Goal: Task Accomplishment & Management: Complete application form

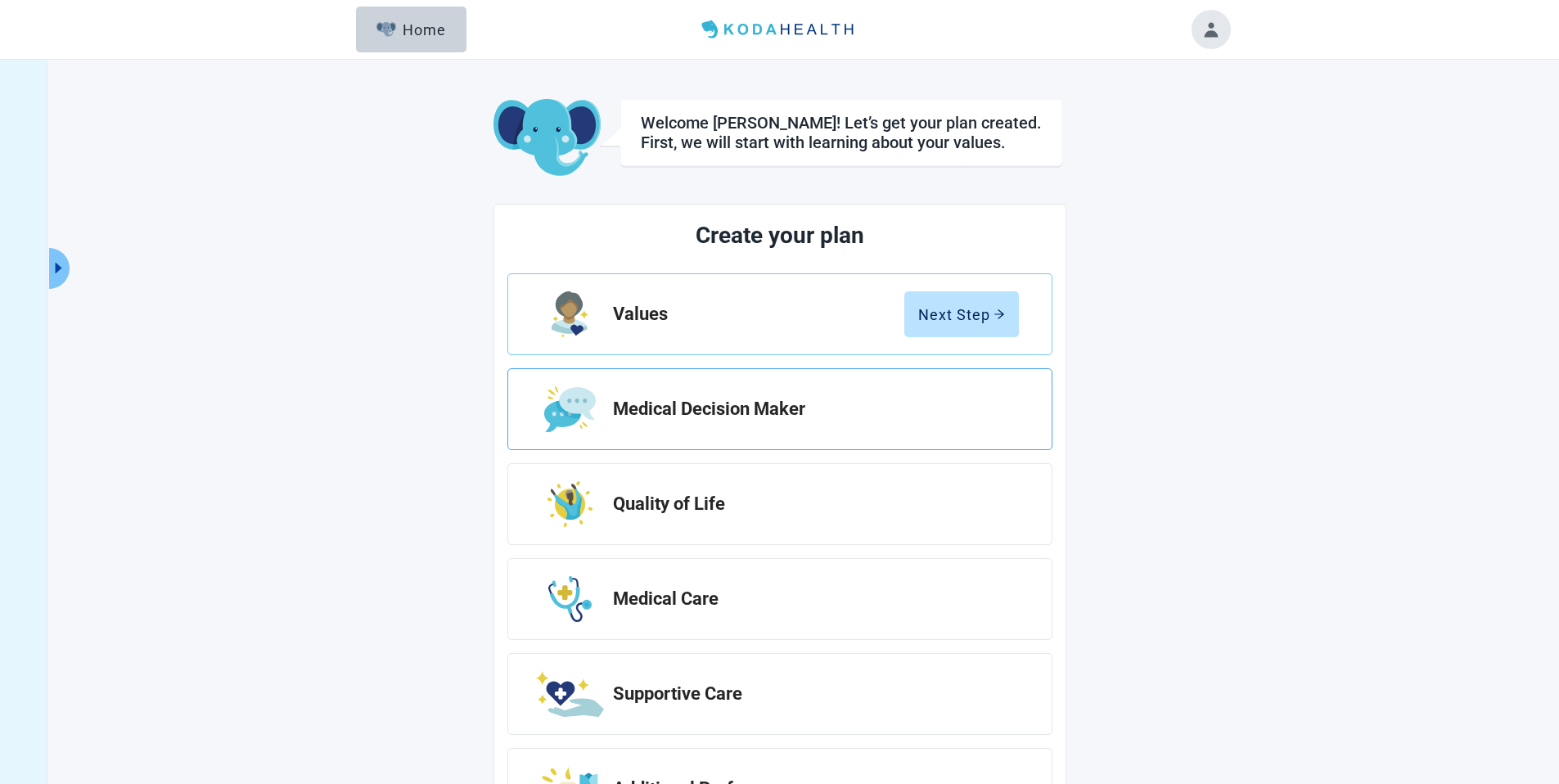
click at [708, 419] on div "Medical Decision Maker" at bounding box center [779, 409] width 545 height 82
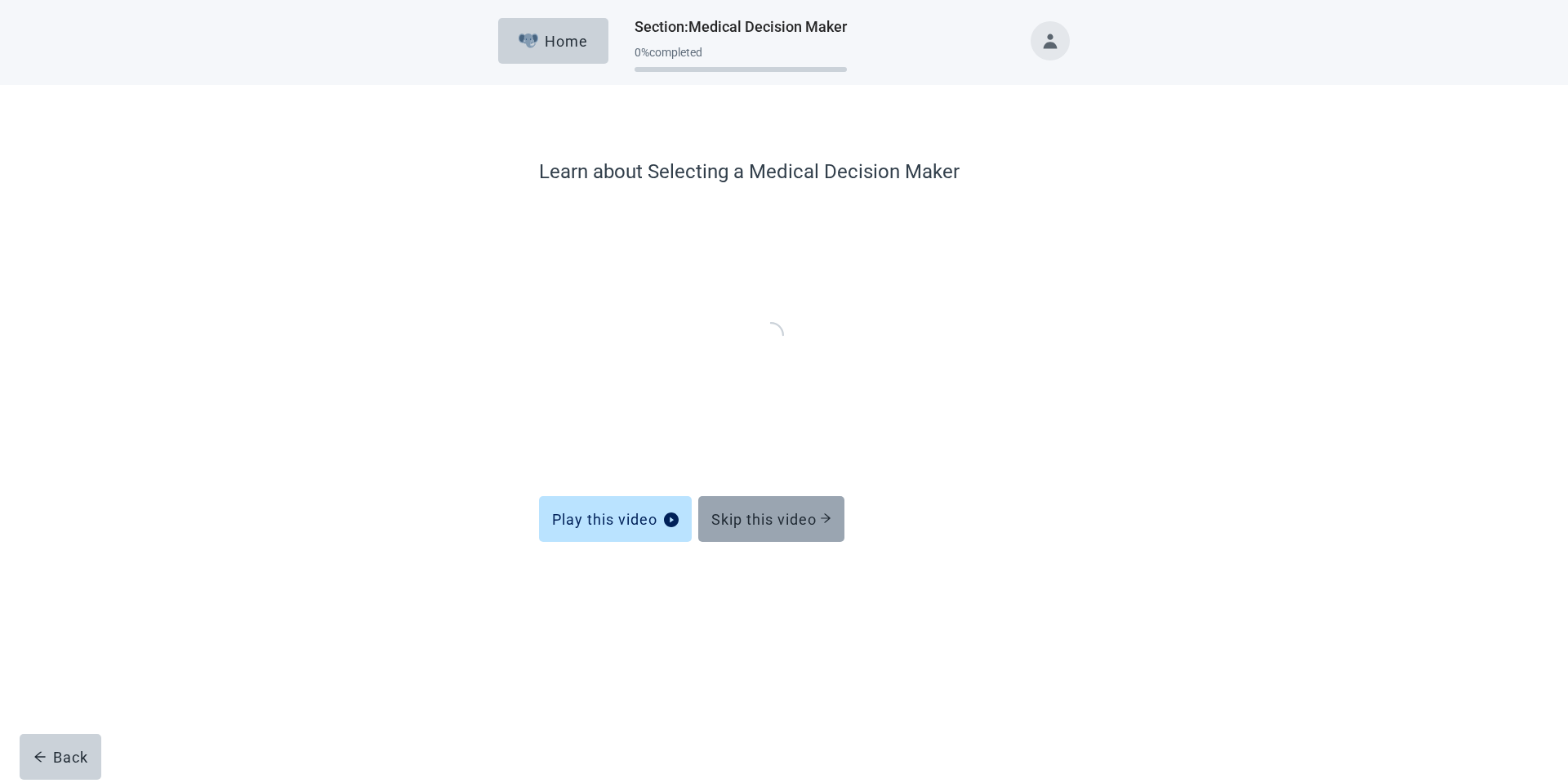
click at [761, 524] on div "Skip this video" at bounding box center [771, 519] width 120 height 16
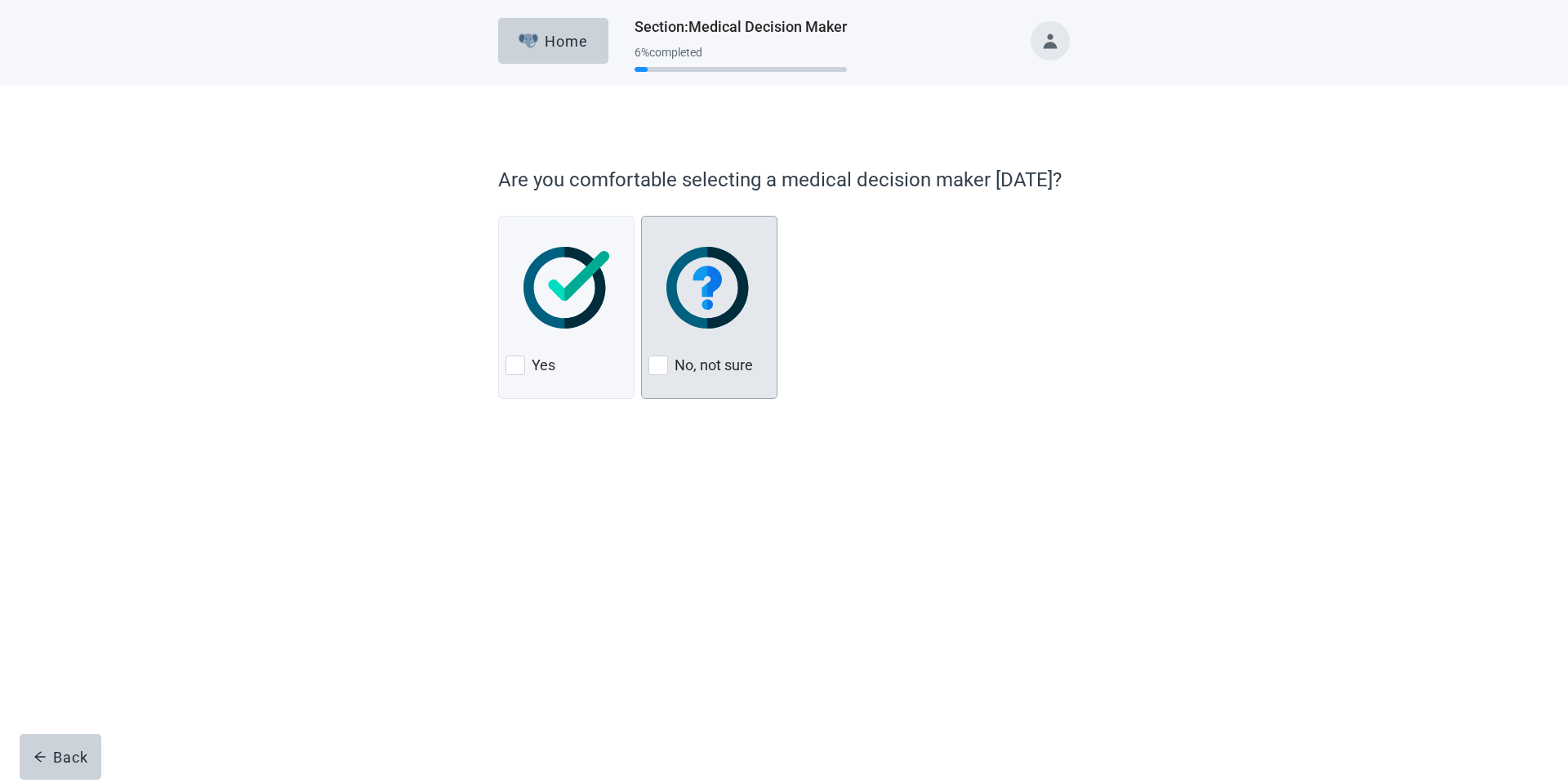
click at [713, 306] on img at bounding box center [709, 287] width 86 height 82
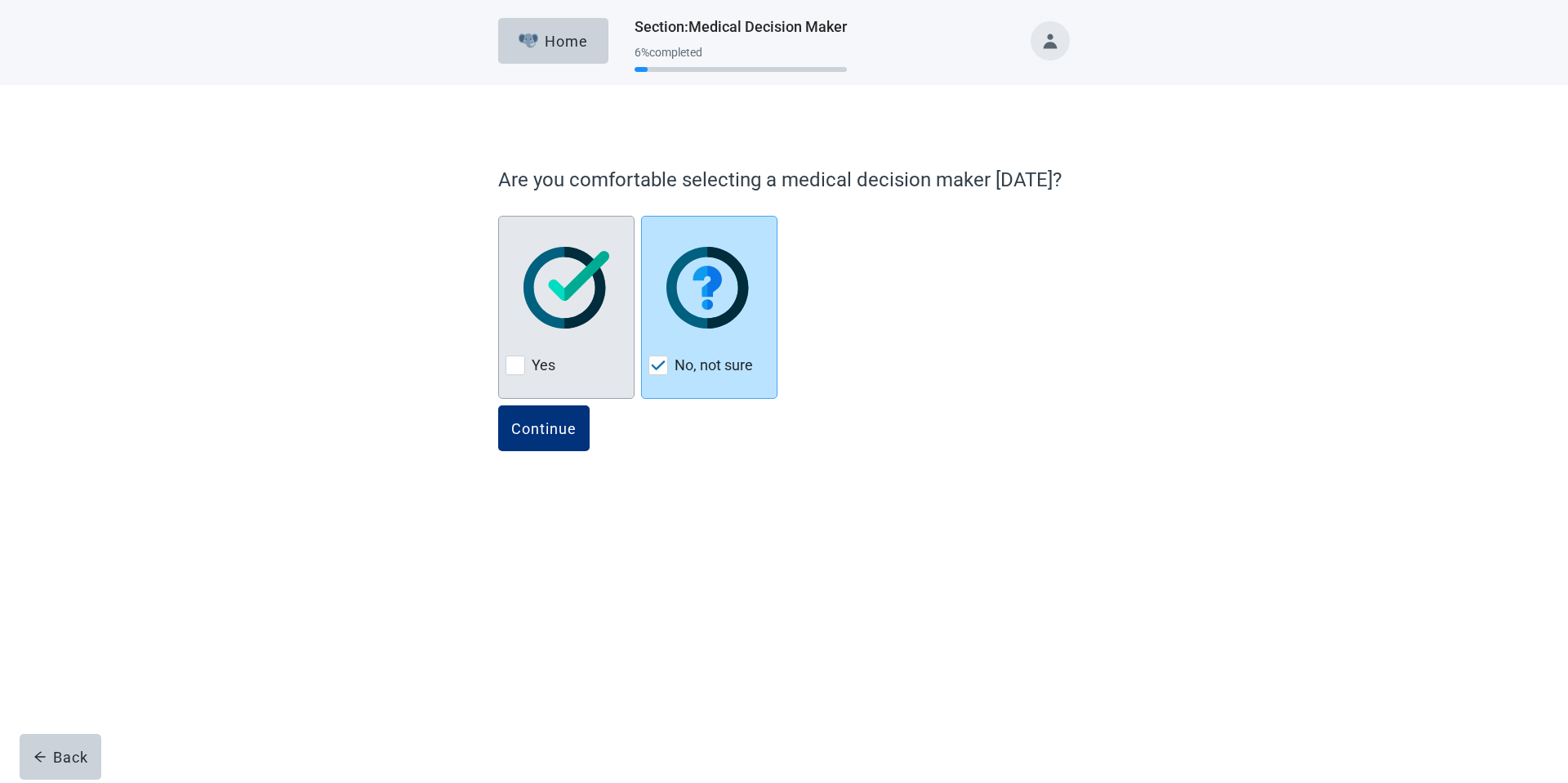
click at [561, 265] on img at bounding box center [567, 287] width 86 height 82
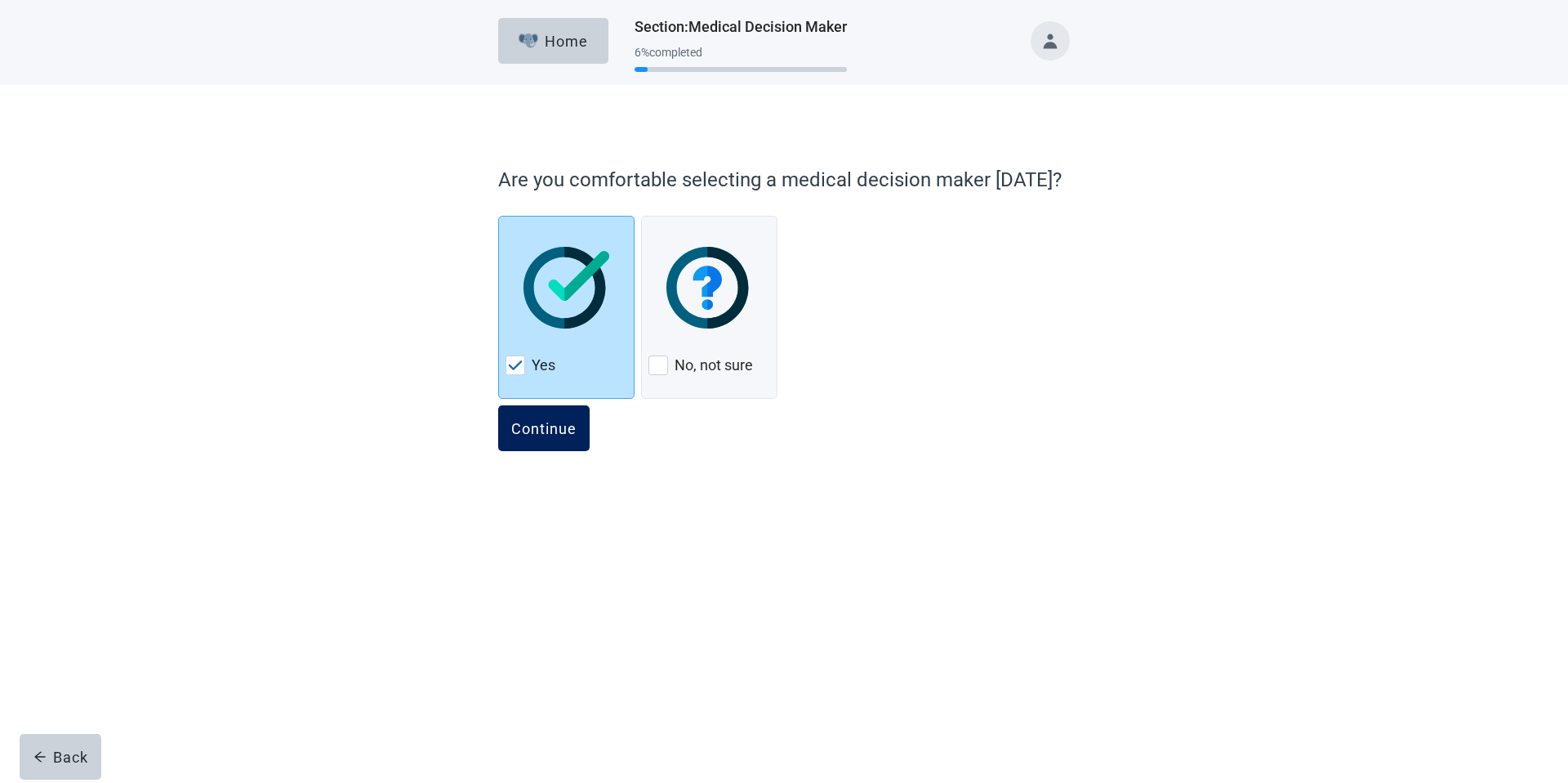
click at [548, 421] on div "Continue" at bounding box center [543, 428] width 65 height 16
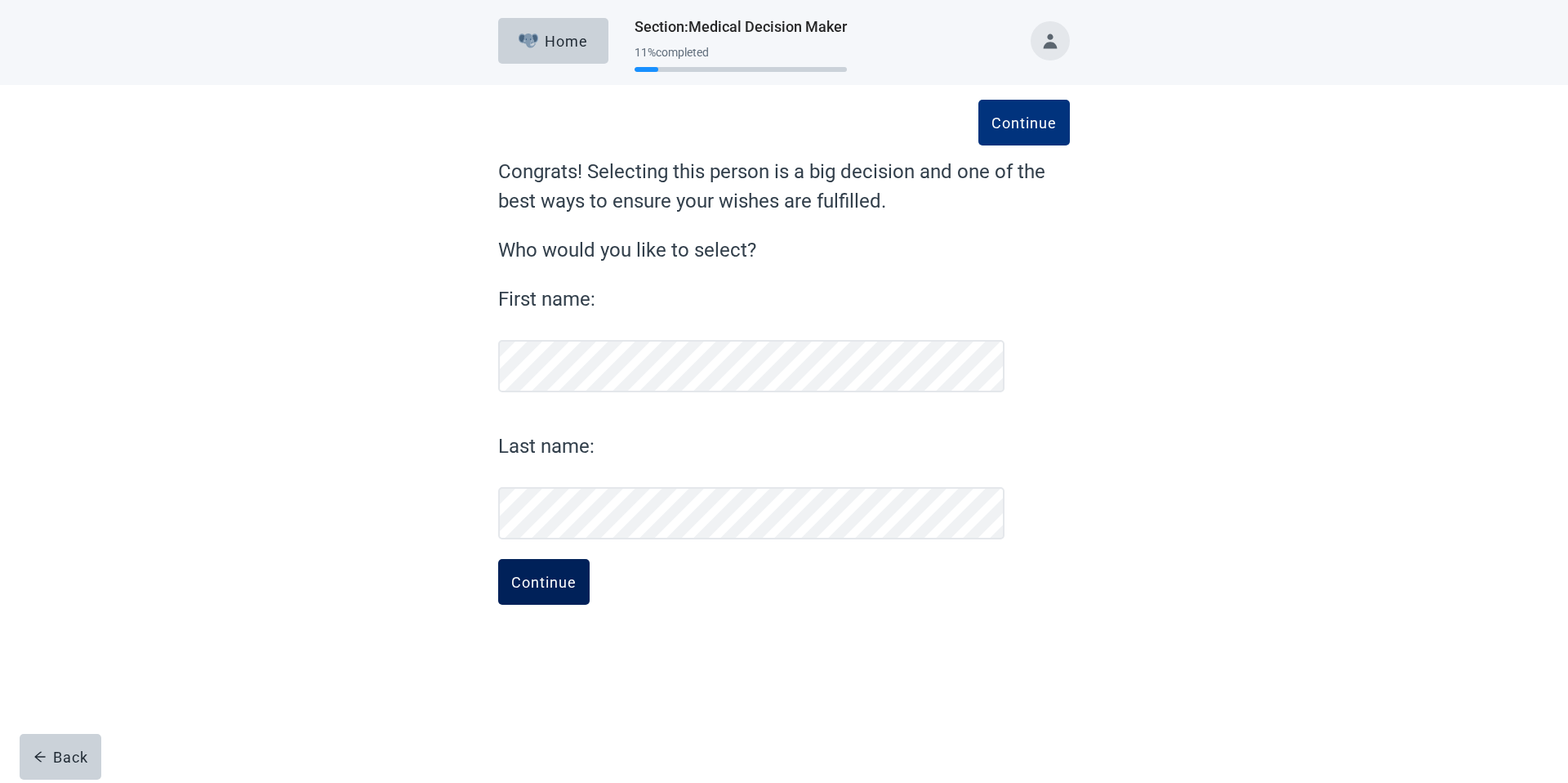
click at [527, 579] on div "Continue" at bounding box center [543, 581] width 65 height 16
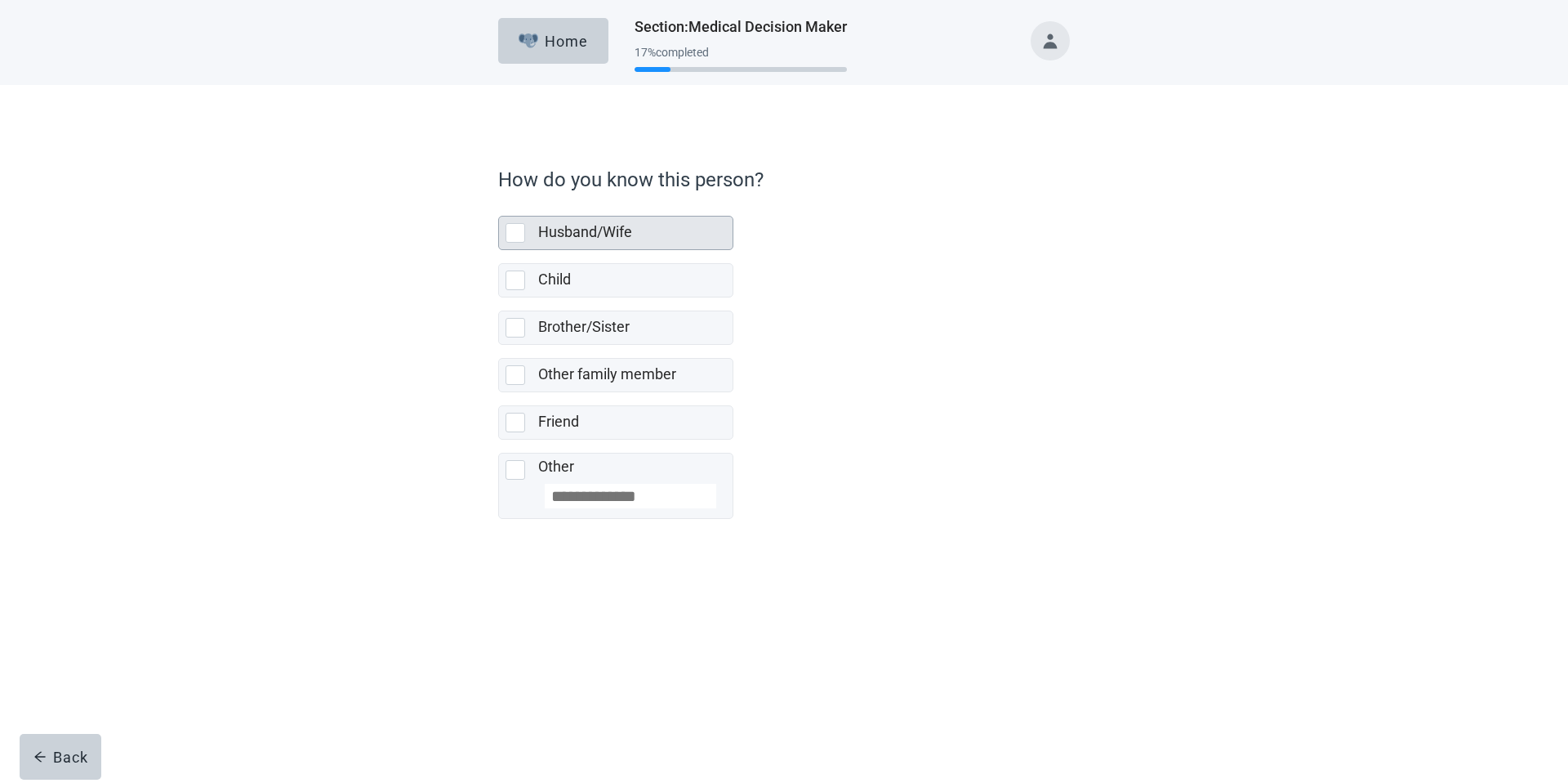
click at [642, 237] on div "Husband/Wife" at bounding box center [630, 232] width 185 height 21
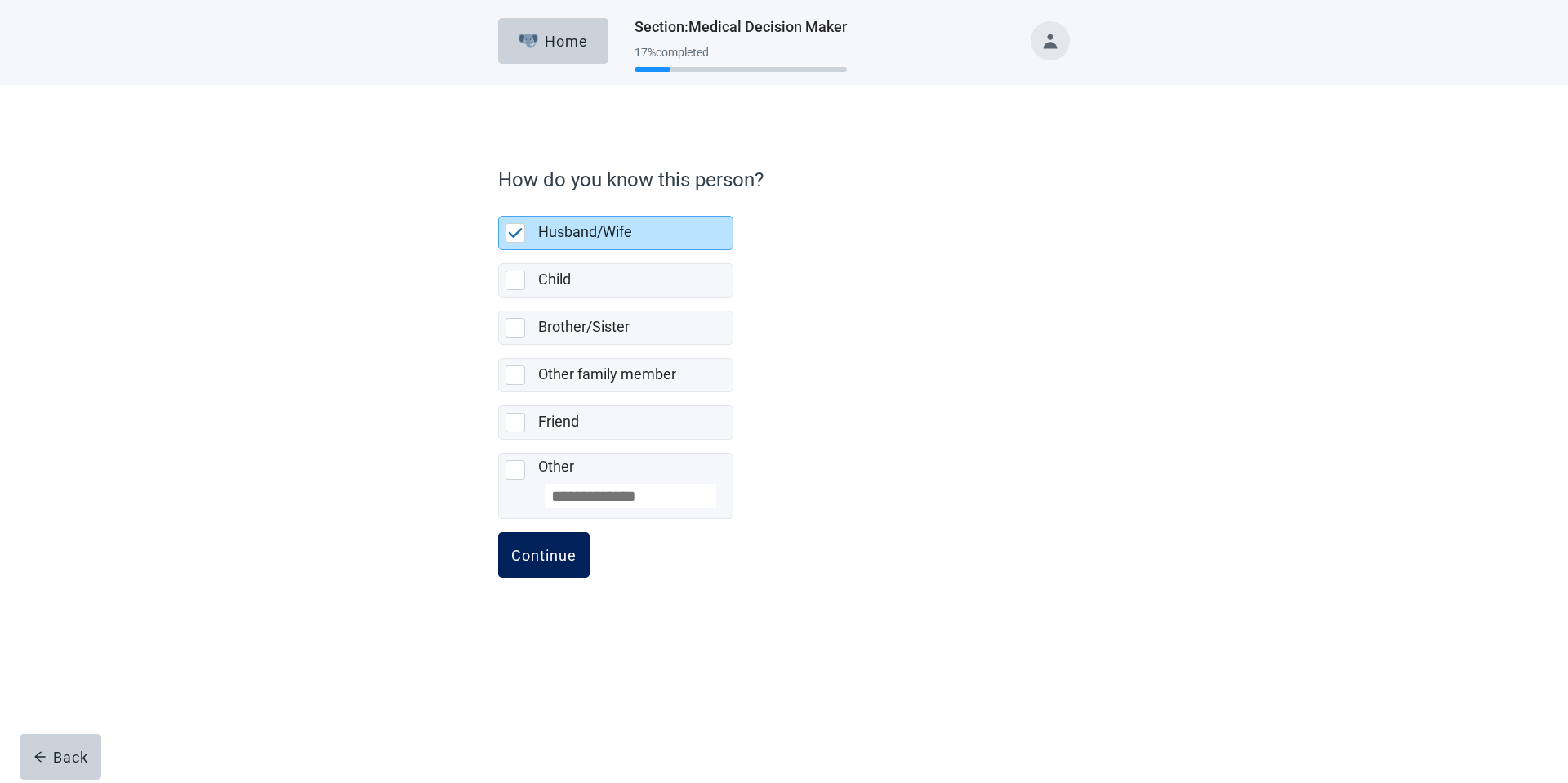
click at [515, 566] on button "Continue" at bounding box center [543, 554] width 91 height 46
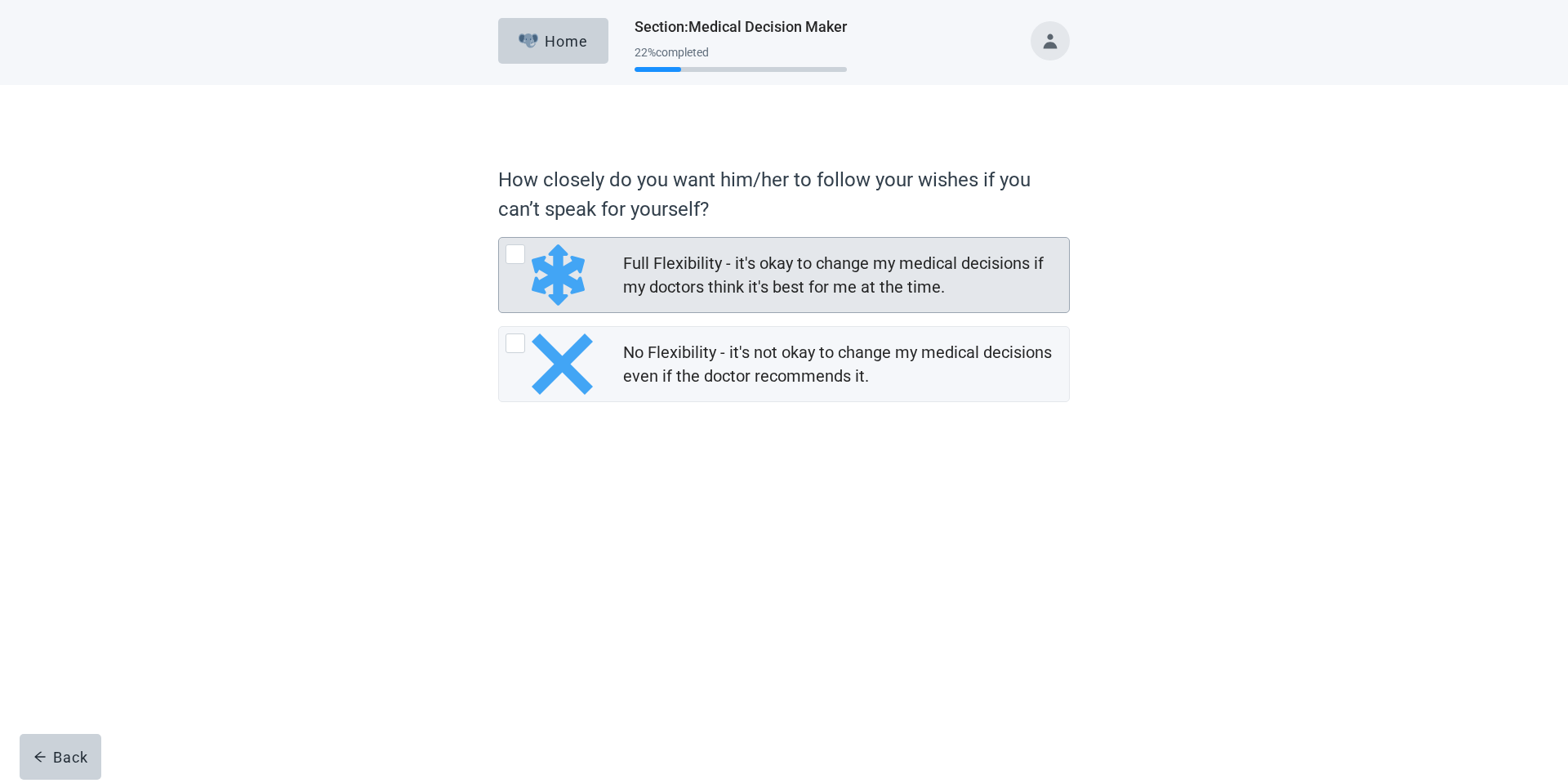
click at [667, 278] on div "Full Flexibility - it's okay to change my medical decisions if my doctors think…" at bounding box center [841, 275] width 436 height 47
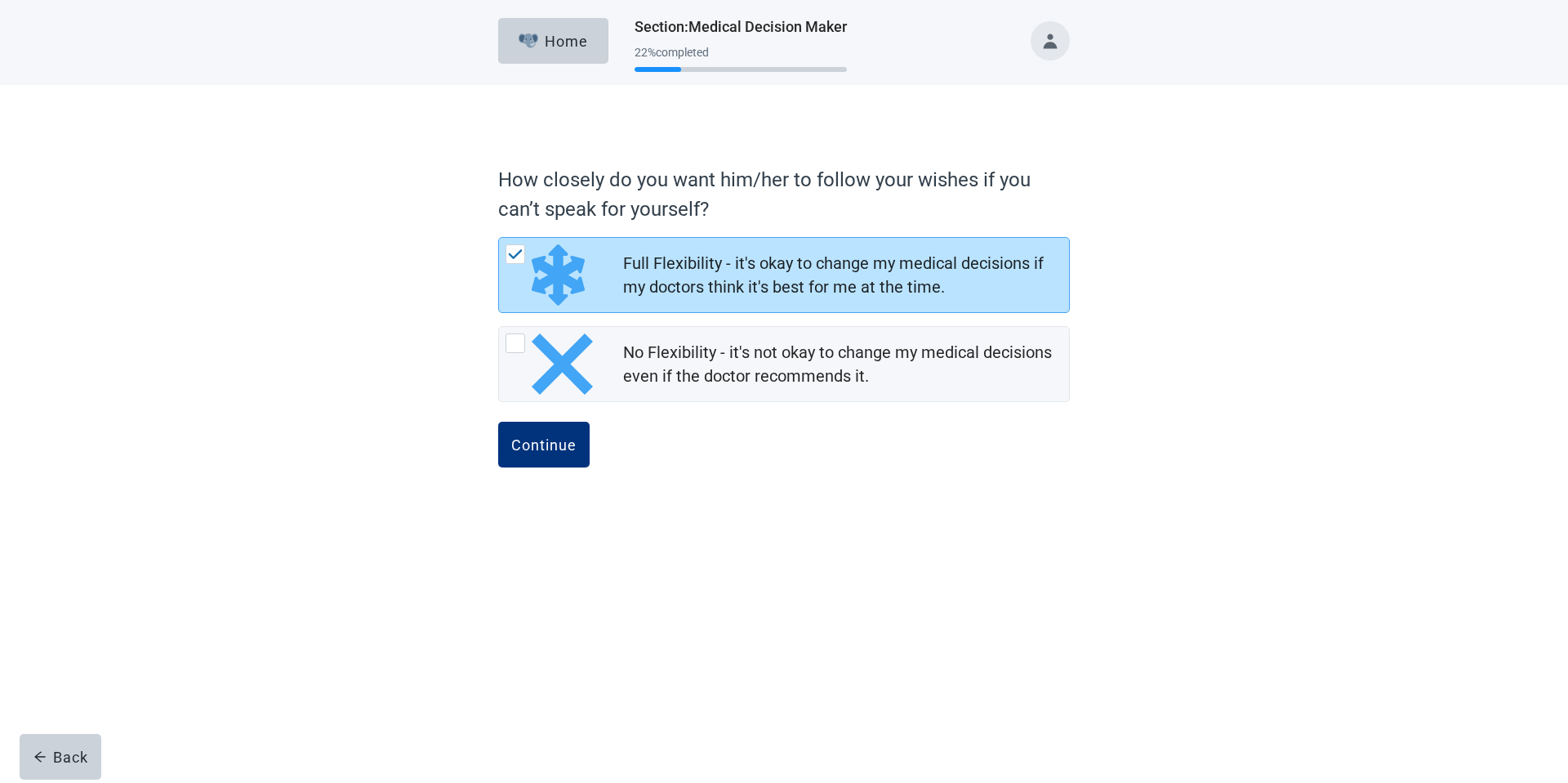
click at [592, 448] on div "Continue" at bounding box center [784, 462] width 572 height 82
click at [585, 450] on button "Continue" at bounding box center [543, 444] width 91 height 46
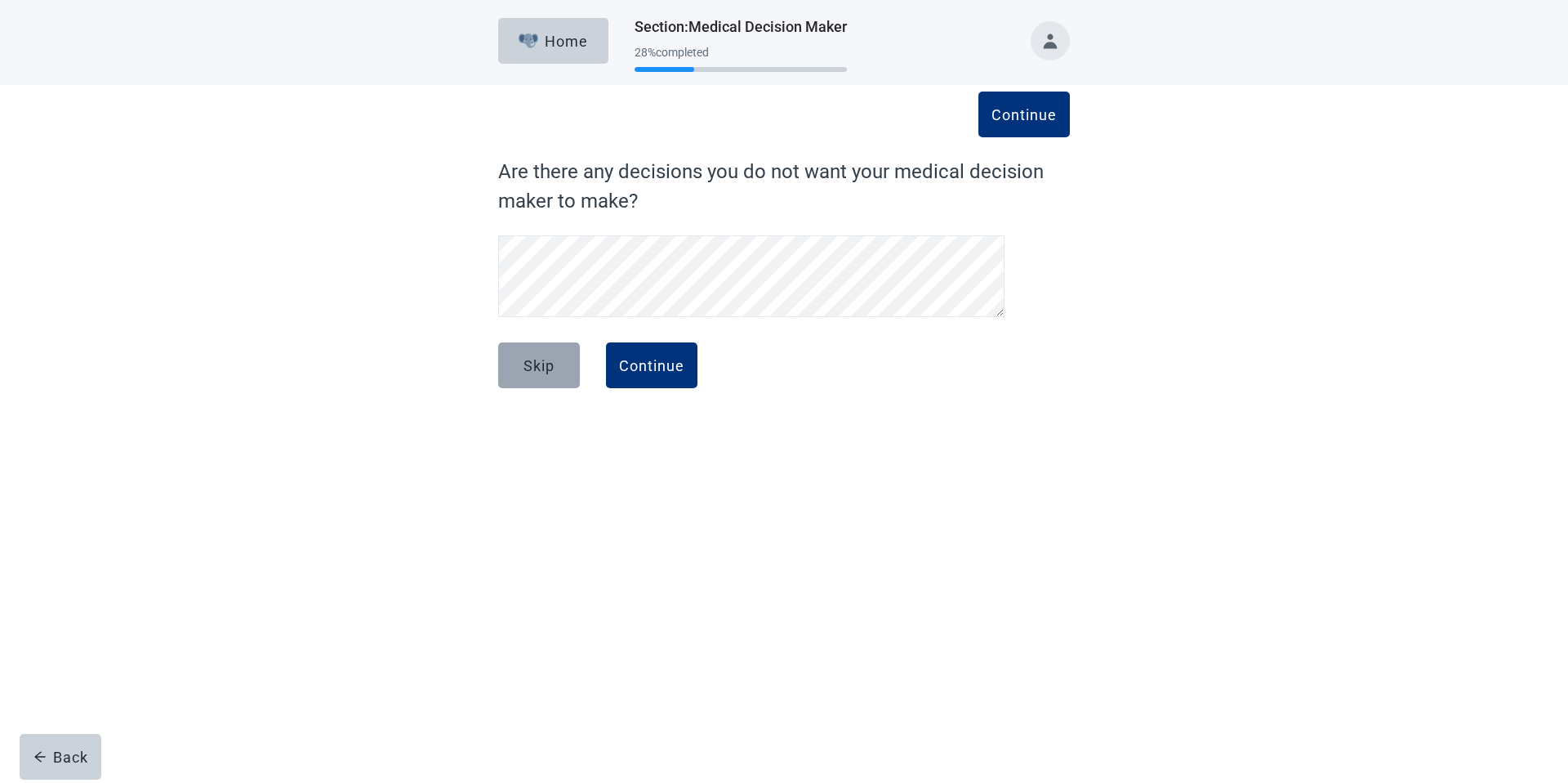
click at [568, 361] on button "Skip" at bounding box center [539, 364] width 82 height 46
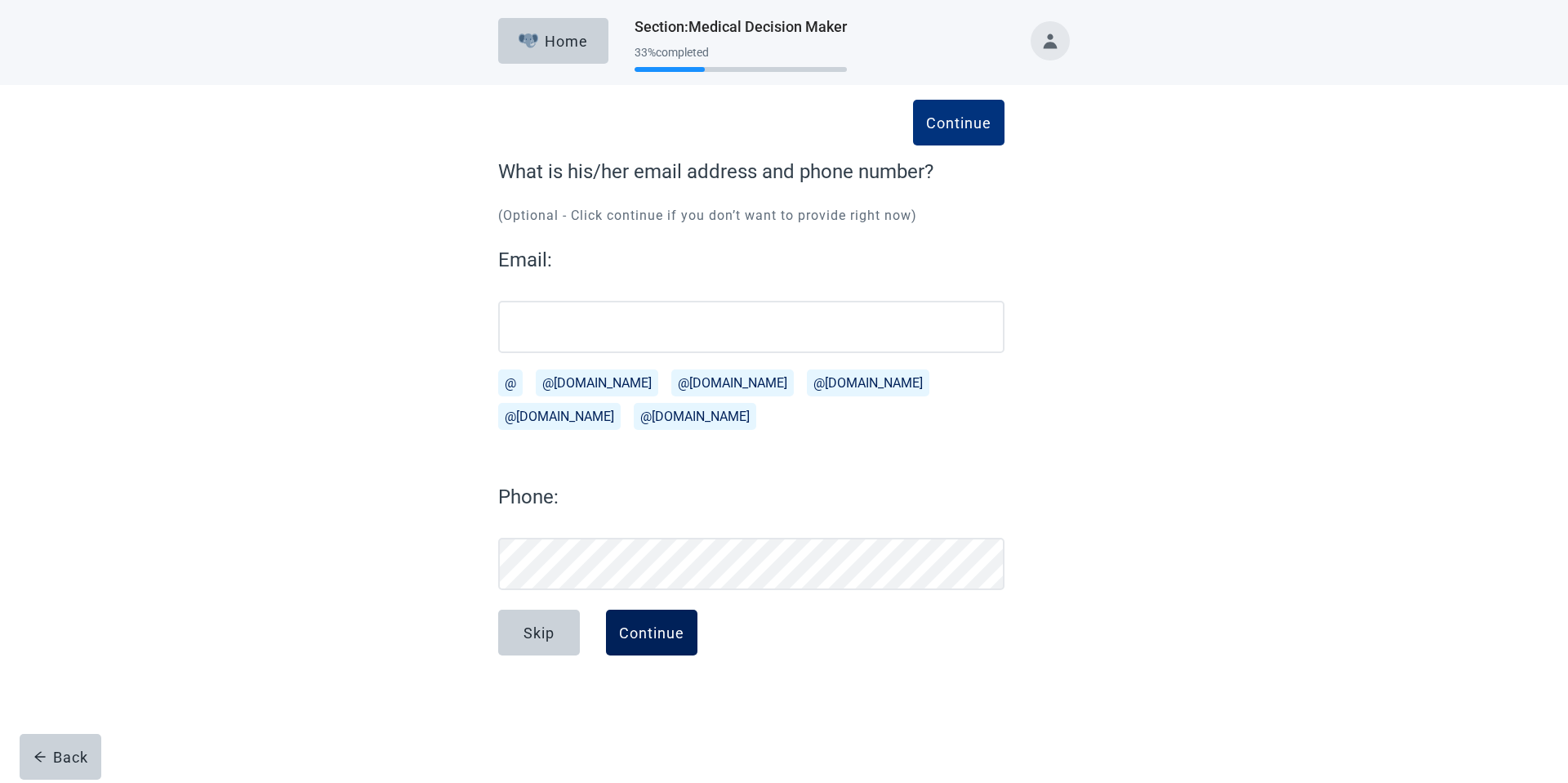
click at [636, 629] on div "Continue" at bounding box center [651, 632] width 65 height 16
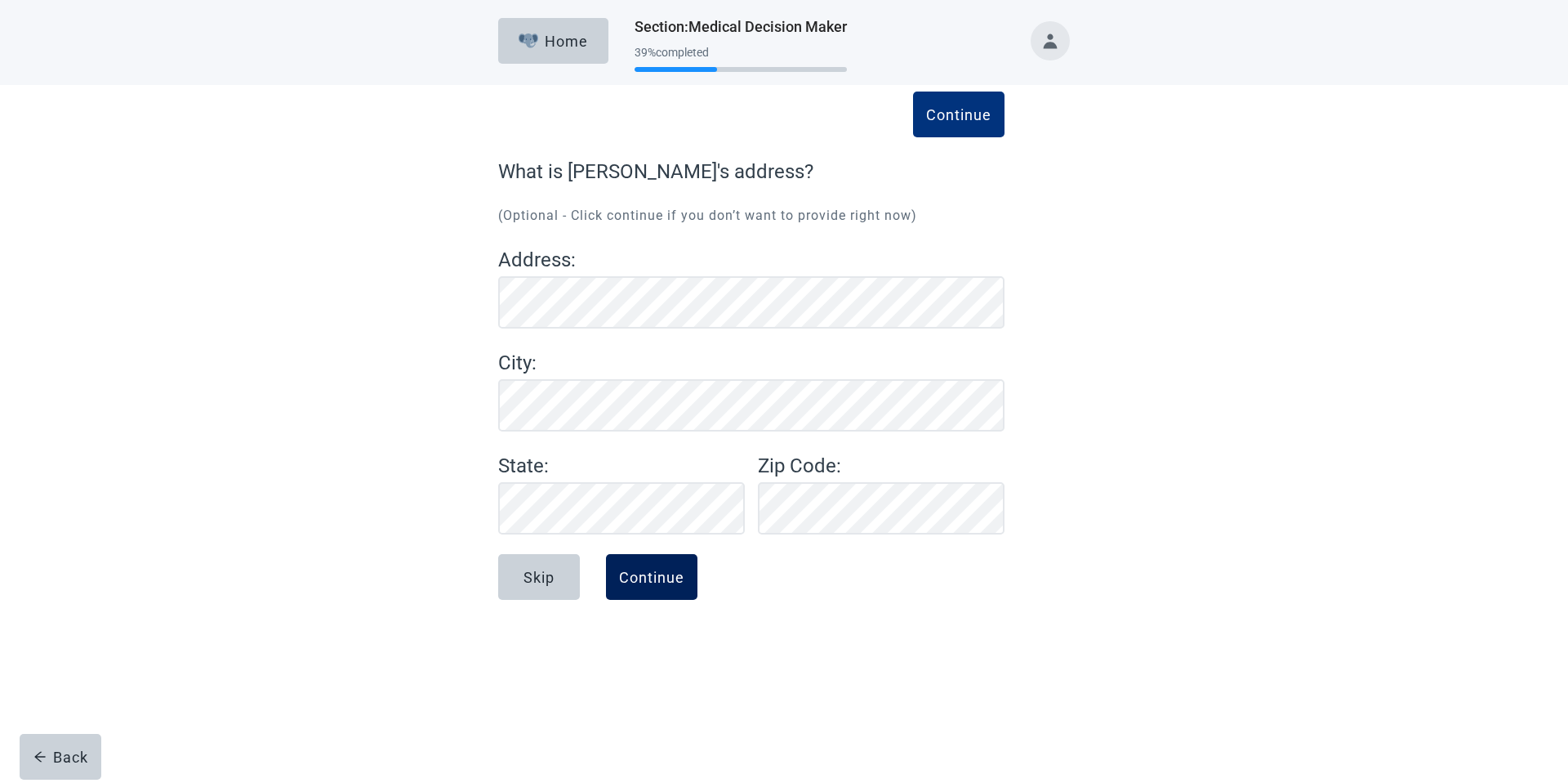
click at [659, 581] on div "Continue" at bounding box center [651, 577] width 65 height 16
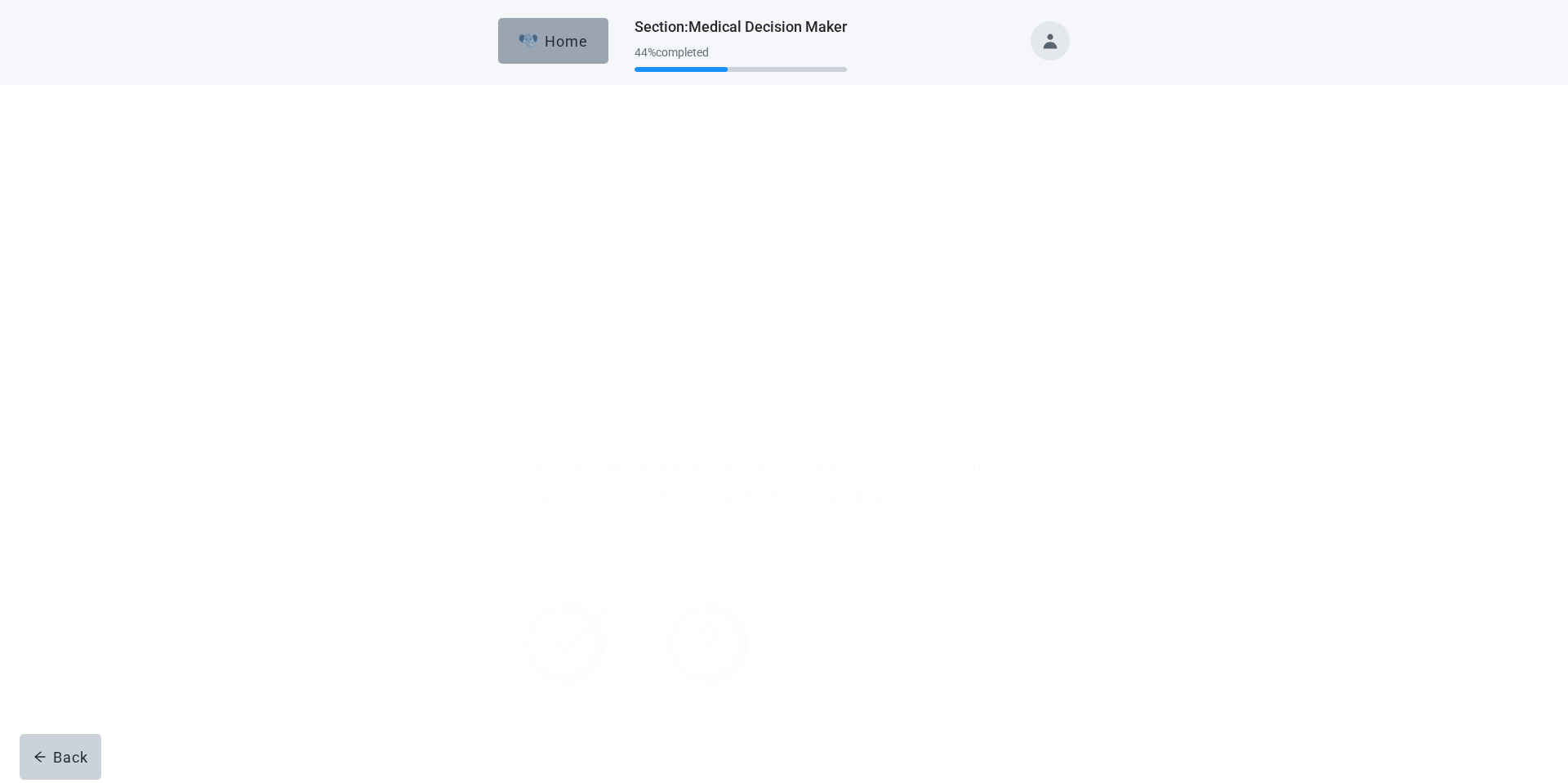
click at [550, 61] on button "Home" at bounding box center [553, 40] width 111 height 46
click at [590, 62] on button "Home" at bounding box center [553, 40] width 111 height 46
click at [73, 748] on div "Back" at bounding box center [61, 756] width 54 height 16
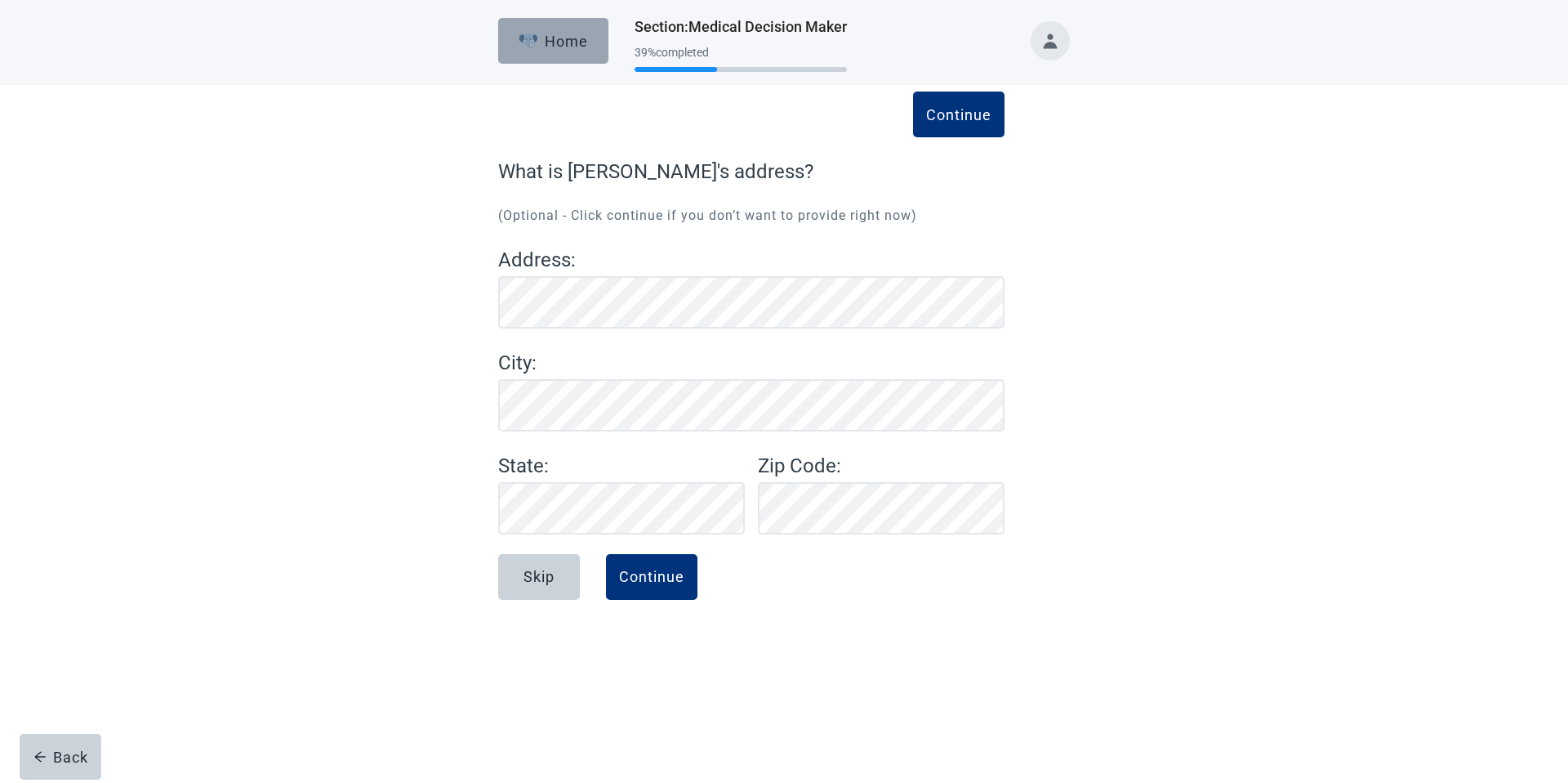
click at [552, 55] on button "Home" at bounding box center [553, 40] width 111 height 46
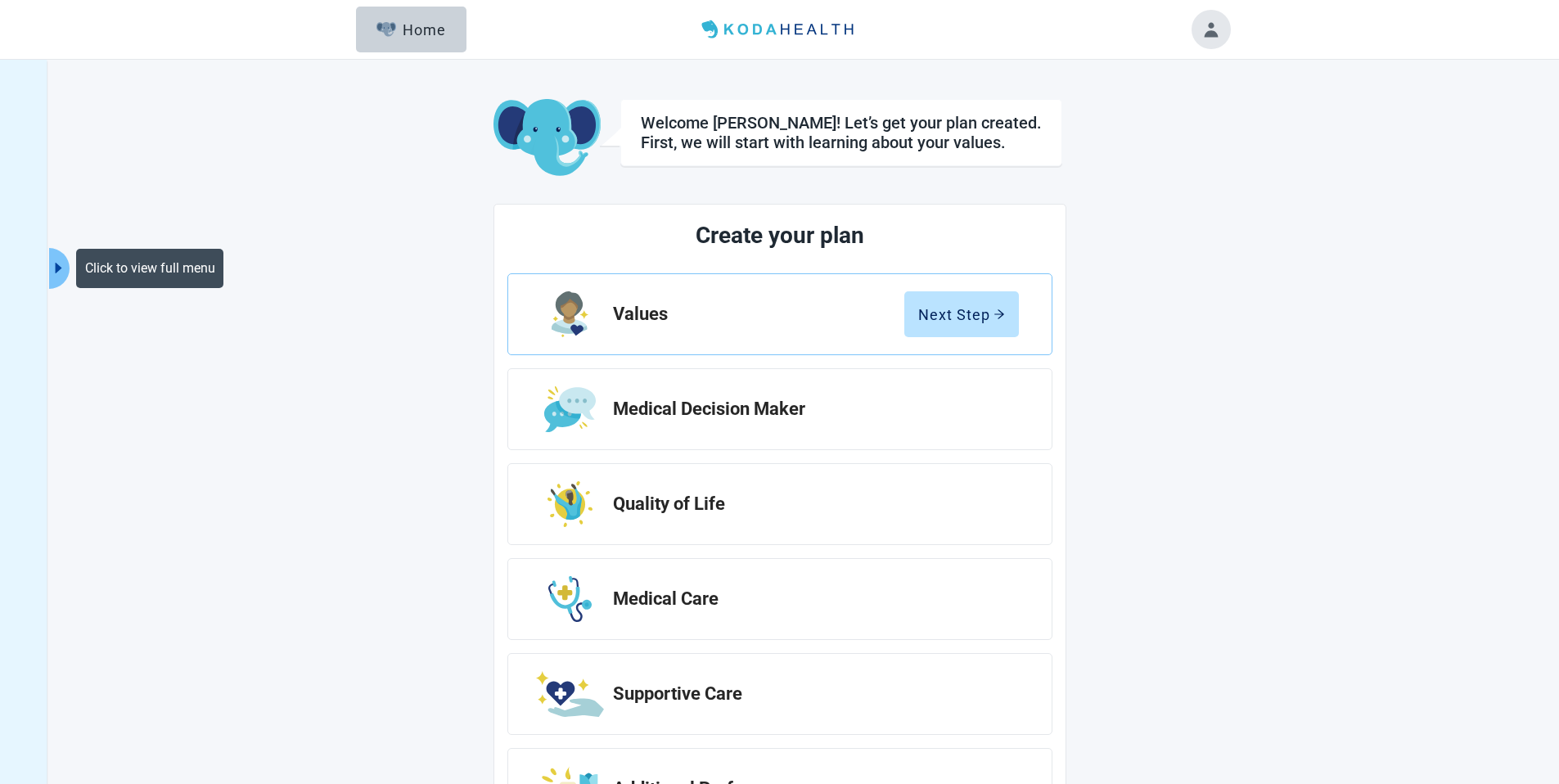
click at [54, 271] on icon "caret-right" at bounding box center [58, 267] width 15 height 15
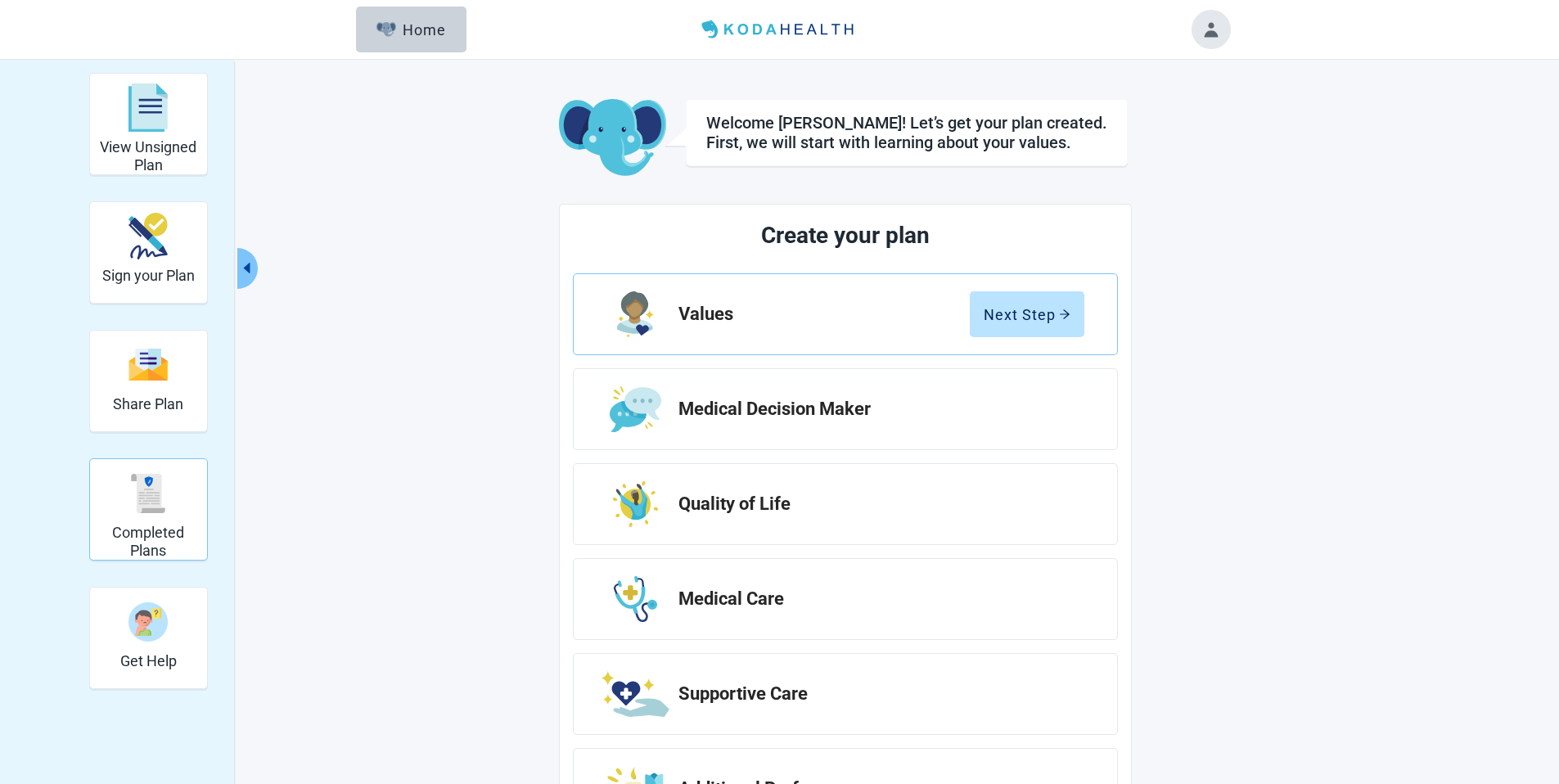
click at [165, 527] on h2 "Completed Plans" at bounding box center [148, 541] width 104 height 35
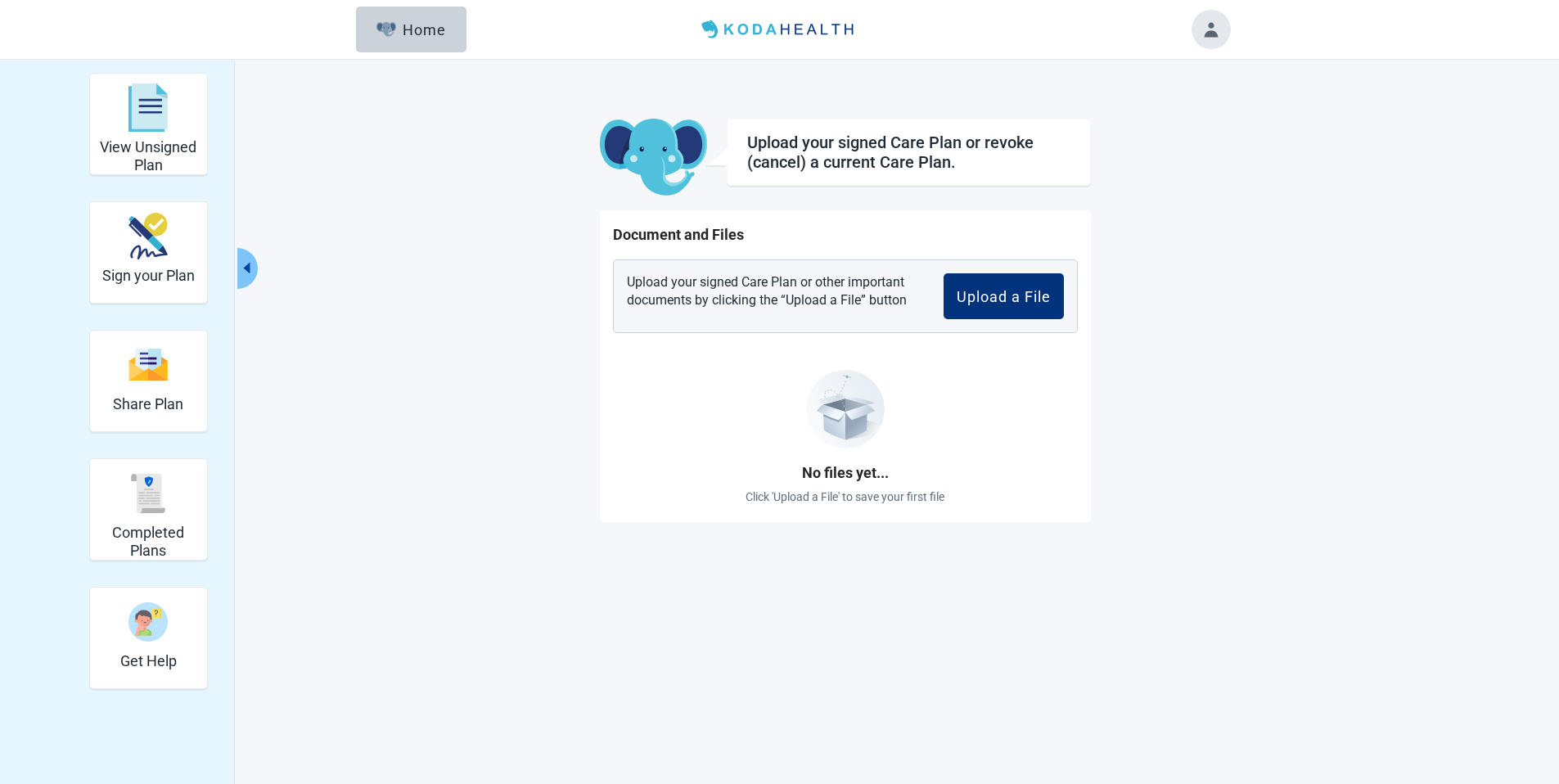
click at [250, 269] on icon "caret-left" at bounding box center [246, 267] width 15 height 15
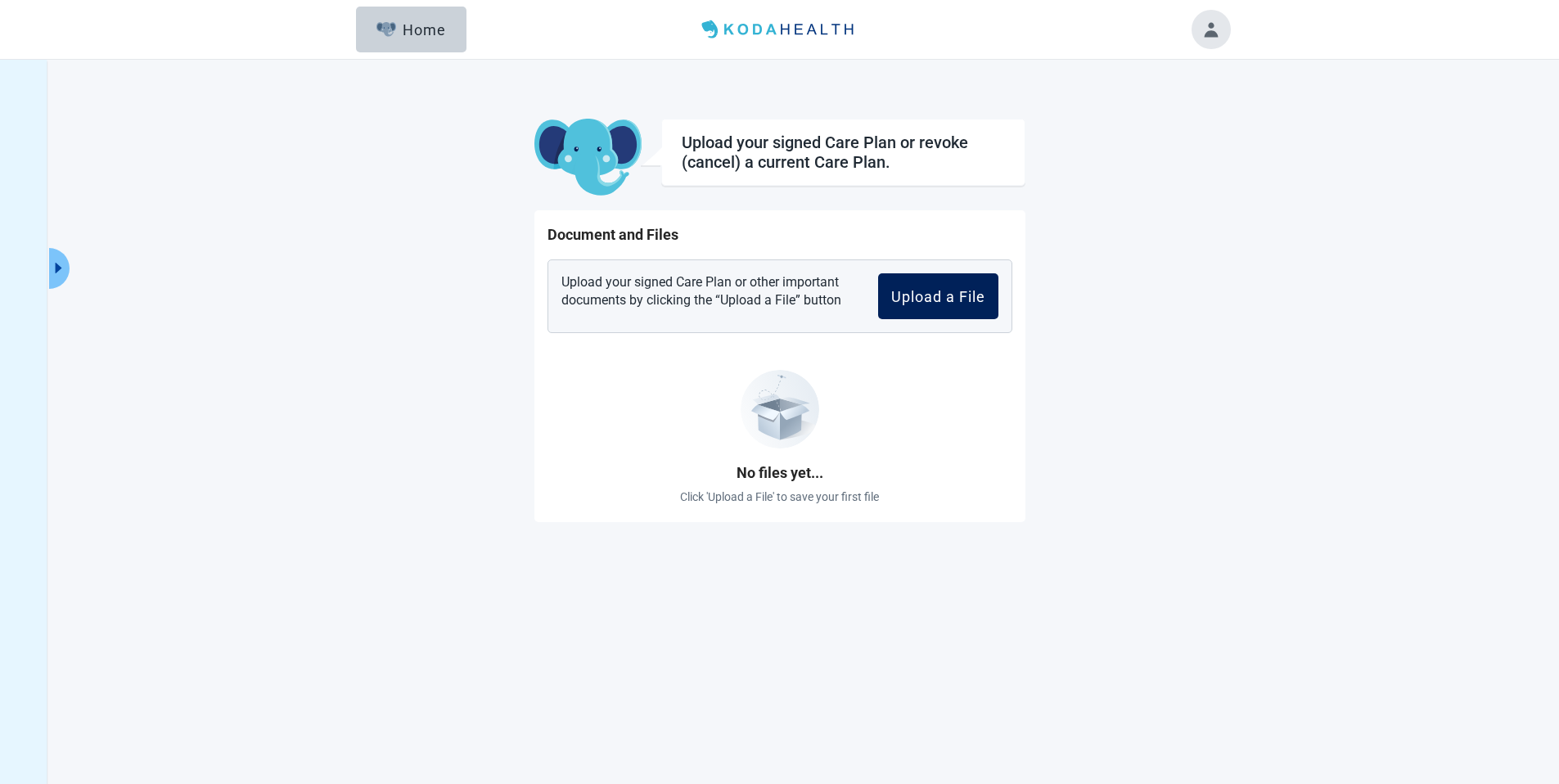
click at [915, 286] on button "Upload a File" at bounding box center [938, 296] width 121 height 46
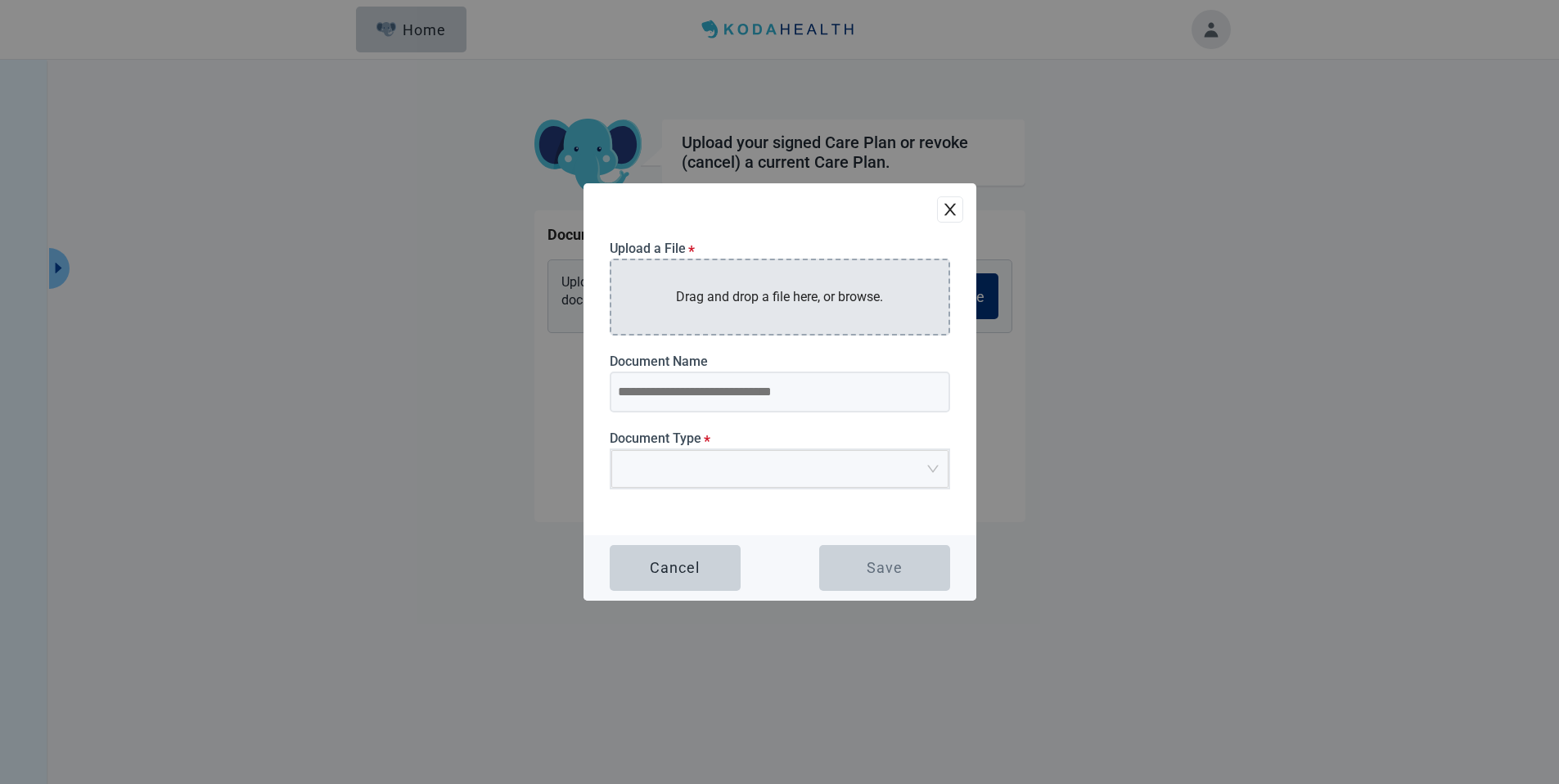
click at [812, 308] on div "Drag and drop a file here, or browse." at bounding box center [780, 296] width 341 height 76
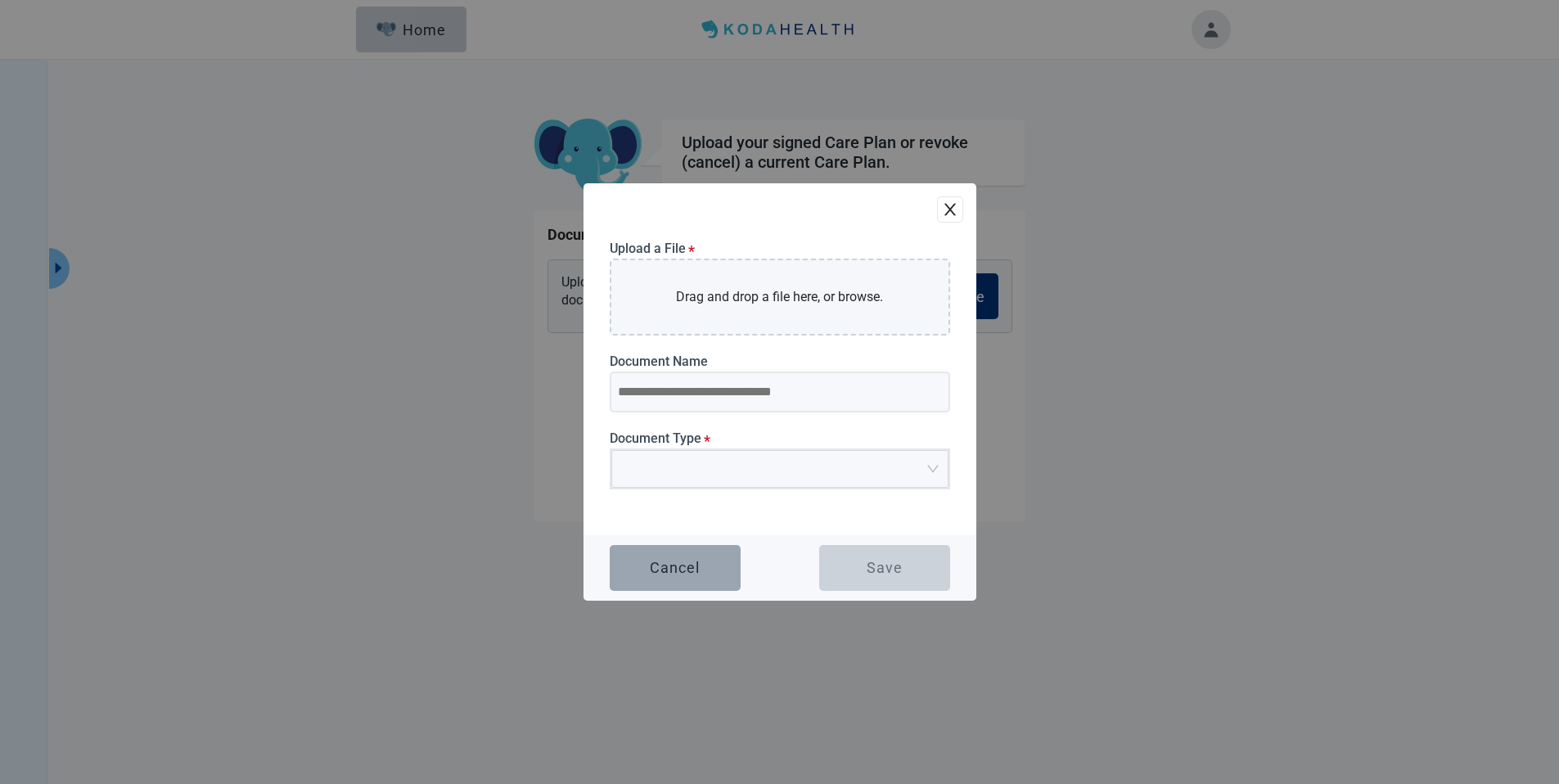
click at [674, 563] on div "Cancel" at bounding box center [675, 568] width 50 height 16
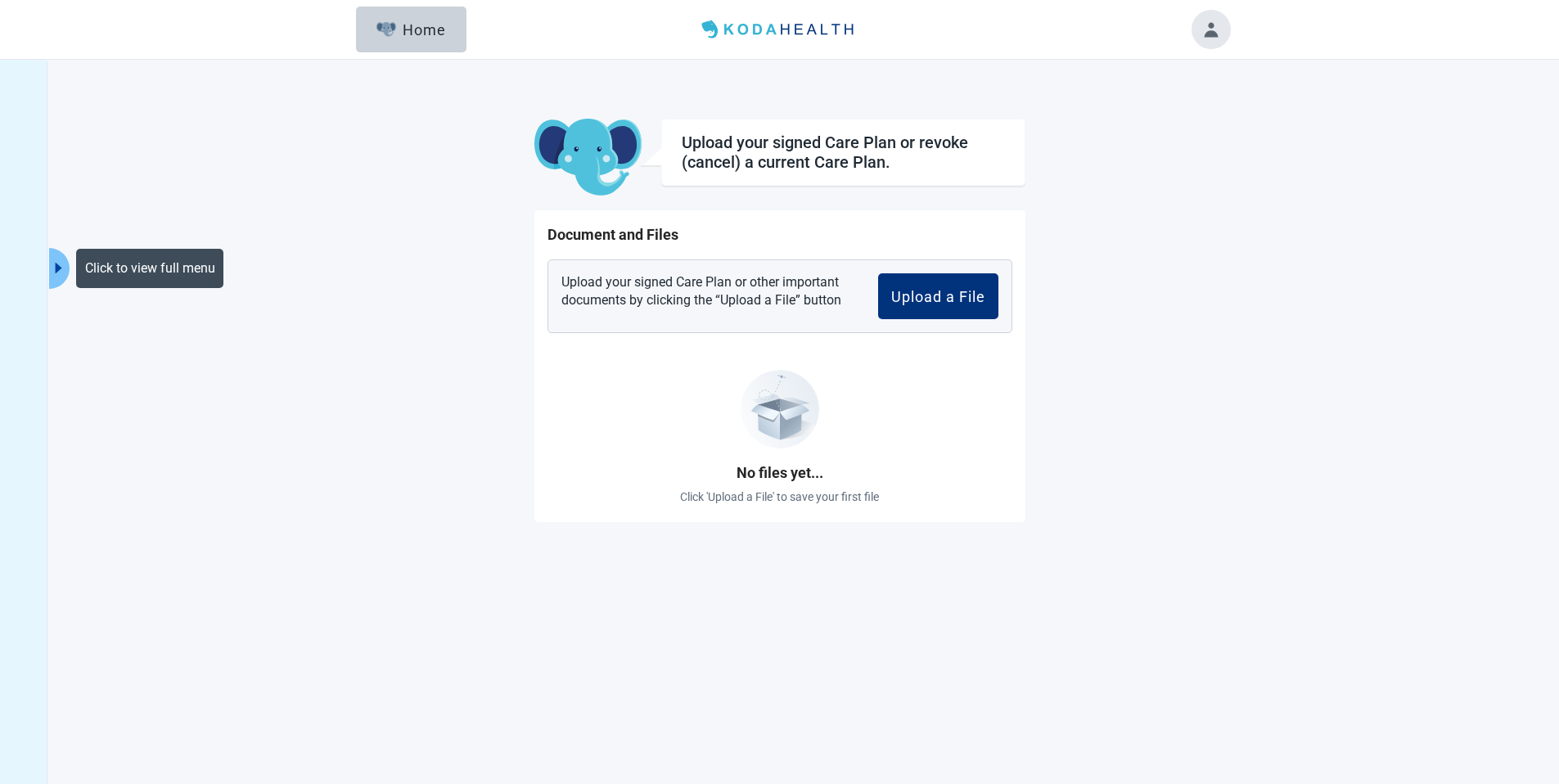
click at [58, 274] on icon "caret-right" at bounding box center [58, 267] width 15 height 15
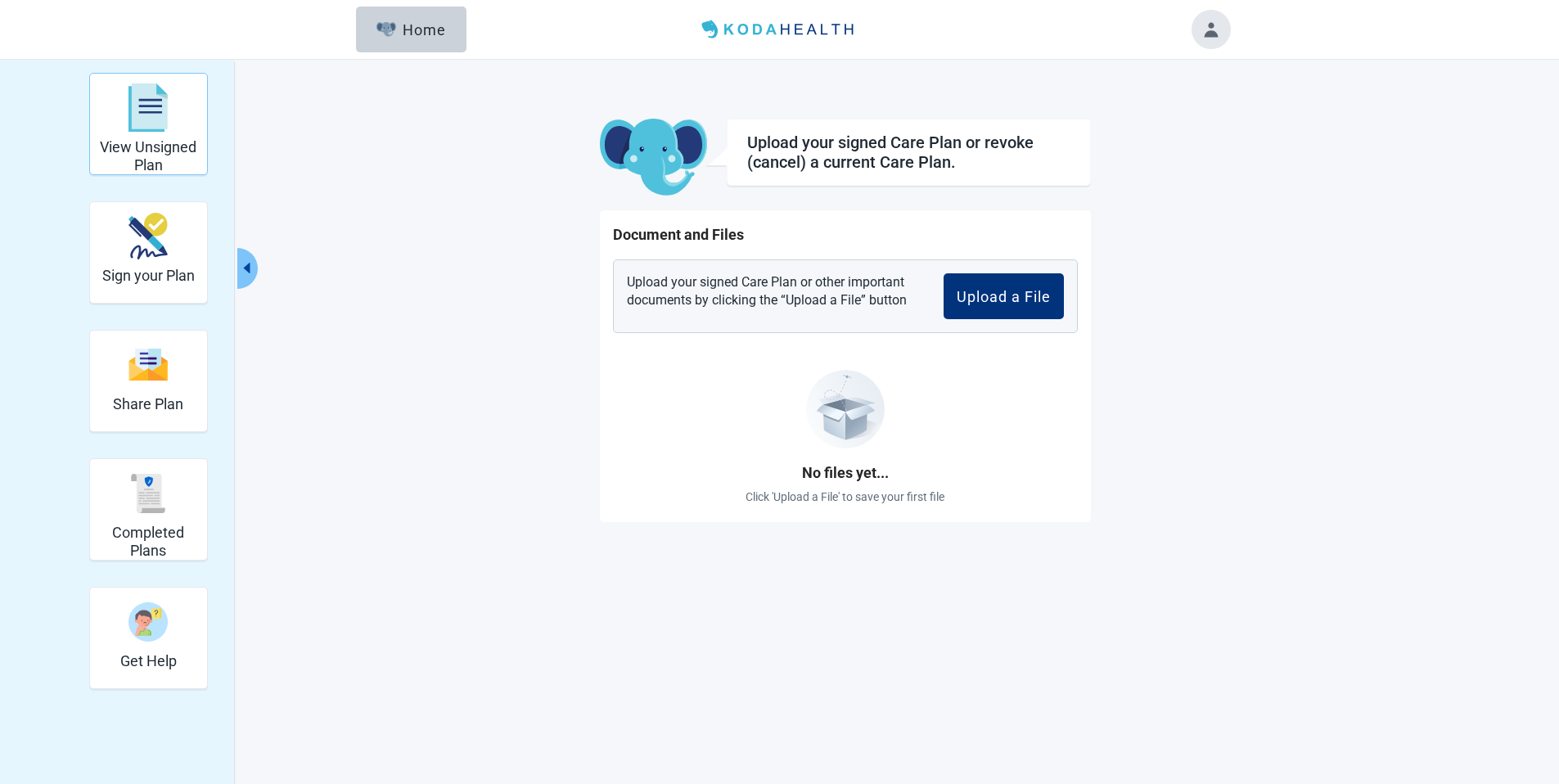
click at [143, 121] on img "View Unsigned Plan" at bounding box center [148, 107] width 39 height 49
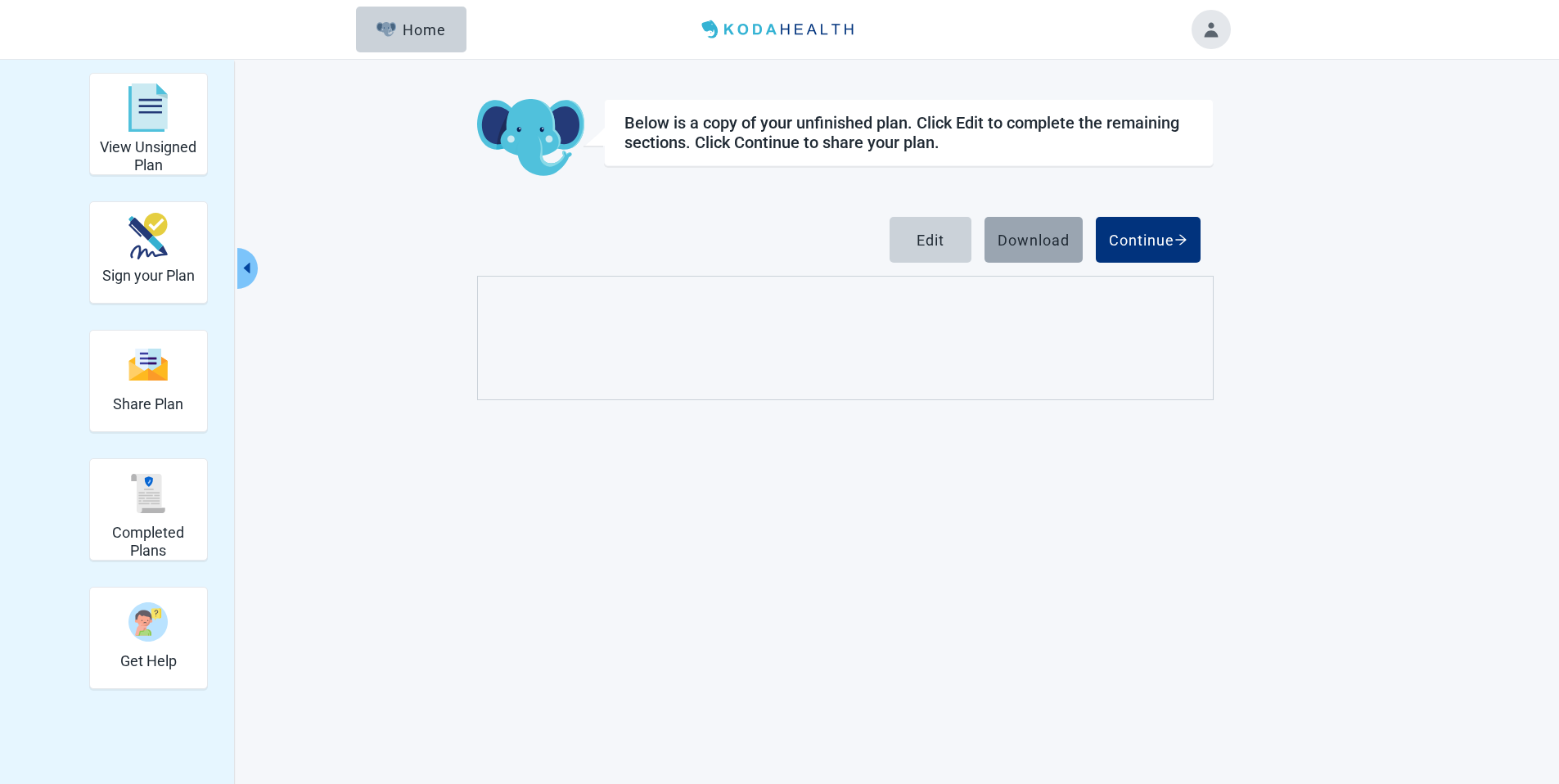
click at [1026, 246] on div "Download" at bounding box center [1033, 240] width 72 height 16
click at [170, 498] on div "Completed Plans" at bounding box center [148, 493] width 104 height 62
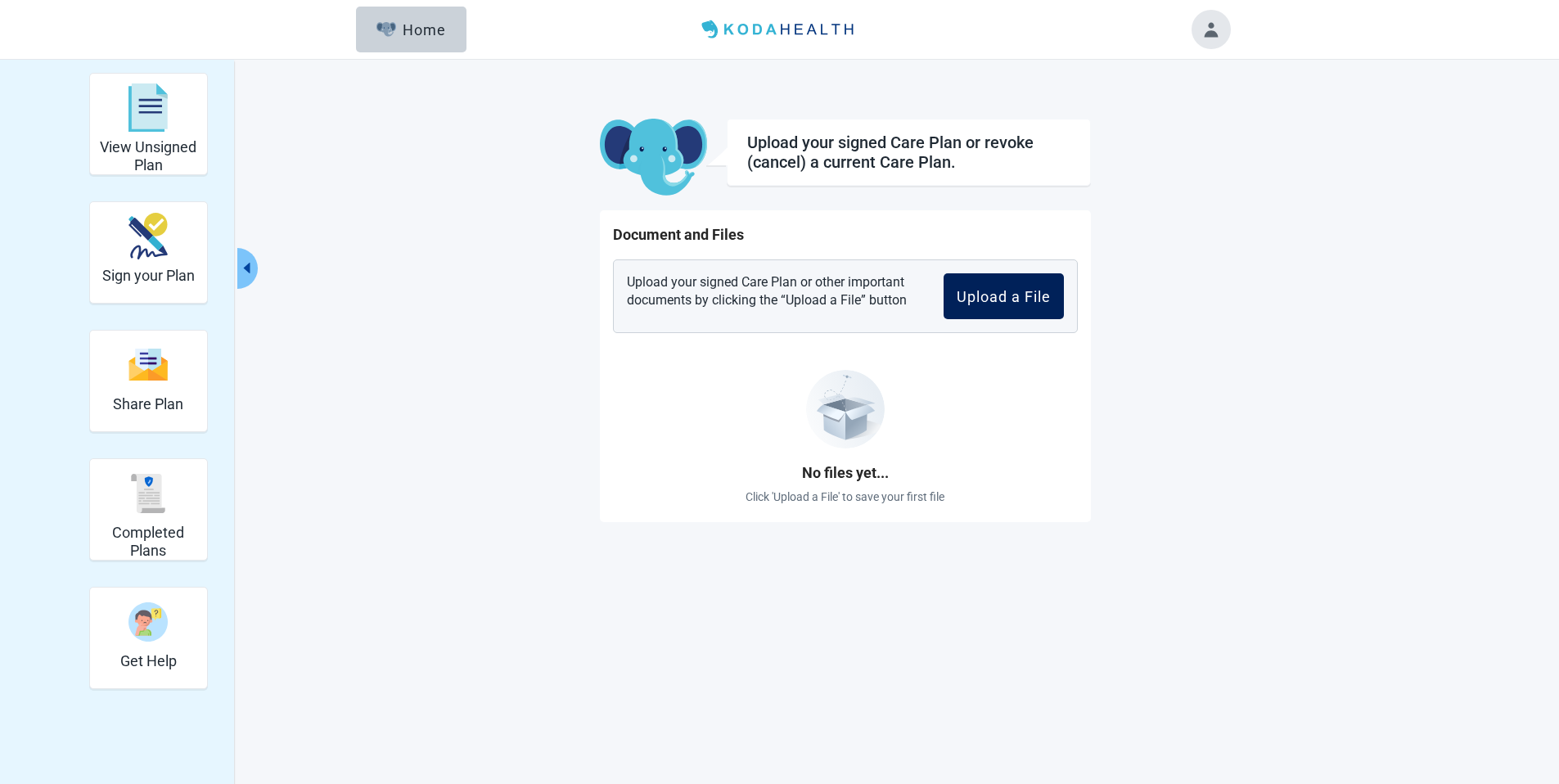
click at [995, 291] on div "Upload a File" at bounding box center [1004, 296] width 94 height 16
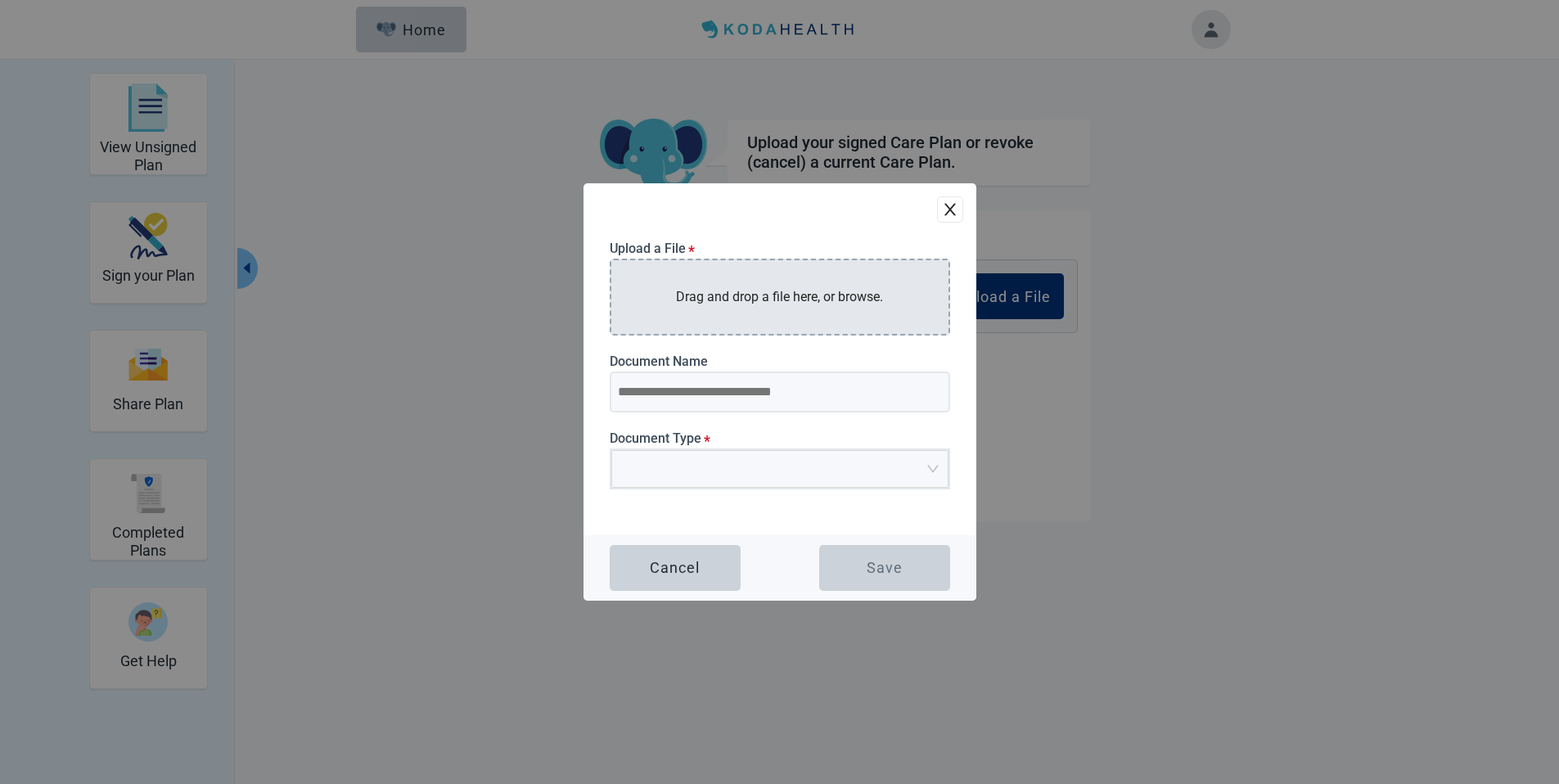
click at [786, 291] on p "Drag and drop a file here, or browse." at bounding box center [780, 296] width 208 height 21
type input "**********"
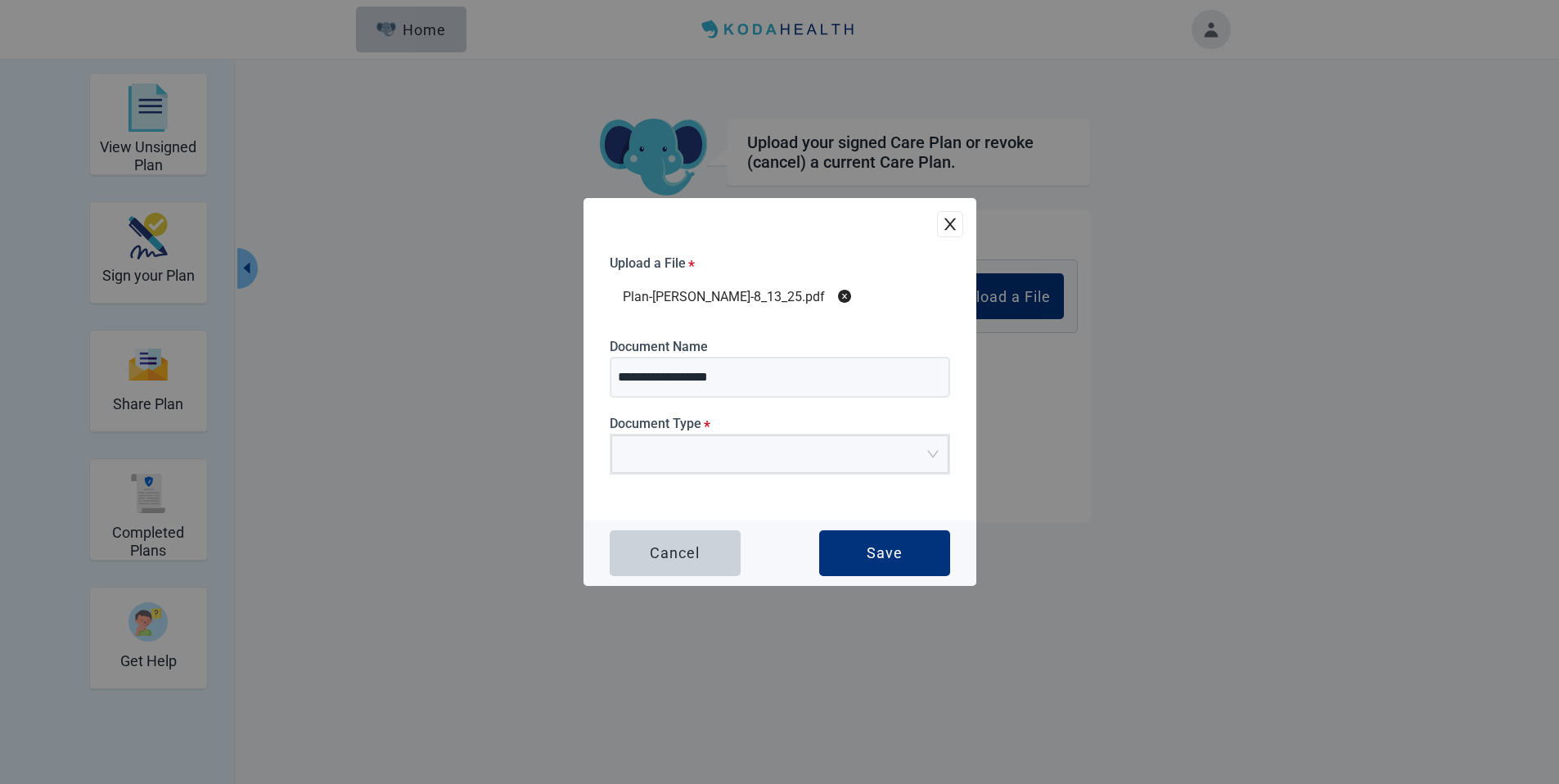
click at [814, 479] on div "**********" at bounding box center [779, 358] width 393 height 322
click at [796, 462] on span at bounding box center [775, 454] width 306 height 36
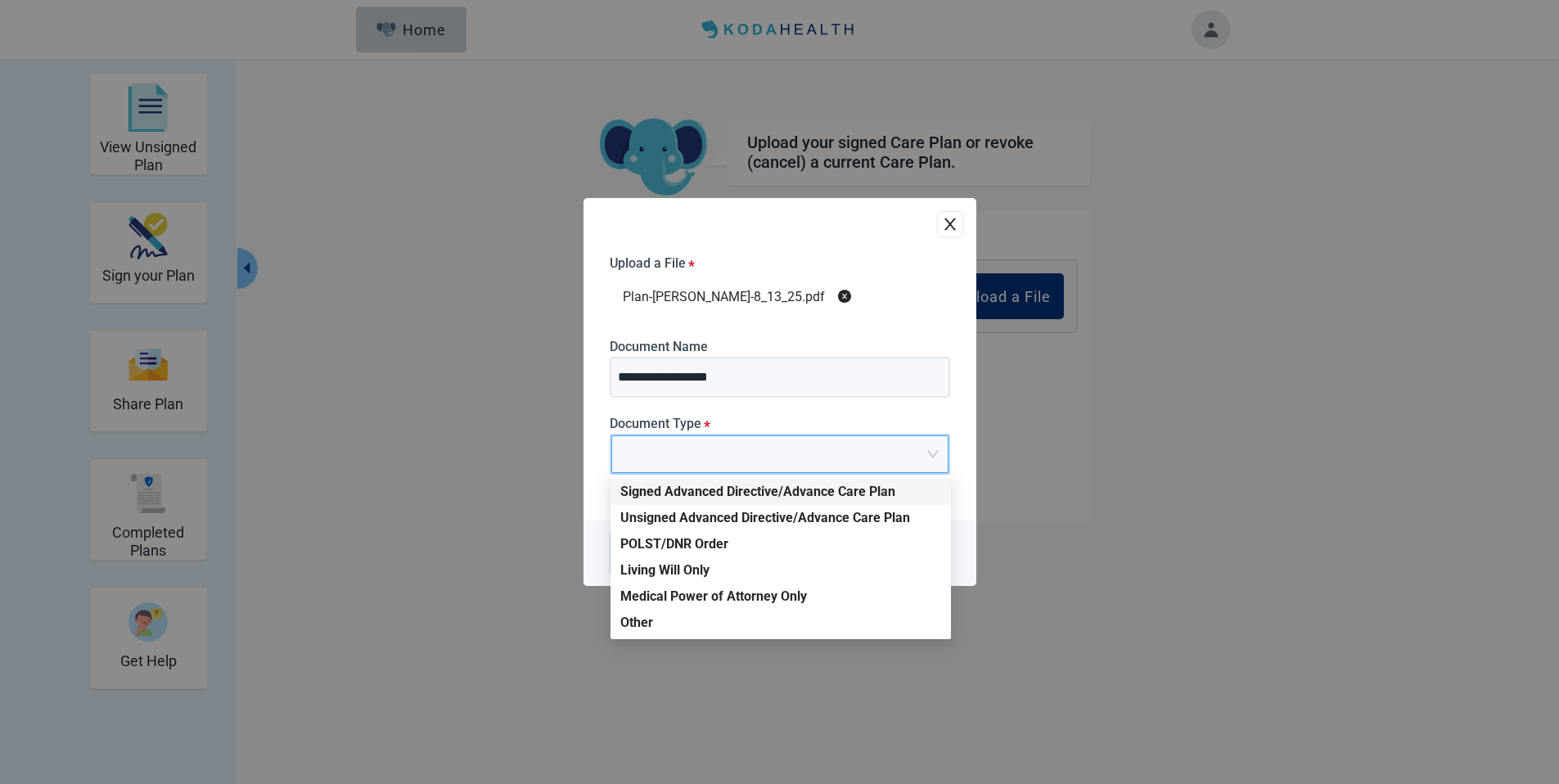
click at [792, 493] on div "Signed Advanced Directive/Advance Care Plan" at bounding box center [781, 492] width 321 height 18
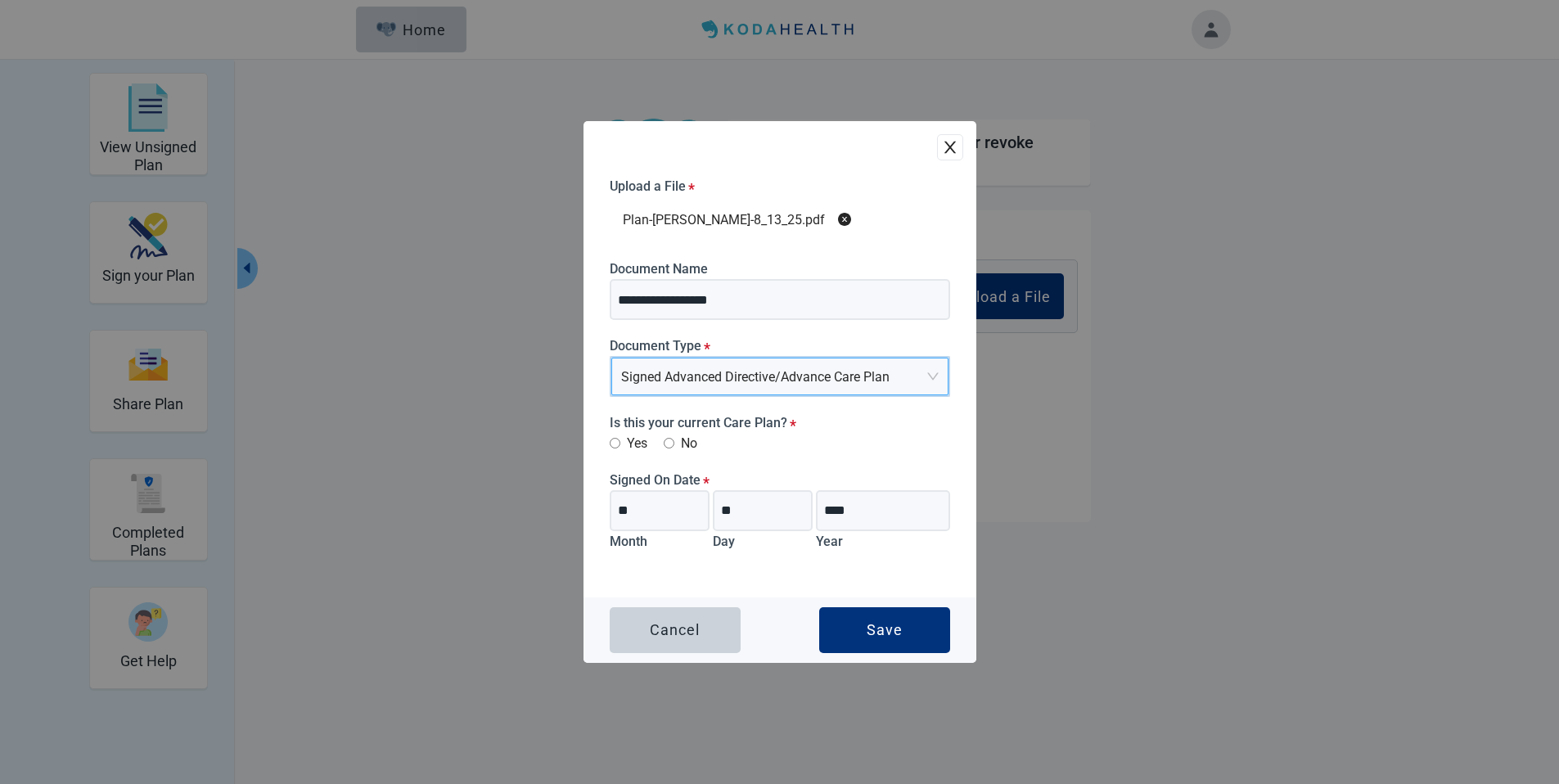
click at [622, 441] on label "Yes" at bounding box center [629, 443] width 38 height 21
click at [884, 622] on div "Save" at bounding box center [885, 629] width 36 height 16
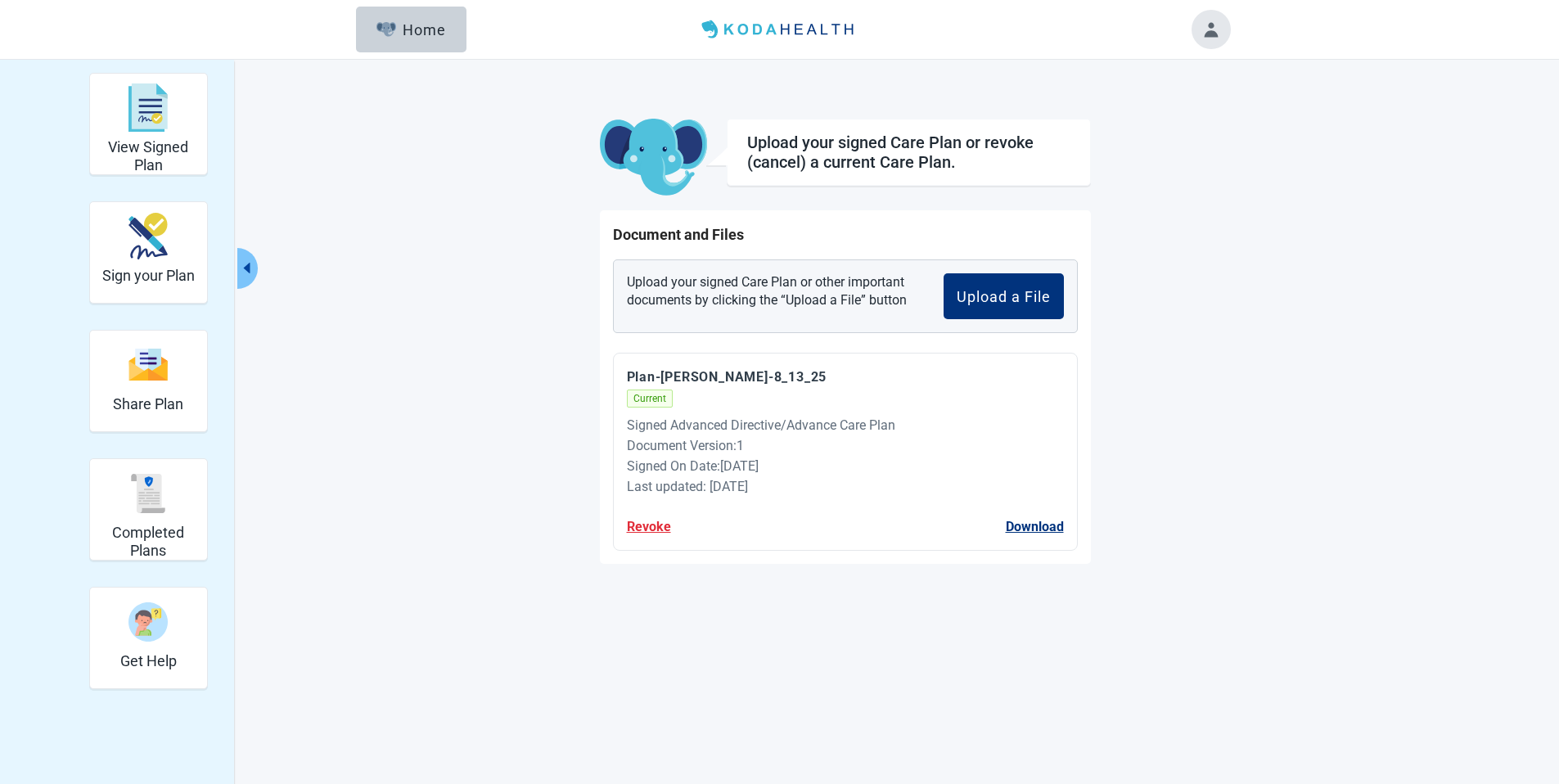
click at [656, 528] on button "Revoke" at bounding box center [648, 526] width 44 height 21
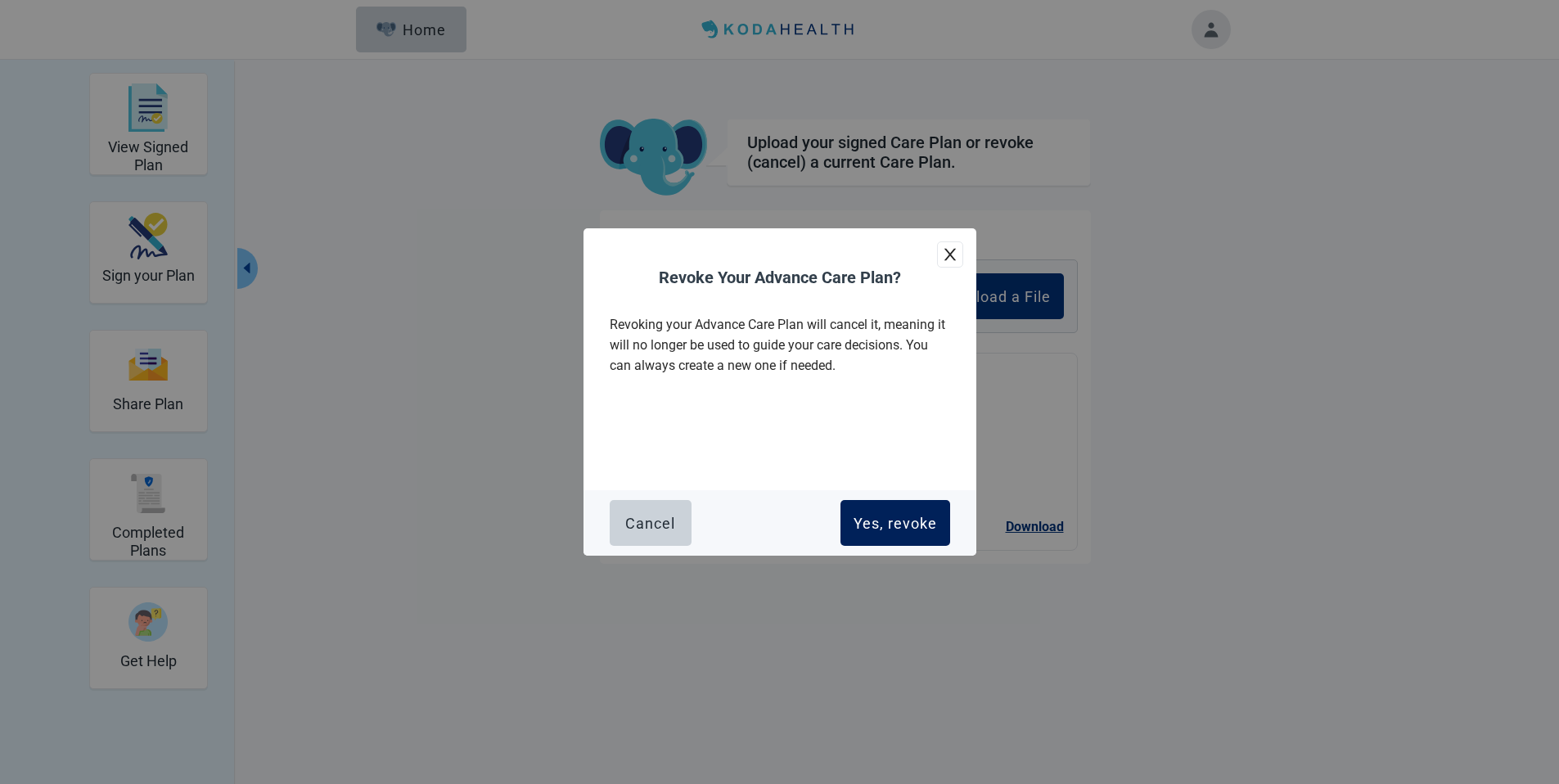
click at [889, 519] on div "Yes, revoke" at bounding box center [894, 523] width 83 height 16
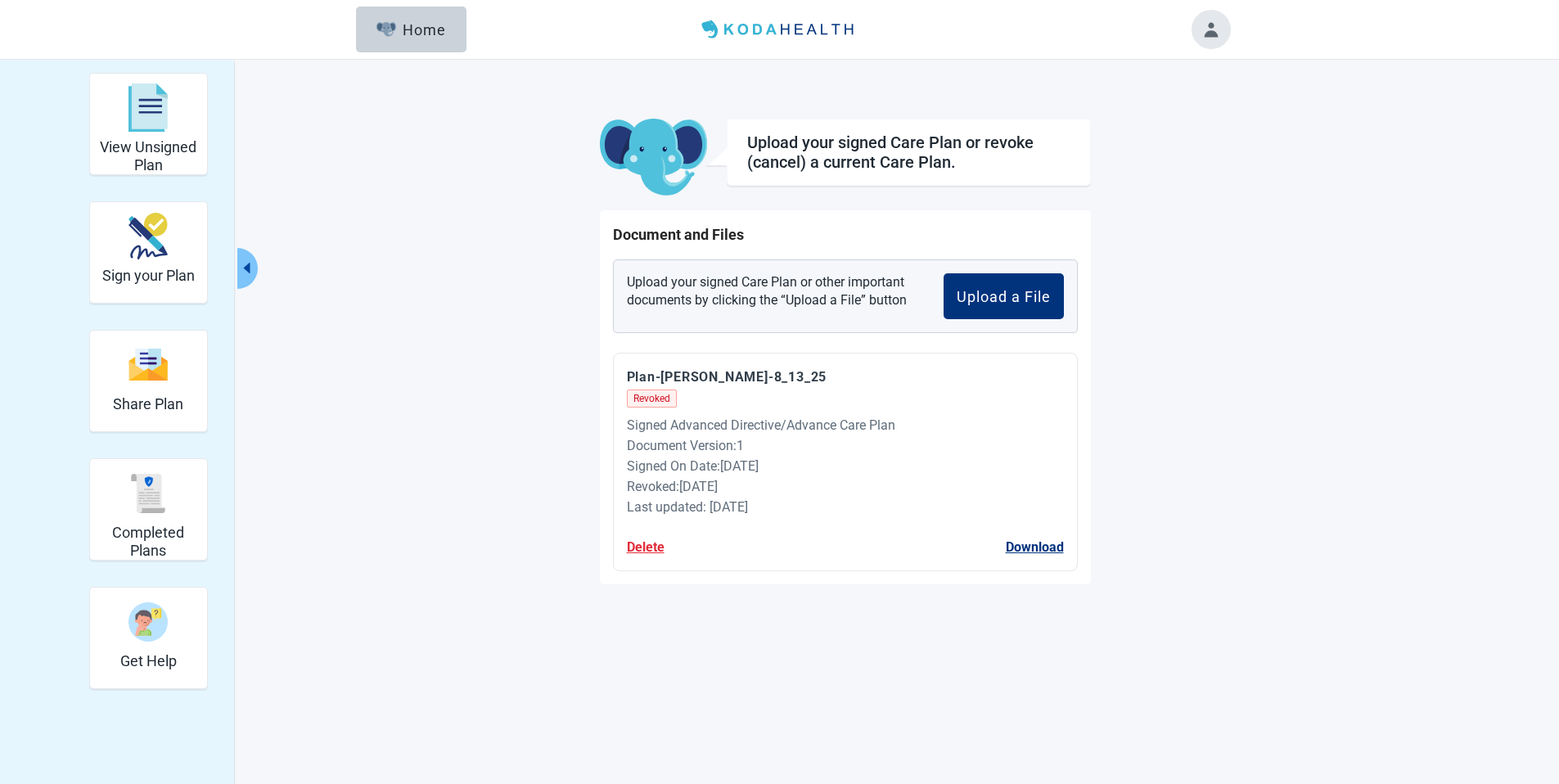
click at [641, 544] on button "Delete" at bounding box center [646, 546] width 38 height 21
click at [711, 495] on span "Cancel" at bounding box center [702, 497] width 39 height 21
click at [662, 554] on button "Delete" at bounding box center [646, 546] width 38 height 21
click at [749, 493] on span "Yes" at bounding box center [751, 497] width 21 height 21
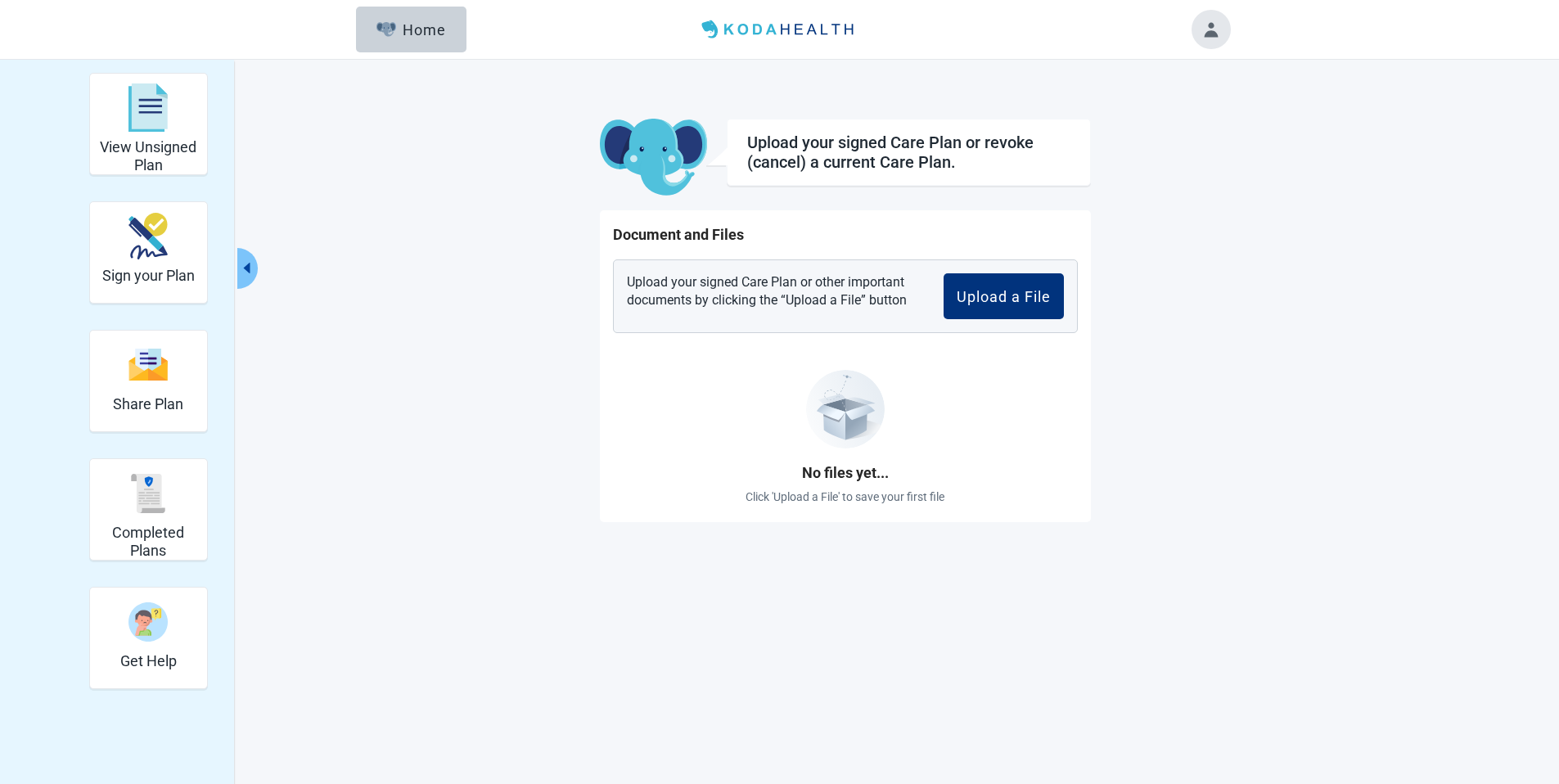
click at [530, 278] on div "View Unsigned Plan Sign your Plan Share Plan Completed Plans Get Help Upload yo…" at bounding box center [780, 297] width 901 height 449
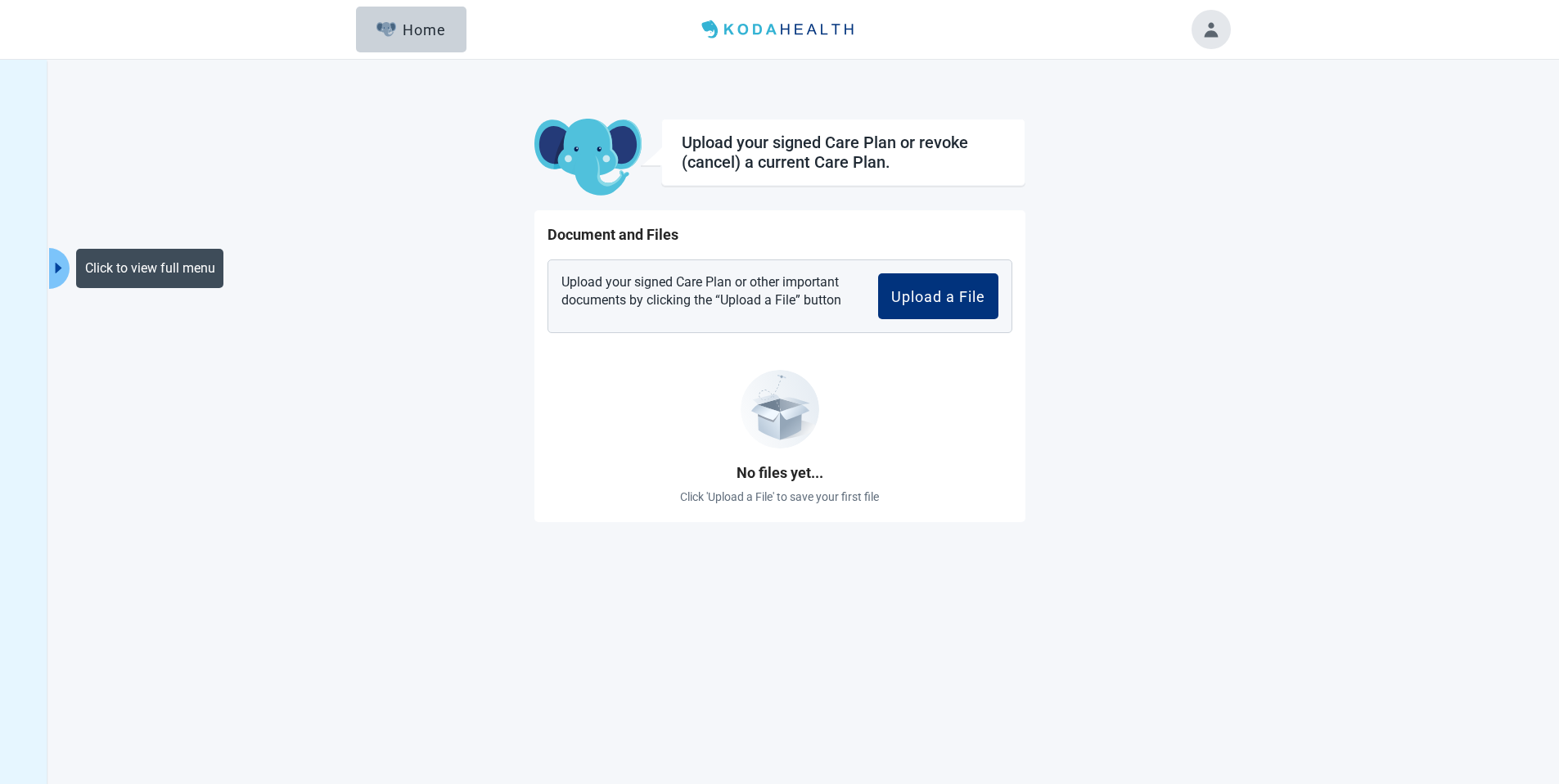
click at [58, 260] on icon "caret-right" at bounding box center [58, 267] width 15 height 15
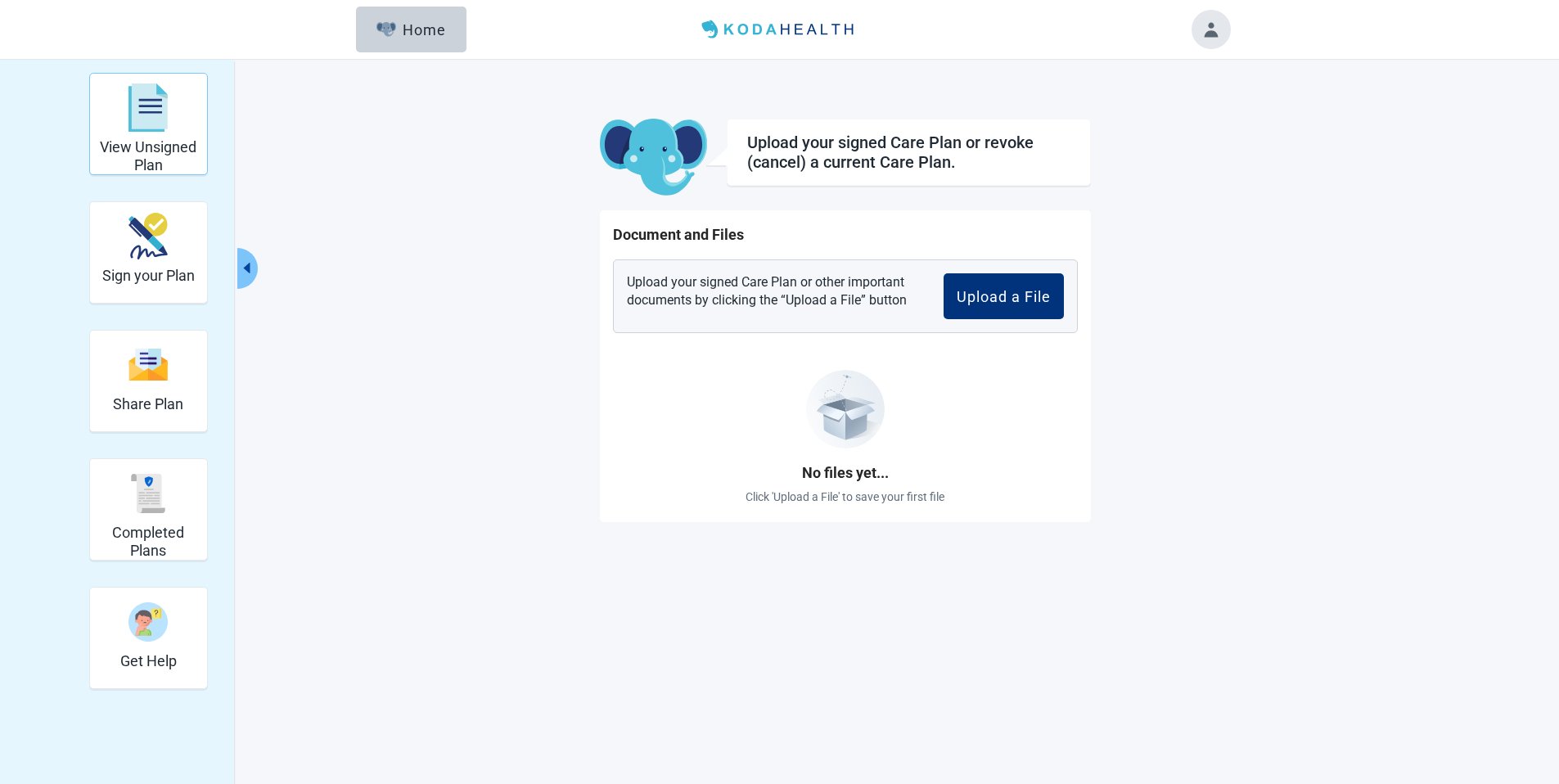
click at [140, 128] on img "View Unsigned Plan" at bounding box center [148, 107] width 39 height 49
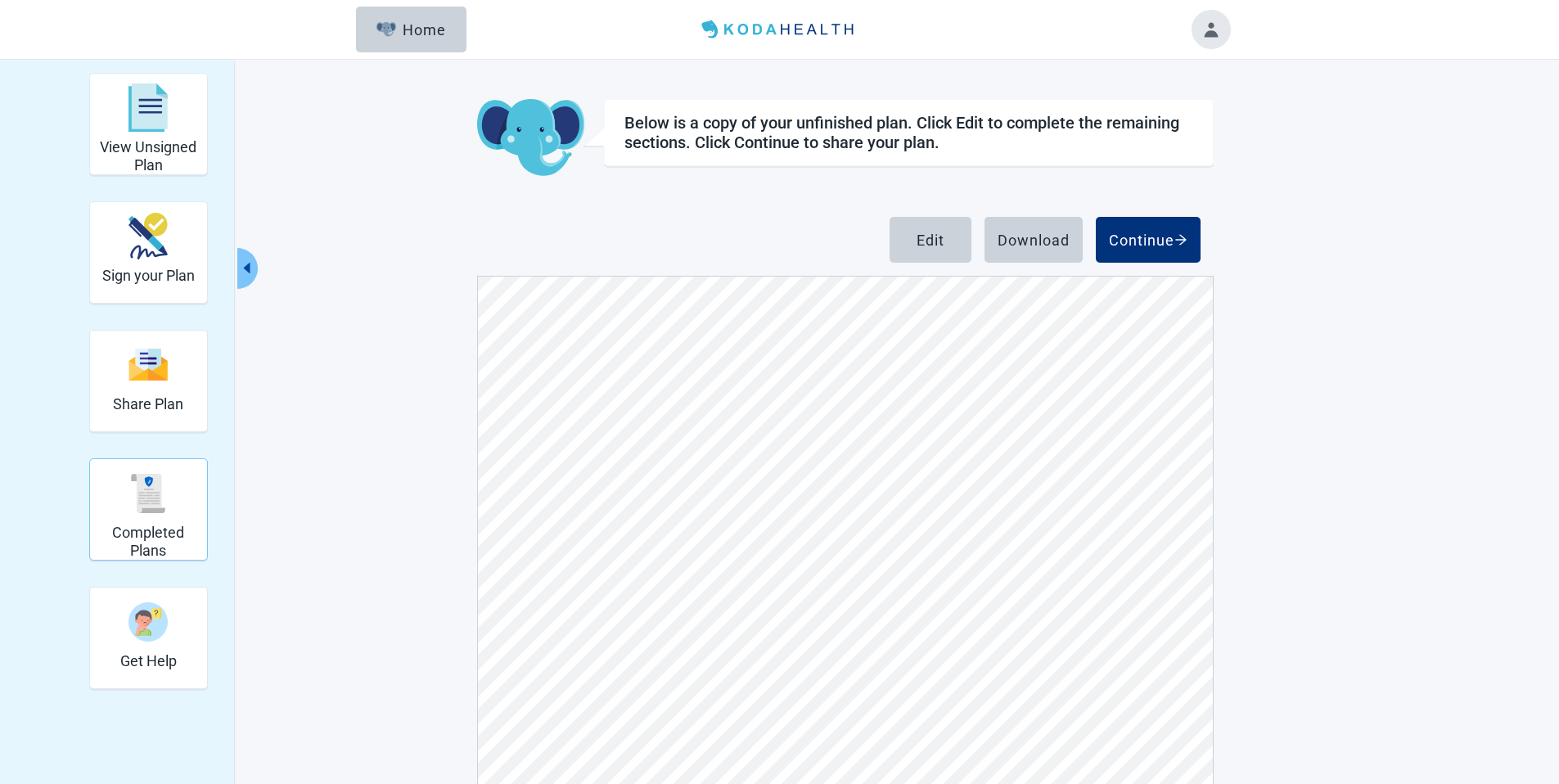
click at [159, 496] on img "Completed Plans" at bounding box center [148, 493] width 39 height 39
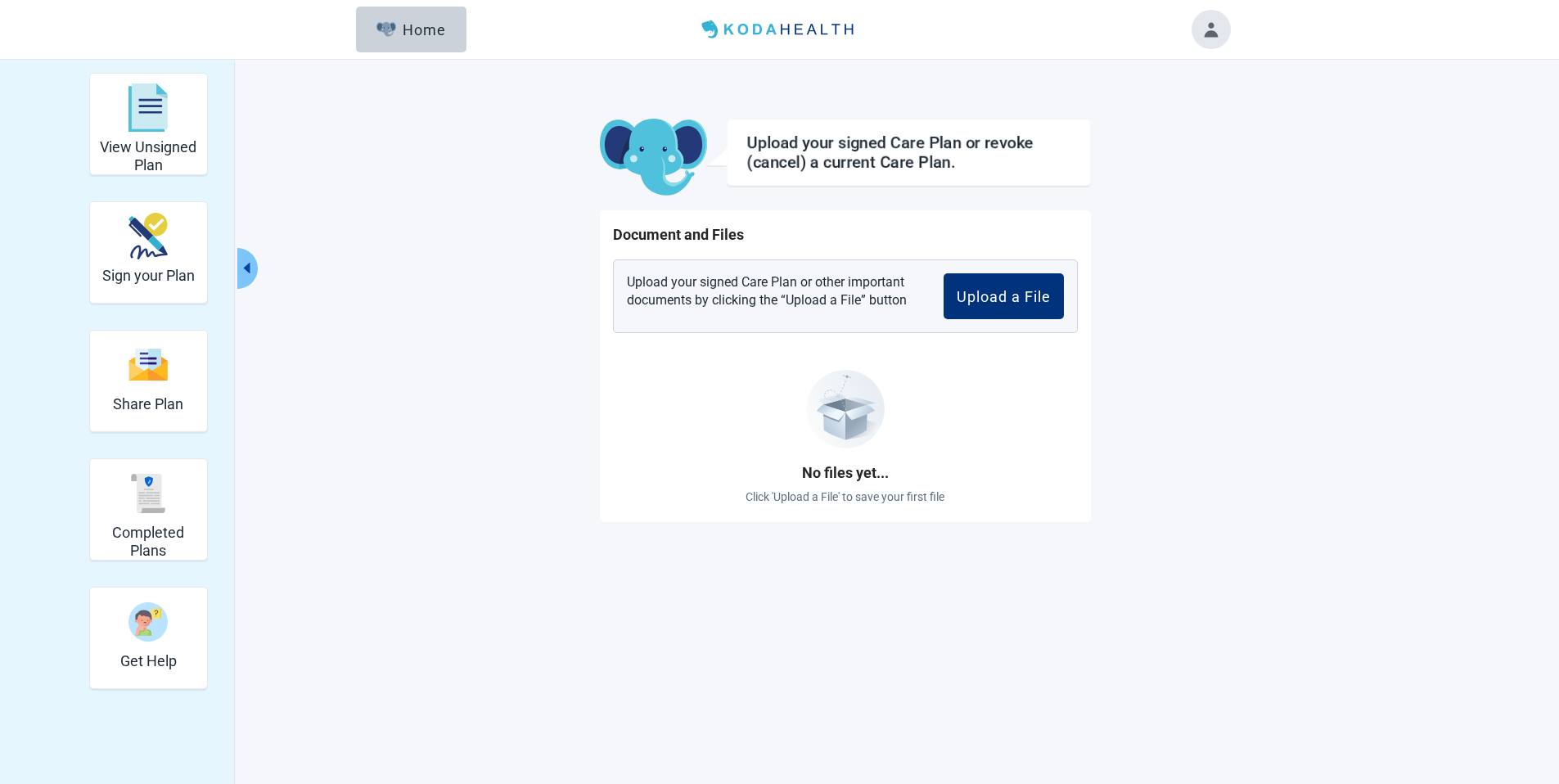
click at [381, 198] on div "View Unsigned Plan Sign your Plan Share Plan Completed Plans Get Help Upload yo…" at bounding box center [780, 297] width 901 height 449
drag, startPoint x: 479, startPoint y: 303, endPoint x: 572, endPoint y: 302, distance: 93.0
click at [479, 303] on div "View Unsigned Plan Sign your Plan Share Plan Completed Plans Get Help Upload yo…" at bounding box center [780, 297] width 901 height 449
click at [985, 289] on div "Upload a File" at bounding box center [1004, 296] width 94 height 16
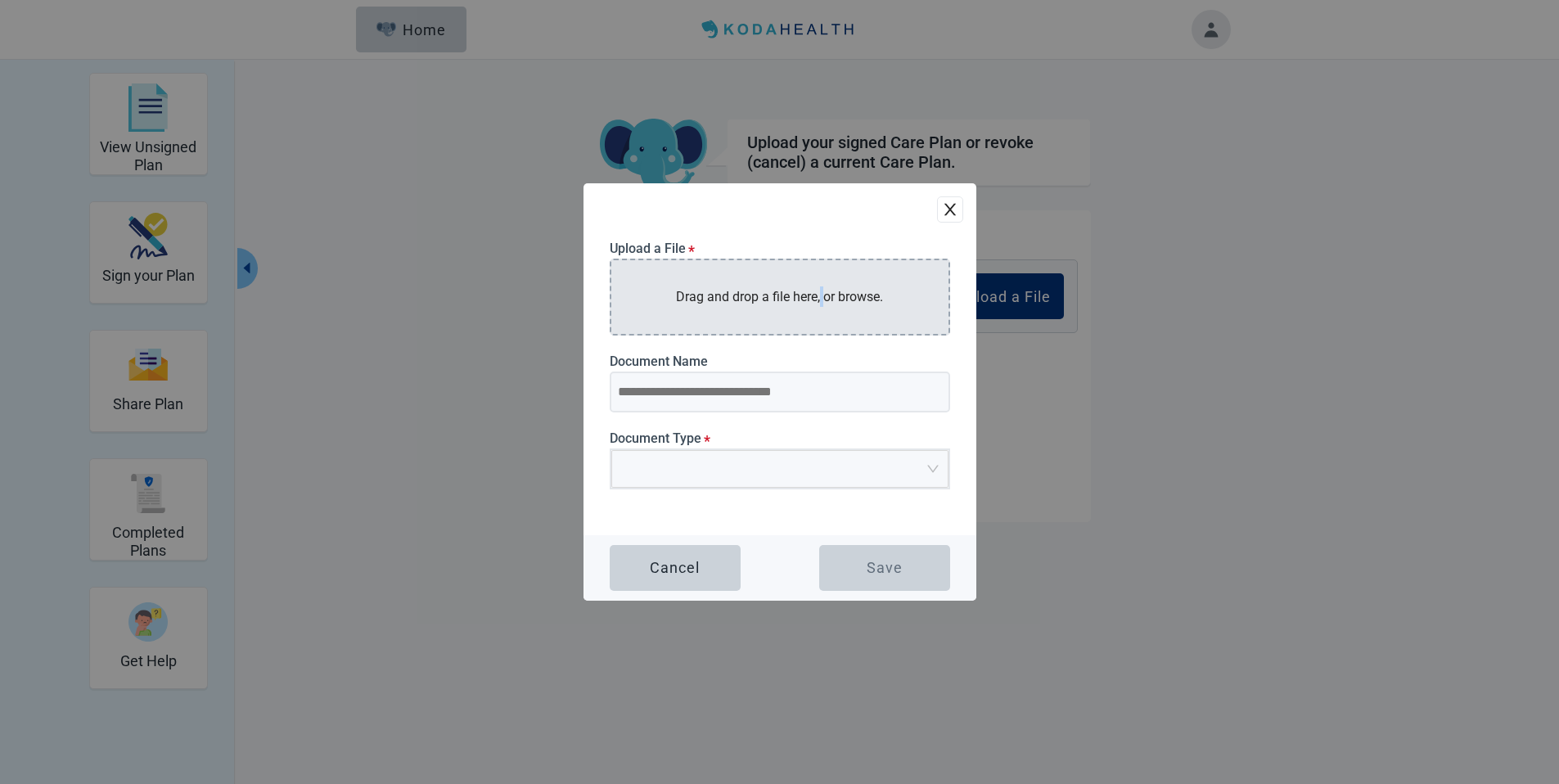
click at [821, 294] on p "Drag and drop a file here, or browse." at bounding box center [780, 296] width 208 height 21
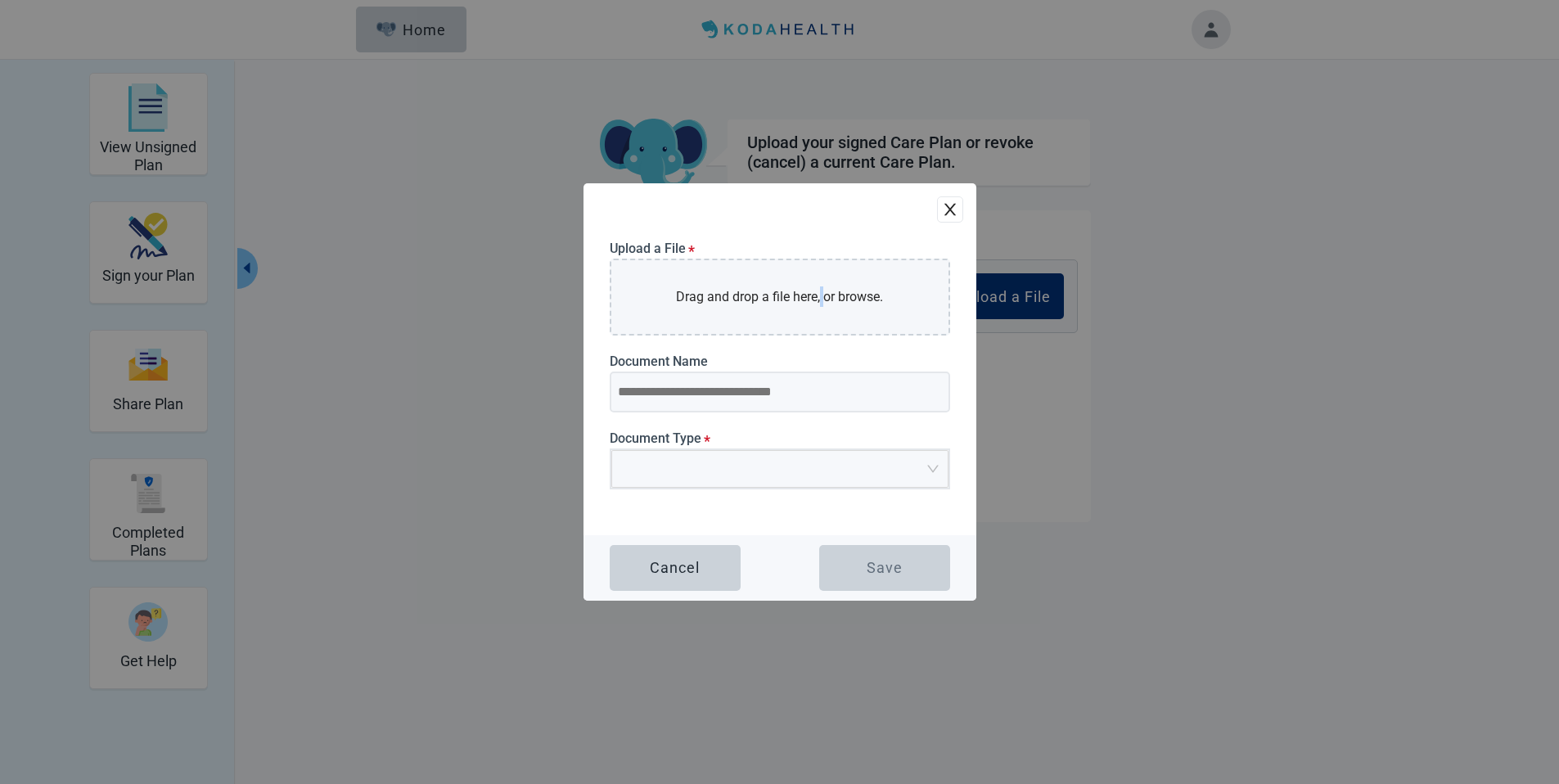
type input "**********"
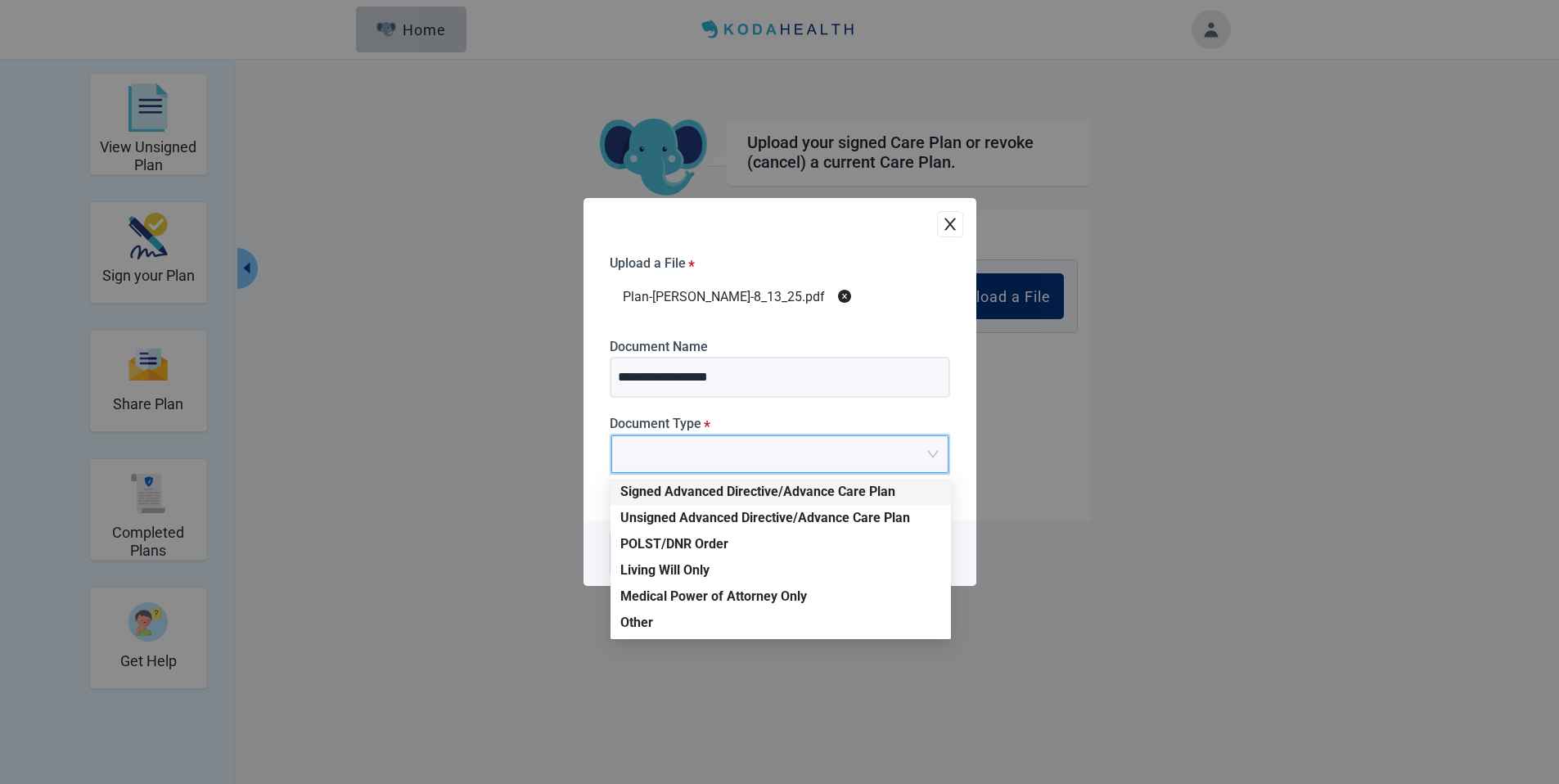
click at [674, 444] on input "search" at bounding box center [775, 448] width 306 height 24
click at [686, 494] on div "Signed Advanced Directive/Advance Care Plan" at bounding box center [781, 492] width 321 height 18
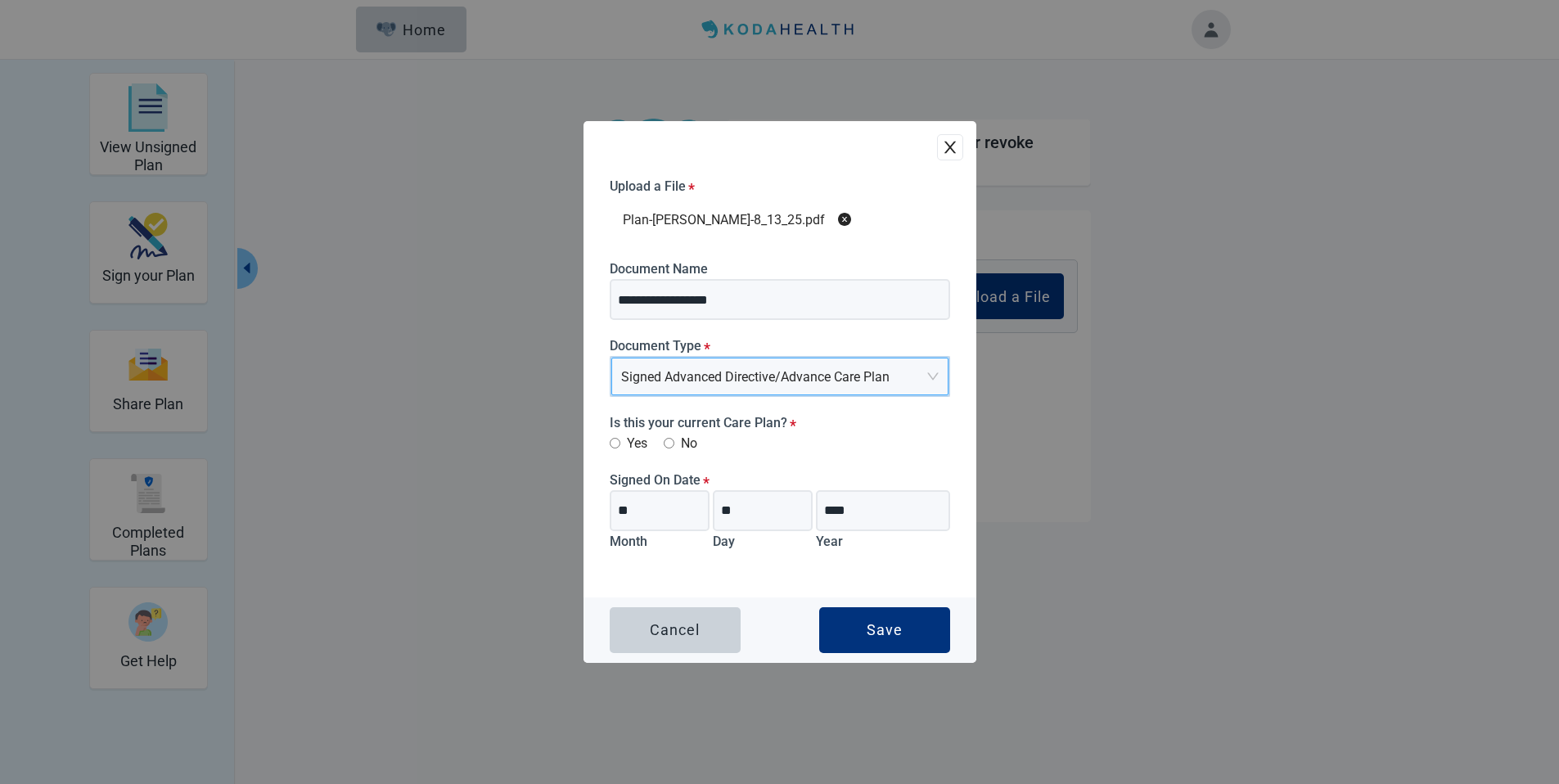
click at [606, 438] on div "**********" at bounding box center [779, 358] width 393 height 476
click at [881, 619] on button "Save" at bounding box center [885, 629] width 131 height 46
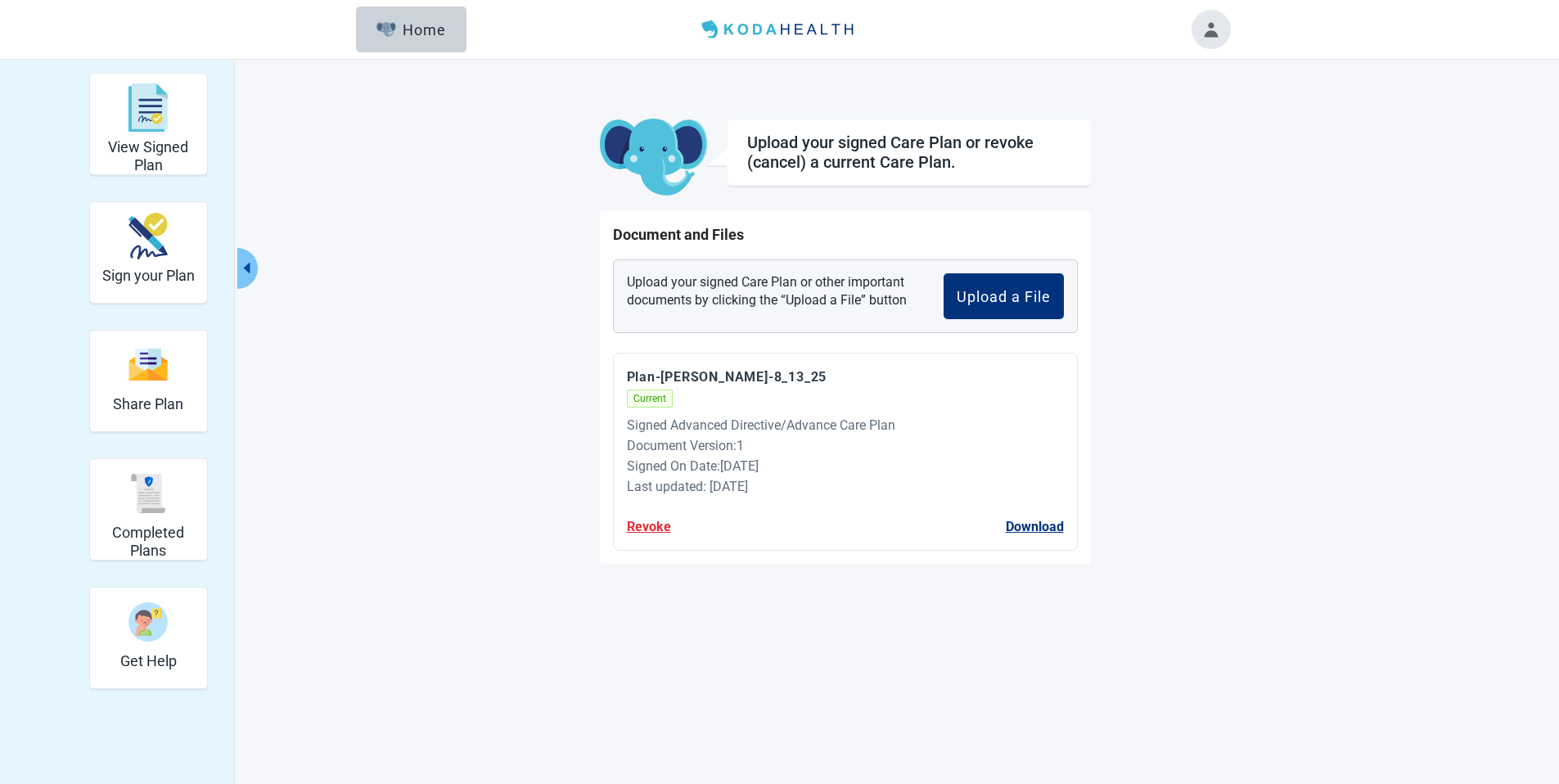
click at [646, 529] on button "Revoke" at bounding box center [648, 526] width 44 height 21
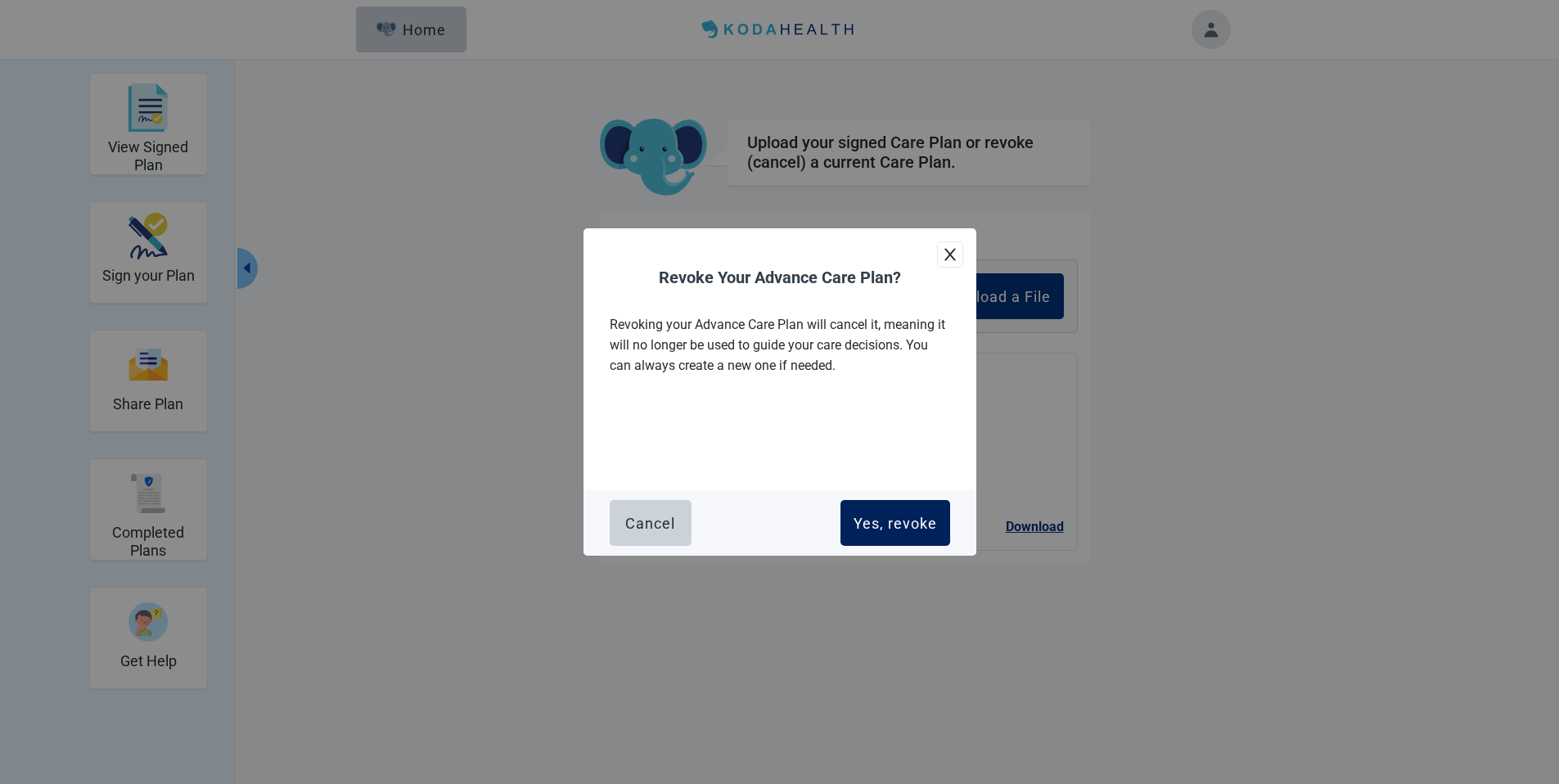
click at [884, 521] on div "Yes, revoke" at bounding box center [894, 523] width 83 height 16
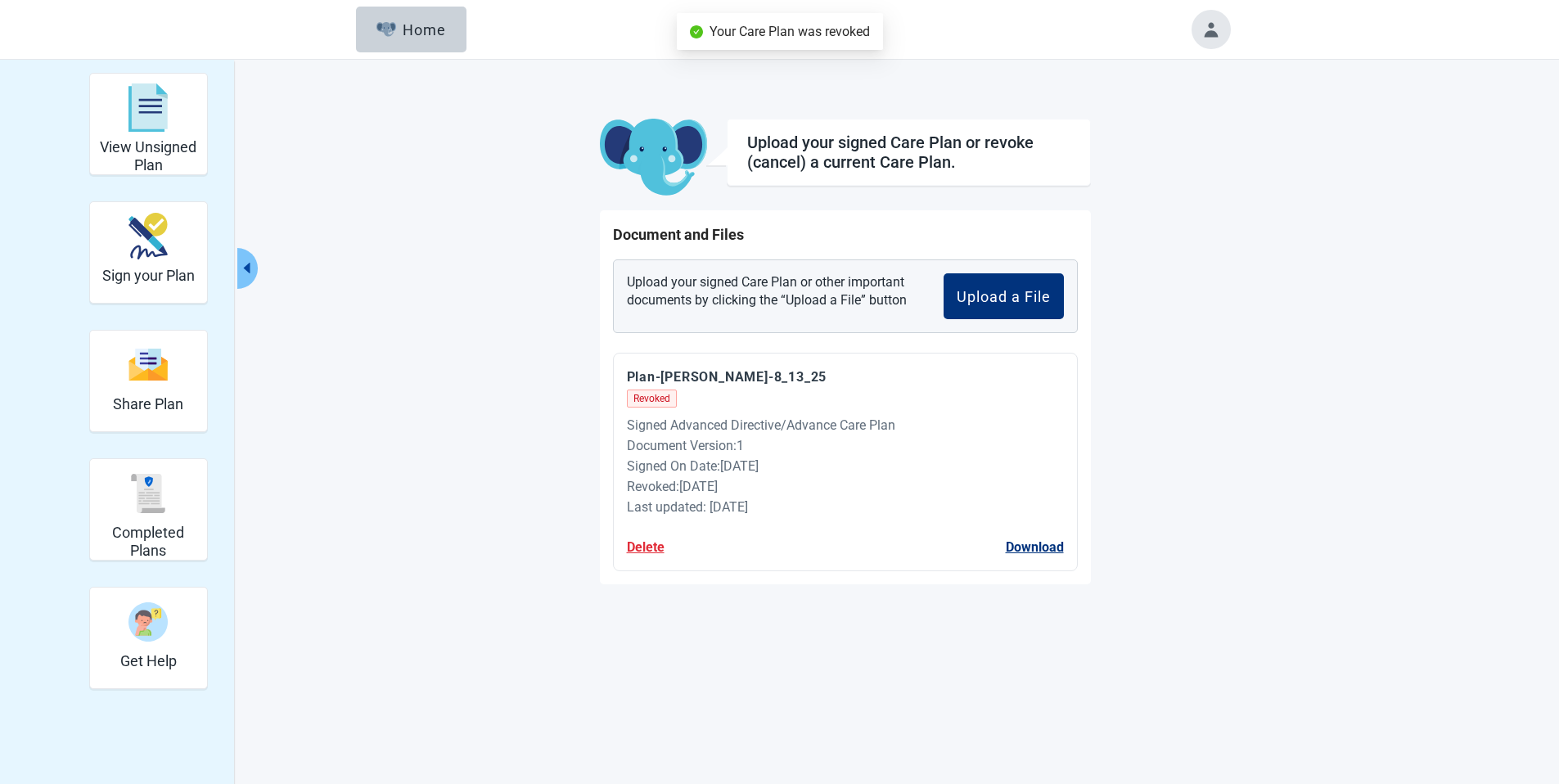
click at [642, 546] on button "Delete" at bounding box center [646, 546] width 38 height 21
click at [745, 500] on span "Yes" at bounding box center [751, 497] width 21 height 21
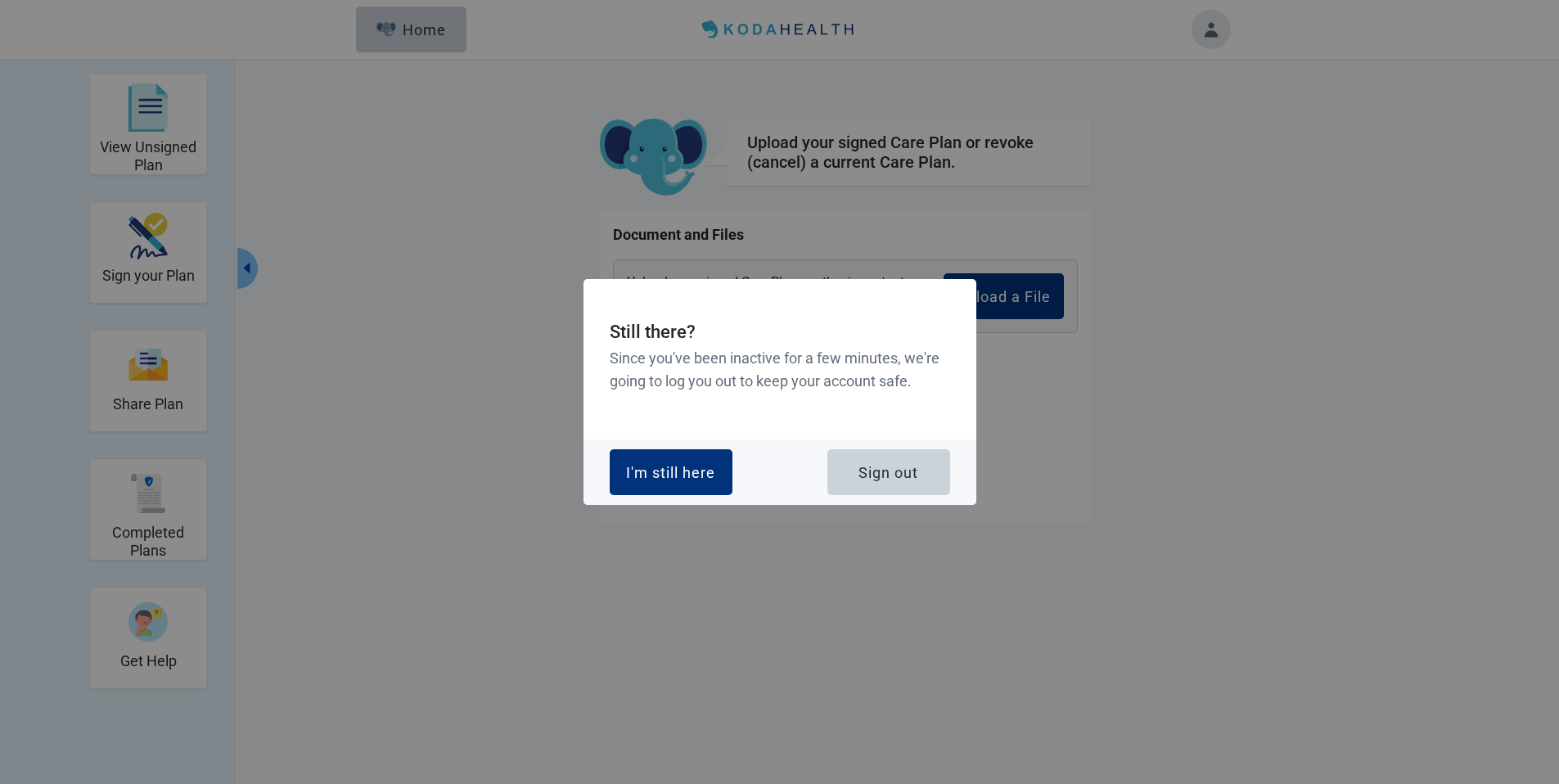
click at [835, 393] on div "Still there? Since you've been inactive for a few minutes, we're going to log y…" at bounding box center [779, 358] width 393 height 160
click at [708, 459] on button "I'm still here" at bounding box center [671, 471] width 123 height 46
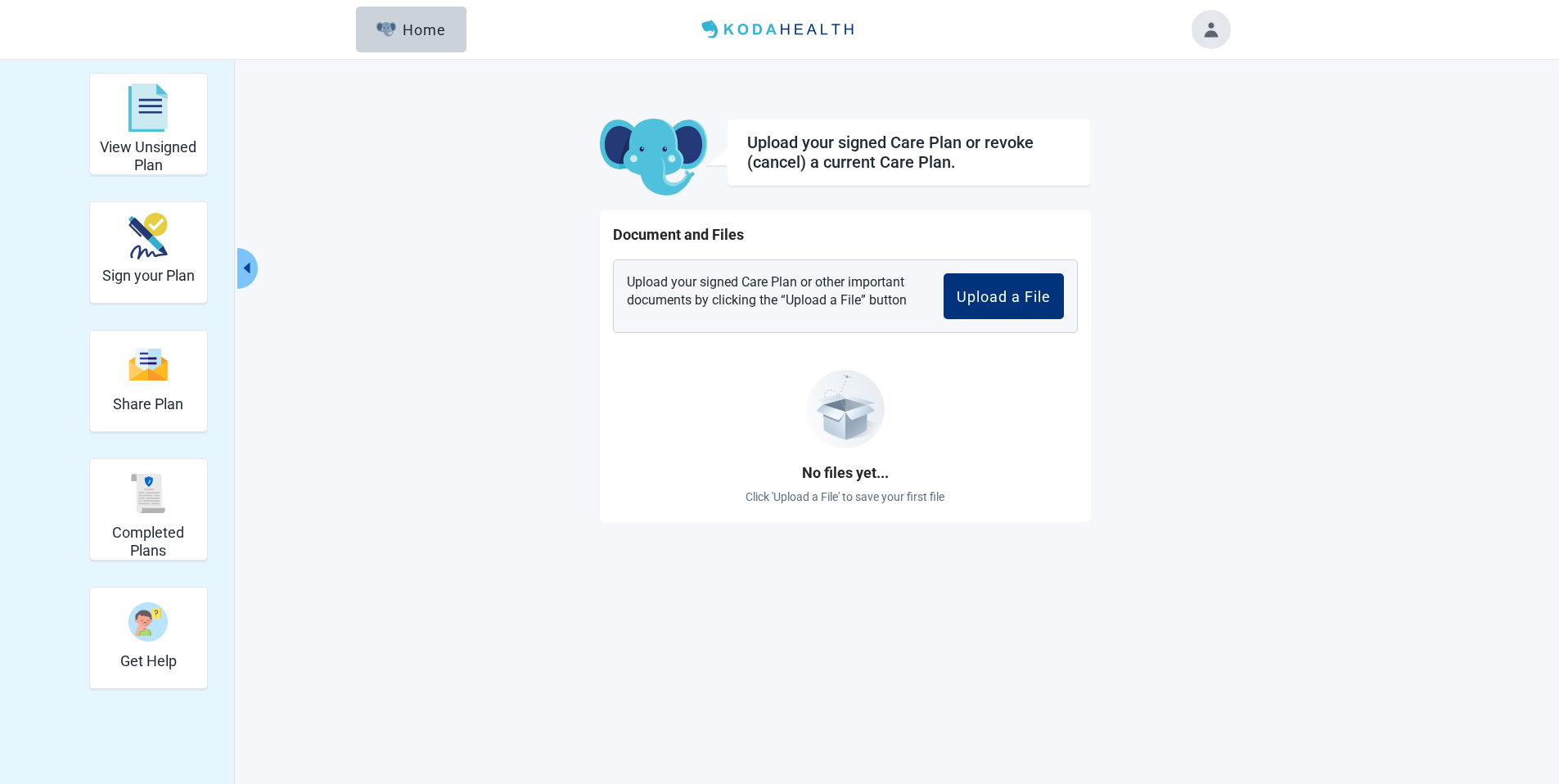
drag, startPoint x: 486, startPoint y: 304, endPoint x: 265, endPoint y: 140, distance: 275.2
click at [485, 303] on div "View Unsigned Plan Sign your Plan Share Plan Completed Plans Get Help Upload yo…" at bounding box center [780, 297] width 901 height 449
click at [149, 121] on img "View Unsigned Plan" at bounding box center [148, 107] width 39 height 49
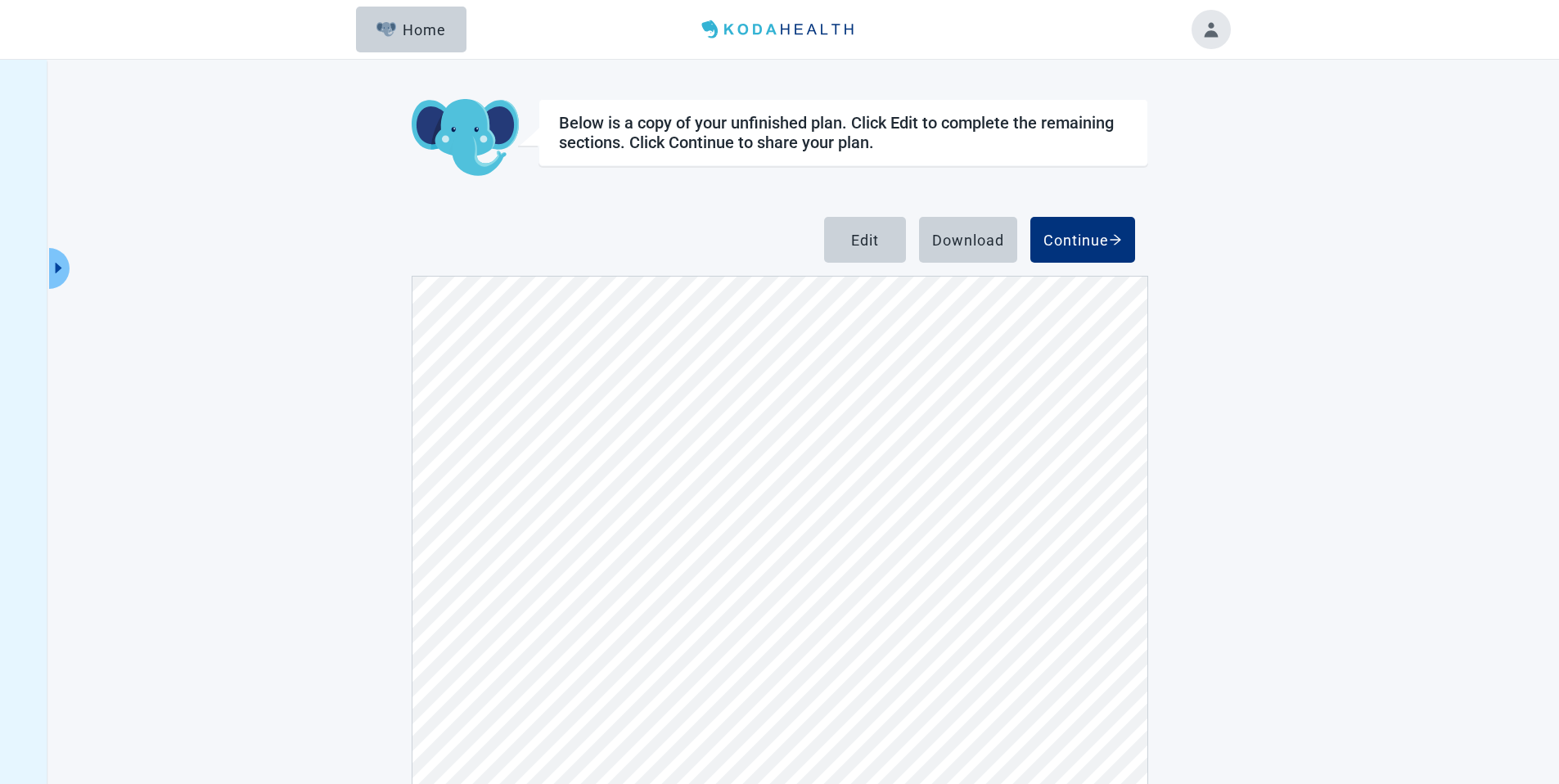
click at [464, 215] on div "Below is a copy of your unfinished plan. Click Edit to complete the remaining s…" at bounding box center [780, 502] width 737 height 805
click at [419, 44] on button "Home" at bounding box center [411, 29] width 111 height 46
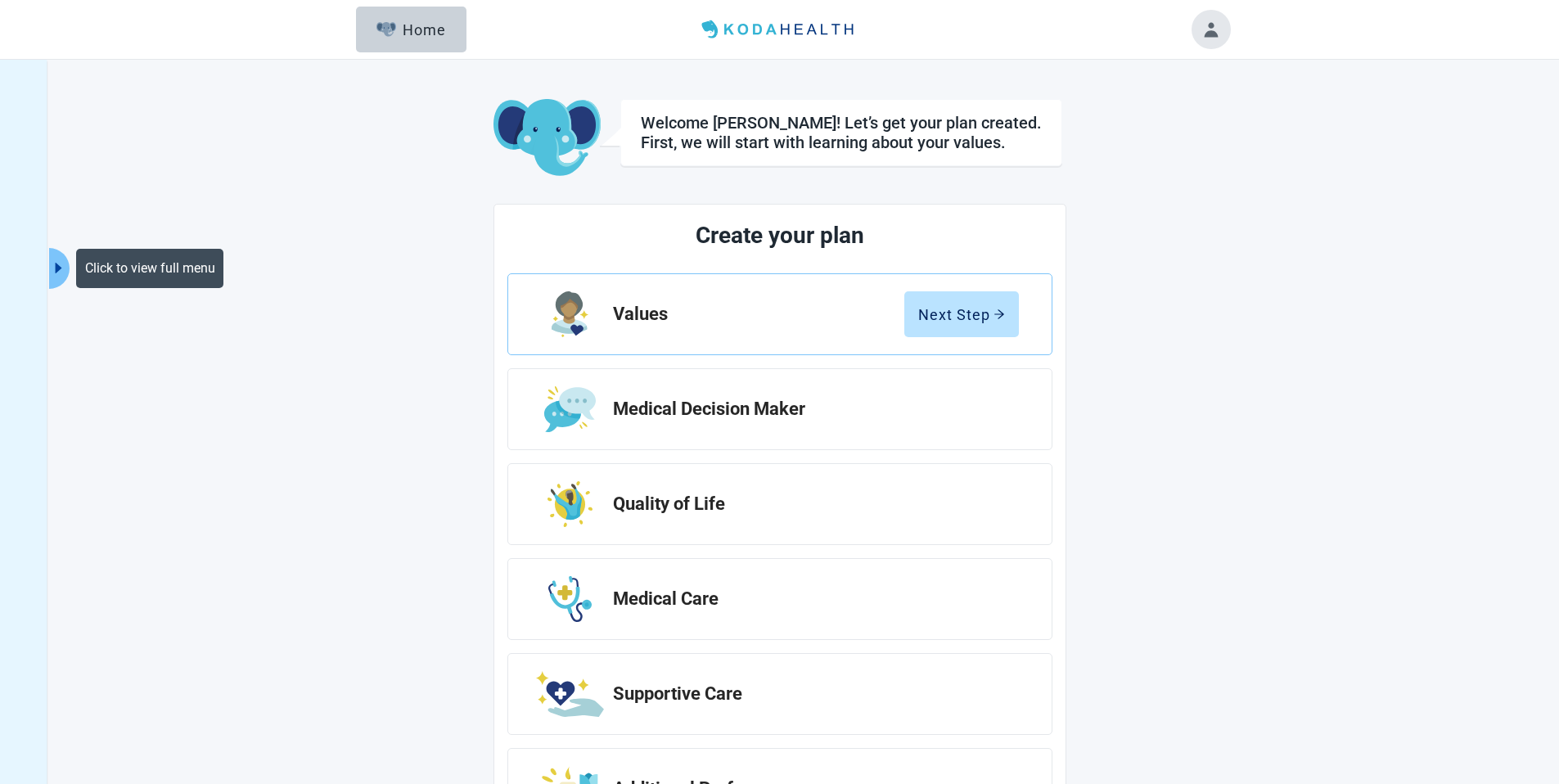
click at [64, 267] on icon "caret-right" at bounding box center [58, 267] width 15 height 15
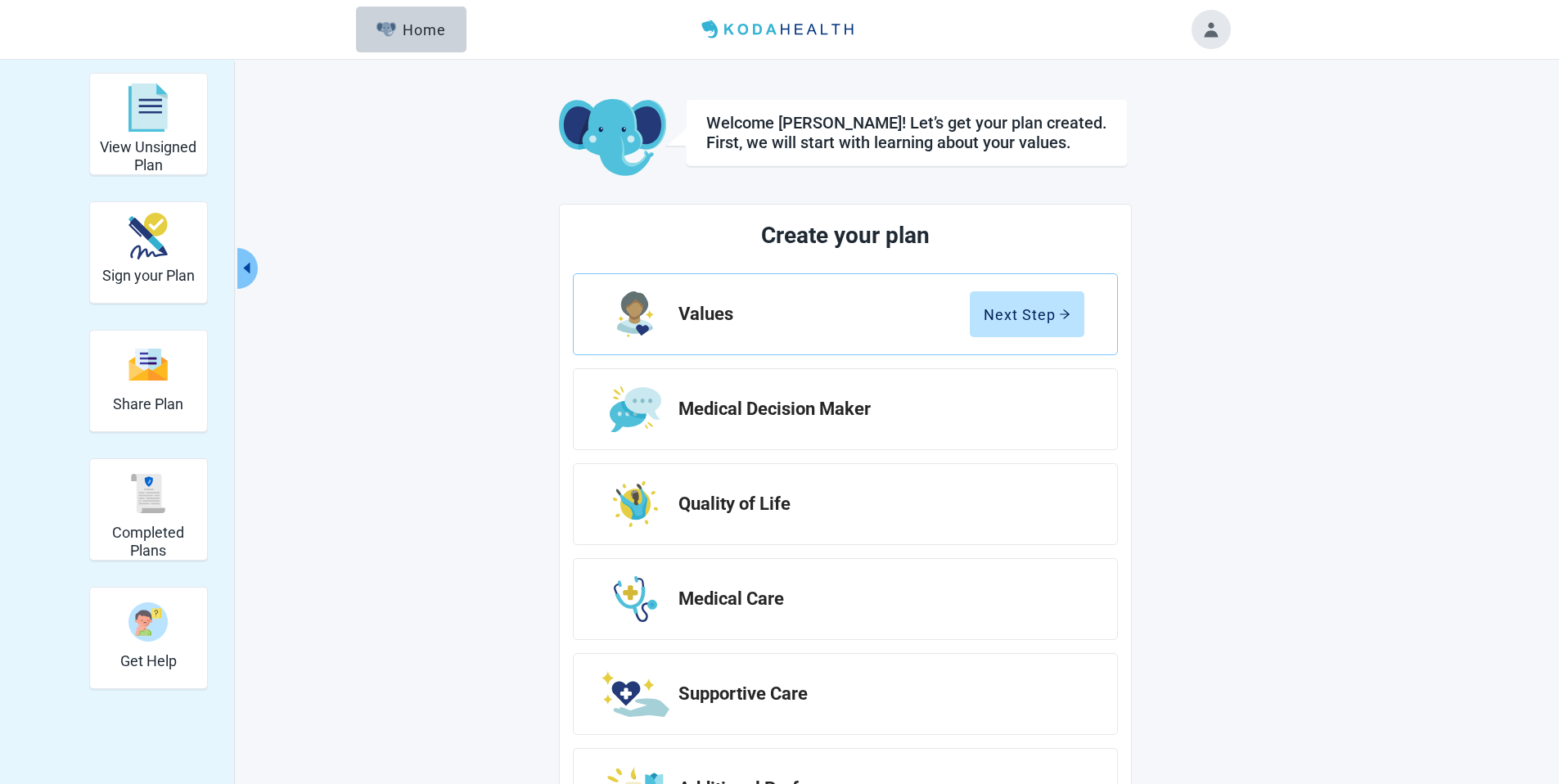
click at [252, 268] on icon "caret-left" at bounding box center [246, 267] width 15 height 15
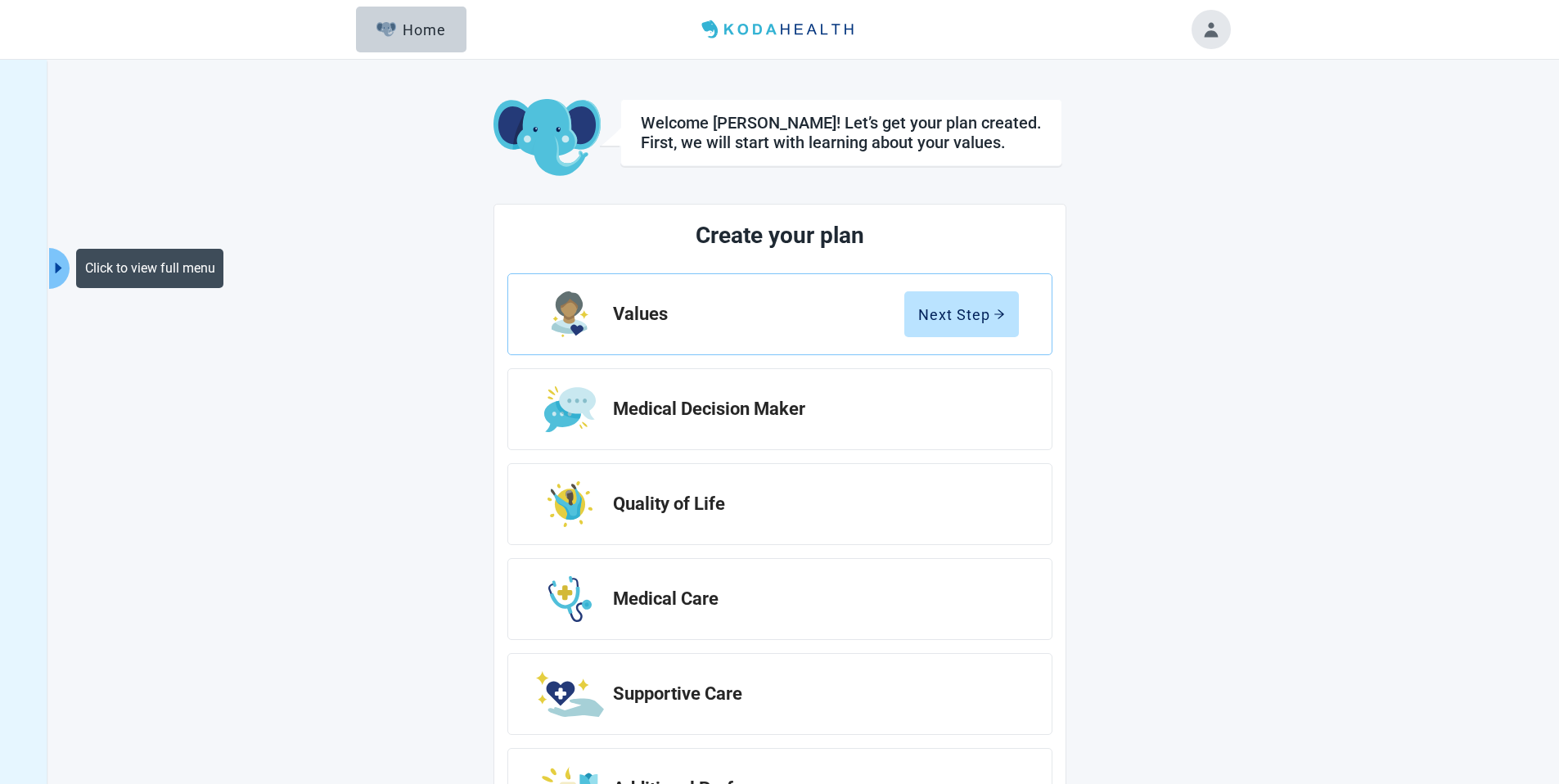
click at [412, 203] on div "Click to view full menu Welcome Jerry! Let’s get your plan created. First, we w…" at bounding box center [780, 458] width 901 height 771
click at [57, 266] on icon "caret-right" at bounding box center [58, 268] width 6 height 11
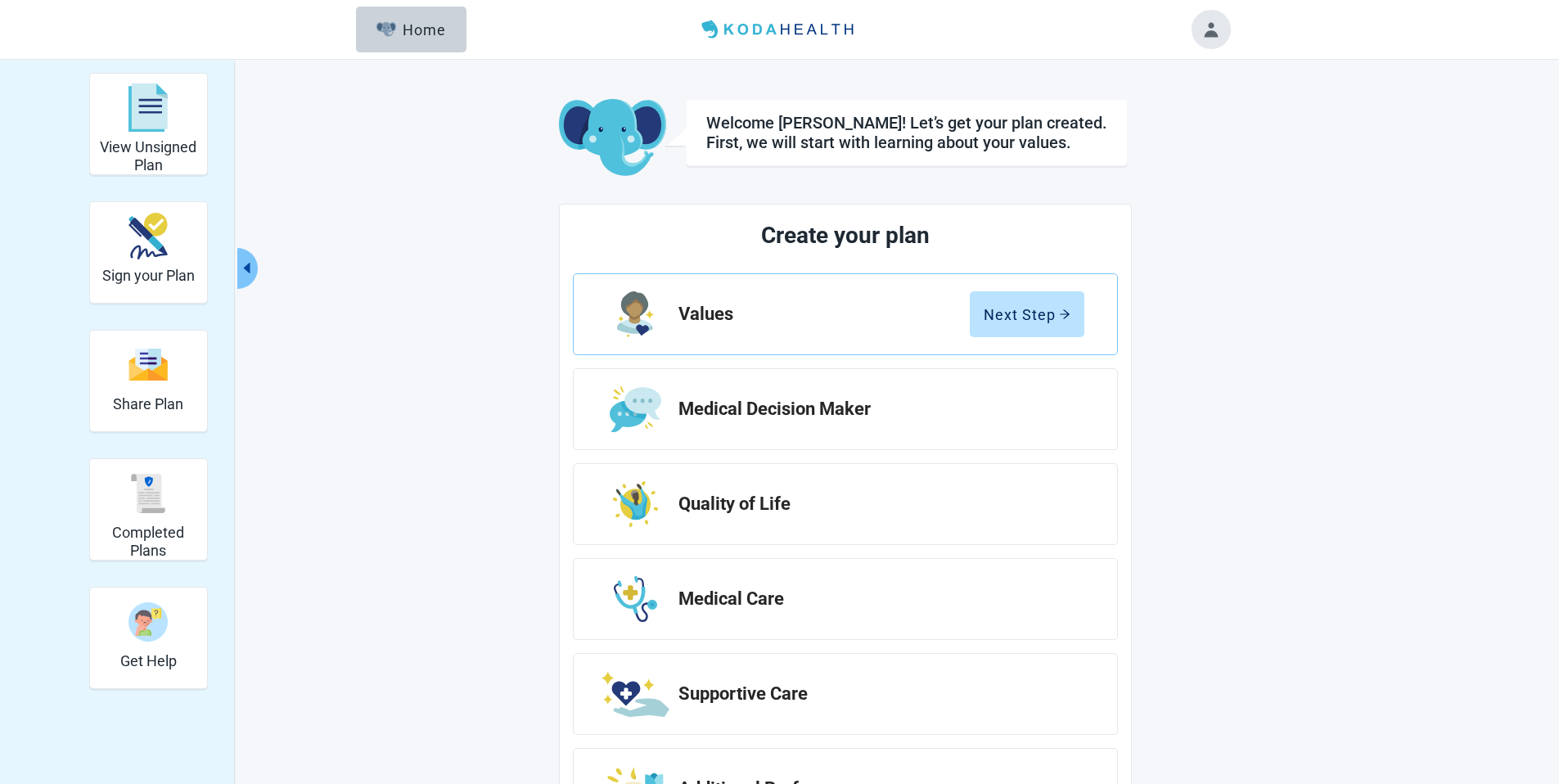
click at [455, 257] on div "View Unsigned Plan Sign your Plan Share Plan Completed Plans Get Help Welcome J…" at bounding box center [780, 458] width 901 height 771
click at [1211, 198] on div "View Unsigned Plan Sign your Plan Share Plan Completed Plans Get Help Welcome J…" at bounding box center [780, 458] width 901 height 771
click at [551, 211] on div "View Unsigned Plan Sign your Plan Share Plan Completed Plans Get Help Welcome J…" at bounding box center [780, 458] width 901 height 771
click at [427, 159] on div "View Unsigned Plan Sign your Plan Share Plan Completed Plans Get Help Welcome J…" at bounding box center [780, 458] width 901 height 771
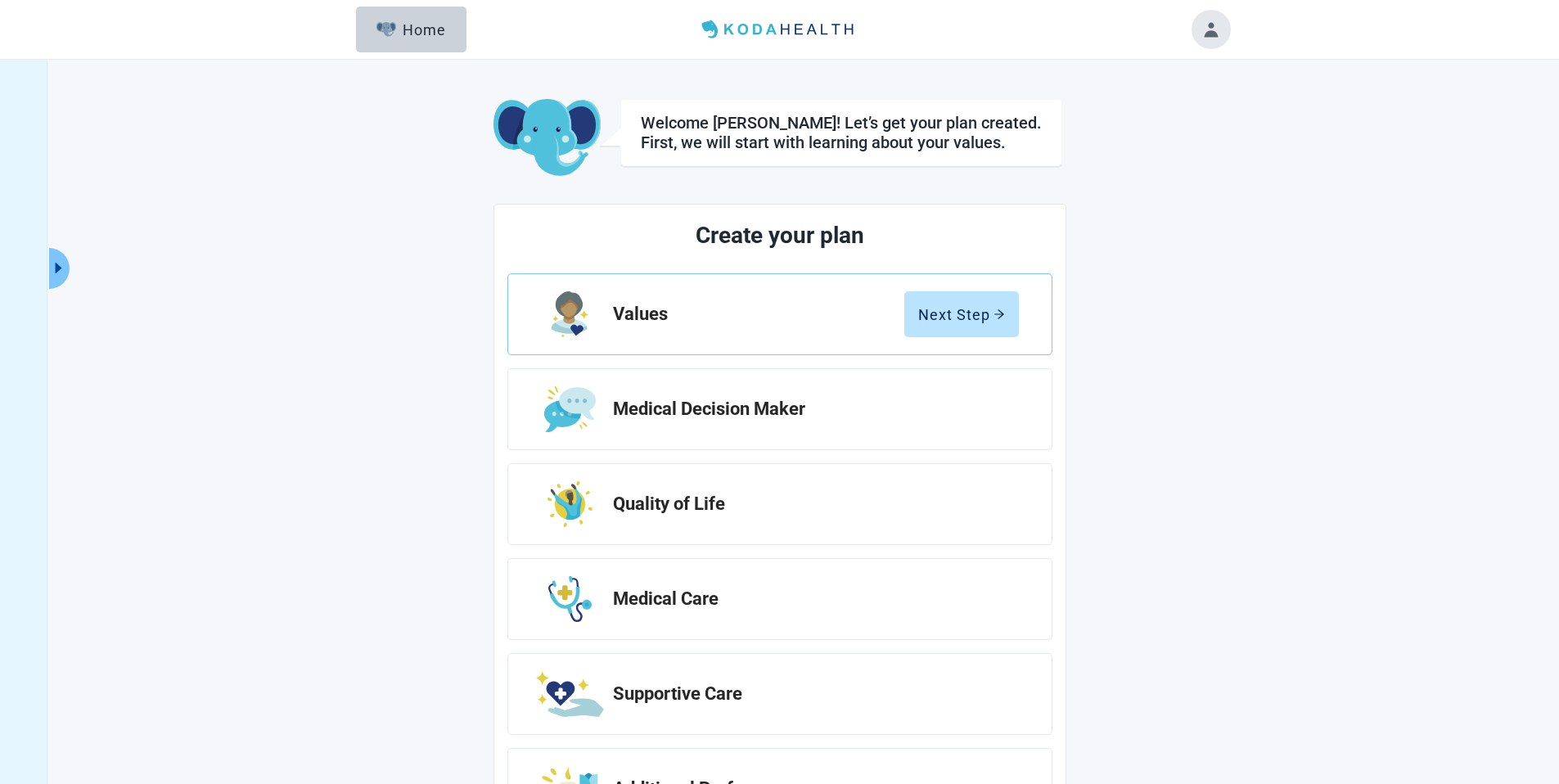
click at [352, 230] on div "Welcome [PERSON_NAME]! Let’s get your plan created. First, we will start with l…" at bounding box center [780, 458] width 901 height 771
click at [1221, 200] on div "Welcome [PERSON_NAME]! Let’s get your plan created. First, we will start with l…" at bounding box center [780, 458] width 901 height 771
click at [349, 252] on div "Welcome [PERSON_NAME]! Let’s get your plan created. First, we will start with l…" at bounding box center [780, 458] width 901 height 771
click at [729, 122] on div "Welcome Jerry! Let’s get your plan created. First, we will start with learning …" at bounding box center [841, 132] width 401 height 39
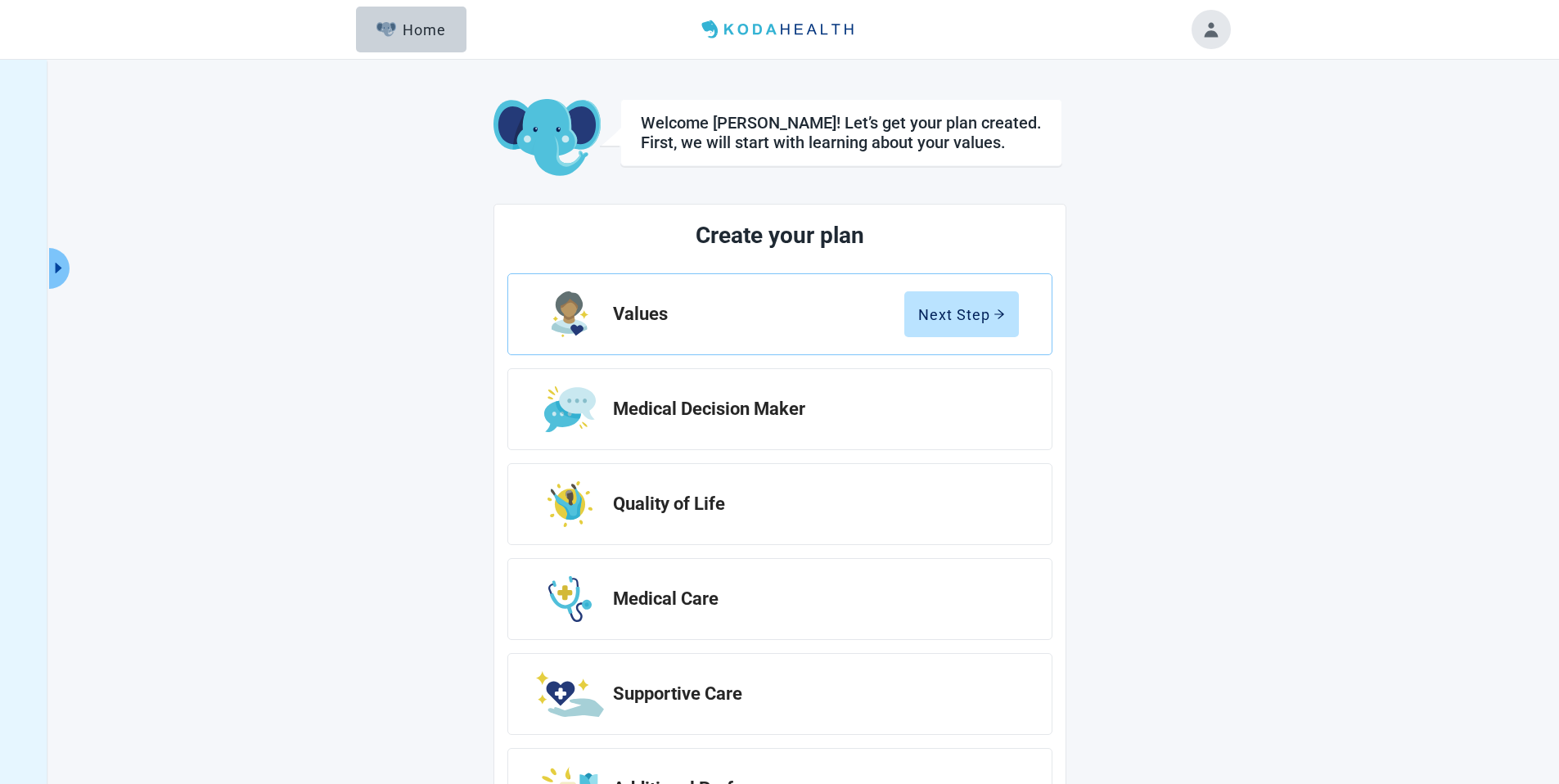
click at [691, 85] on div "Welcome Jerry! Let’s get your plan created. First, we will start with learning …" at bounding box center [780, 458] width 901 height 771
click at [748, 318] on h2 "Values" at bounding box center [758, 314] width 292 height 20
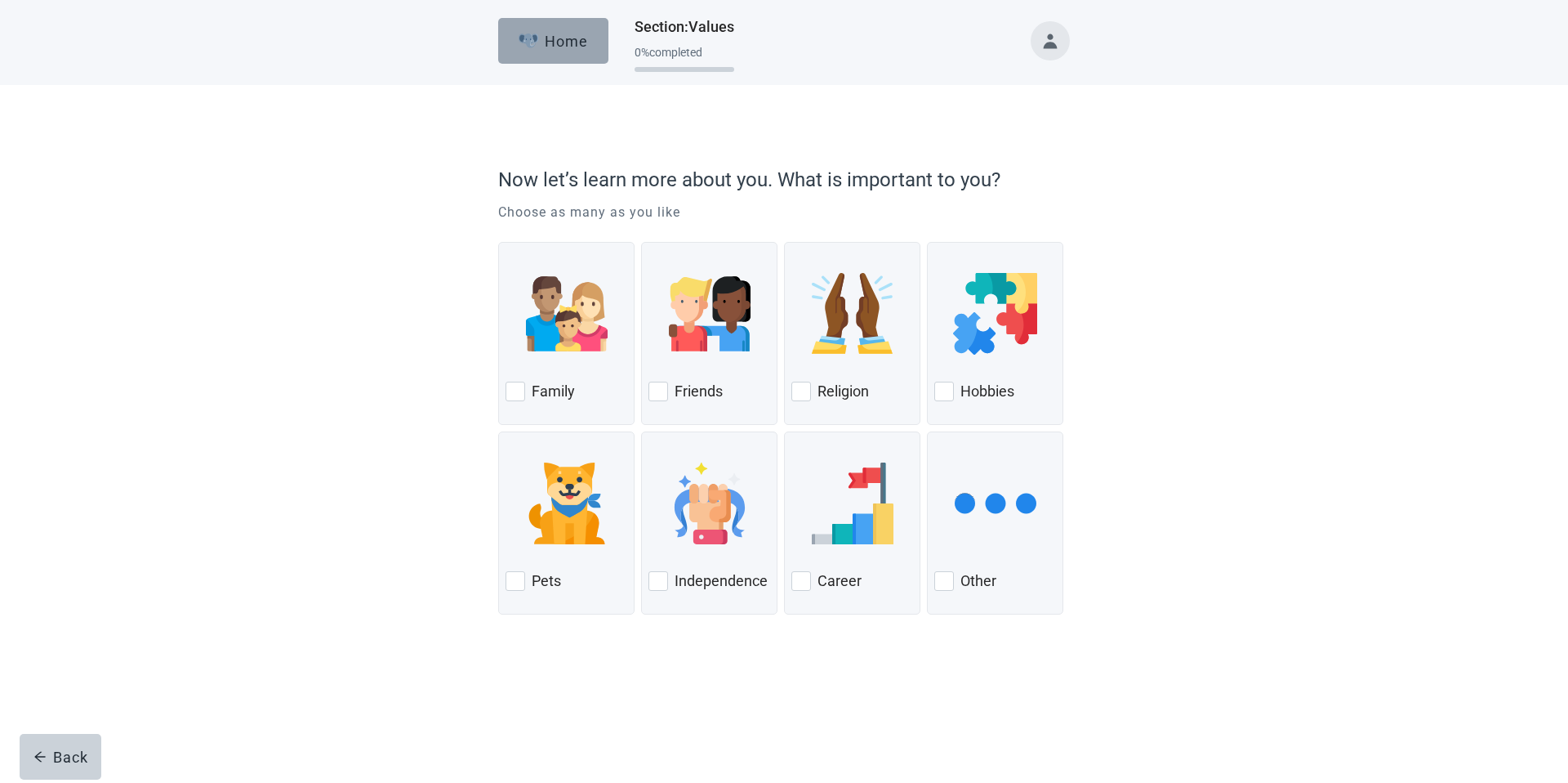
click at [538, 43] on img "button" at bounding box center [528, 41] width 21 height 14
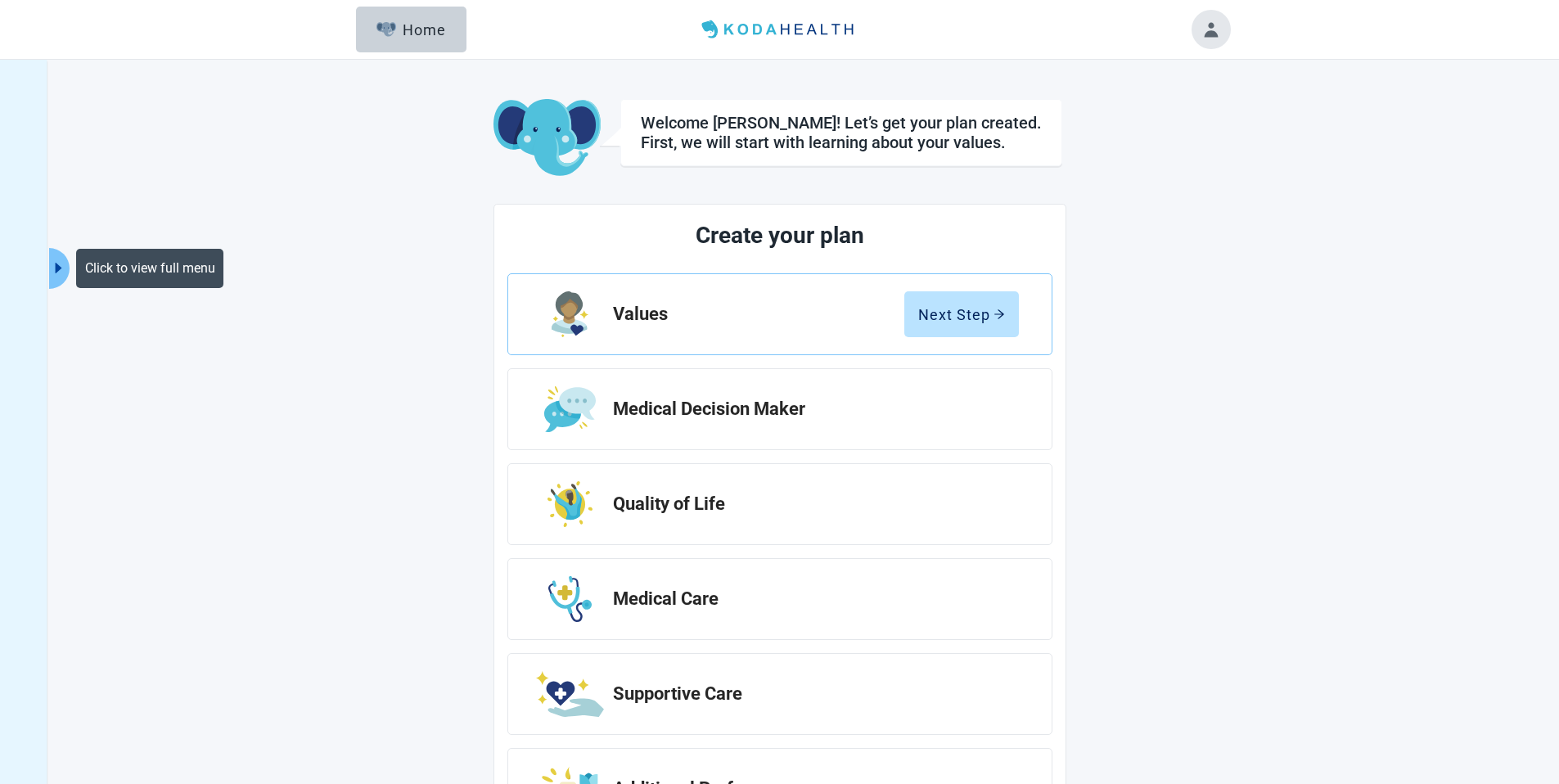
click at [77, 258] on div "Click to view full menu" at bounding box center [149, 268] width 148 height 39
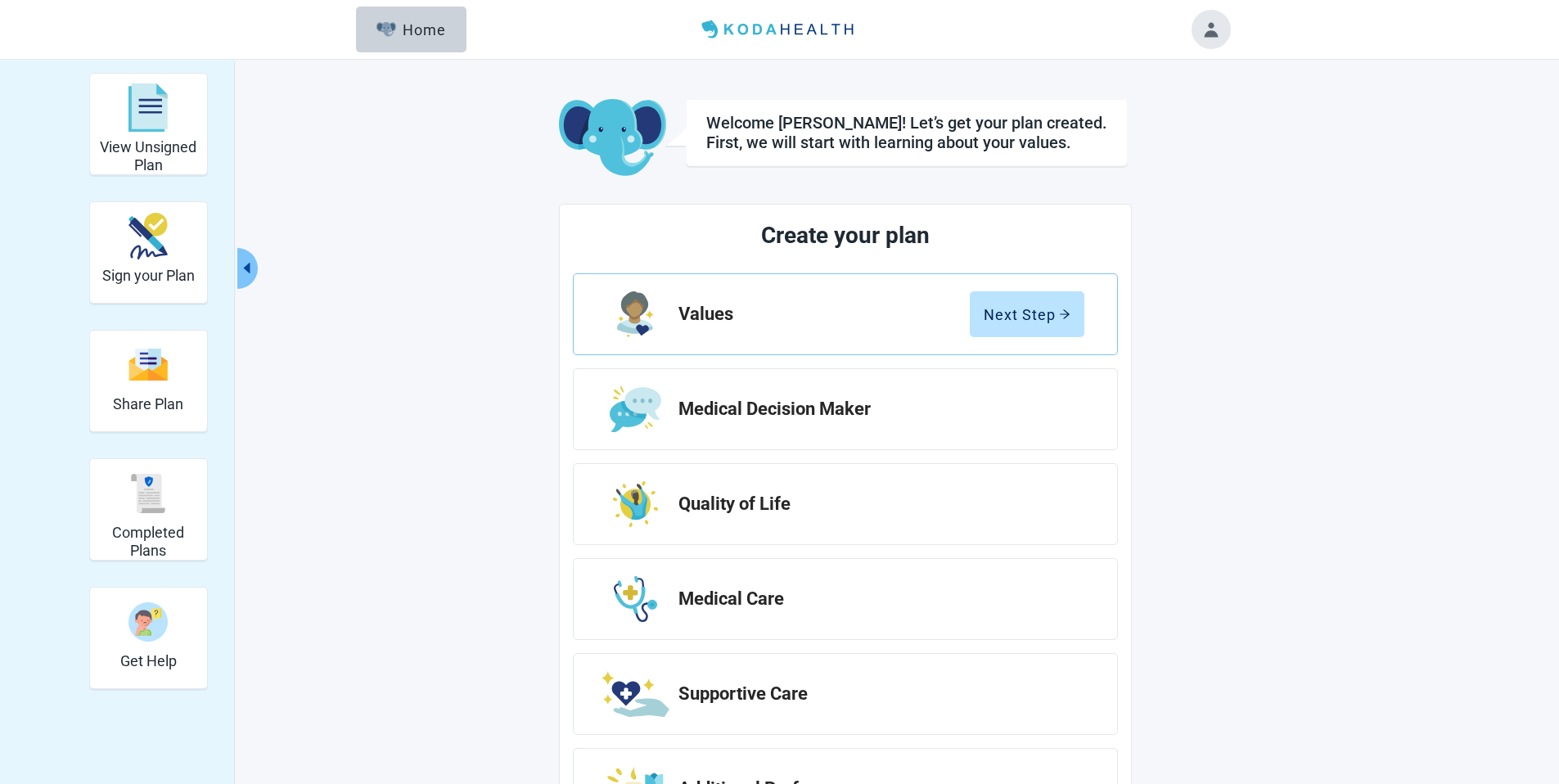
drag, startPoint x: 193, startPoint y: 493, endPoint x: 443, endPoint y: 443, distance: 255.0
click at [193, 493] on div "Completed Plans" at bounding box center [148, 493] width 104 height 62
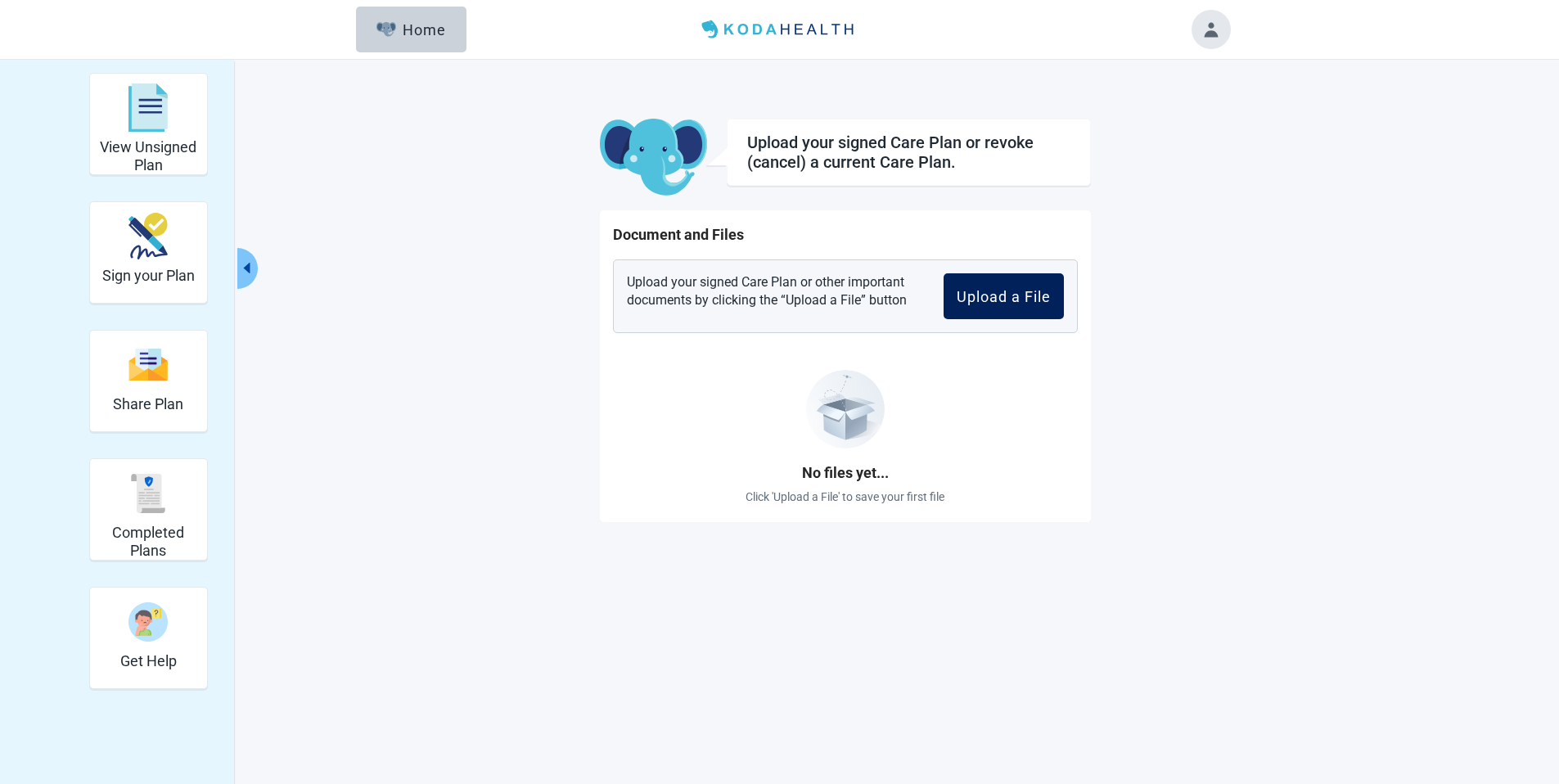
click at [986, 294] on div "Upload a File" at bounding box center [1004, 296] width 94 height 16
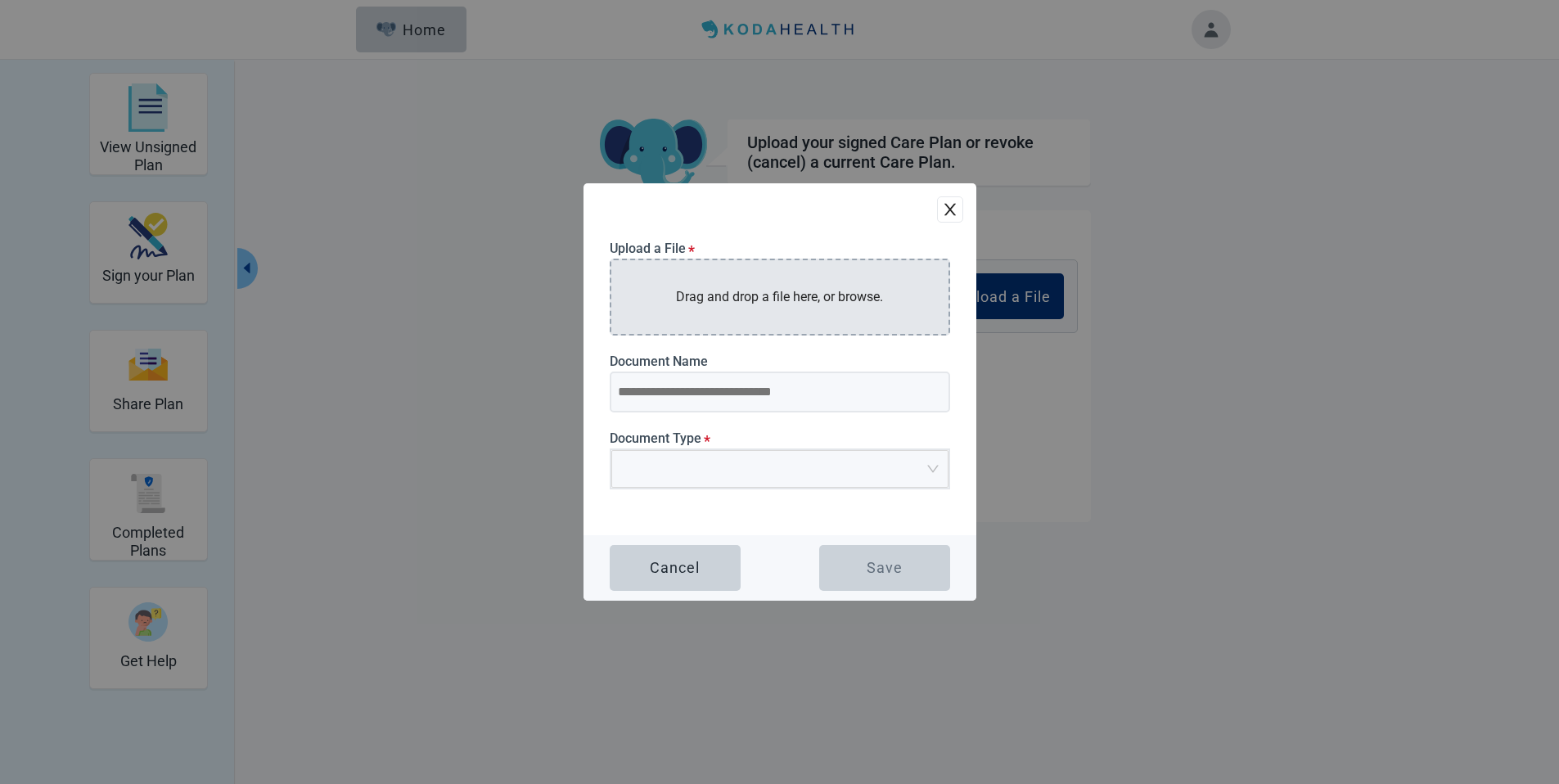
click at [771, 298] on p "Drag and drop a file here, or browse." at bounding box center [780, 296] width 208 height 21
type input "**********"
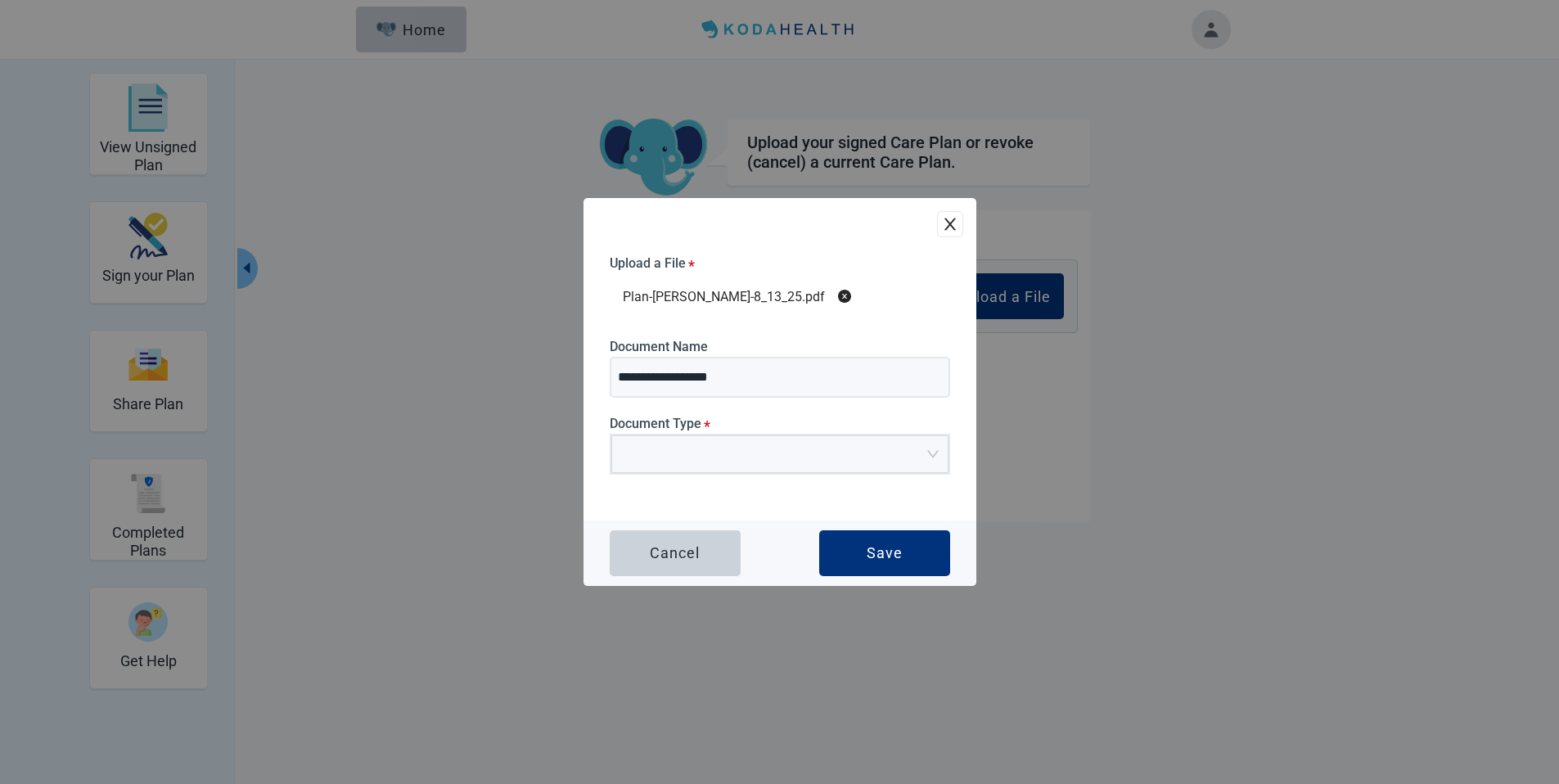
click at [758, 423] on label "Document Type *" at bounding box center [780, 423] width 341 height 15
click at [753, 449] on input "search" at bounding box center [775, 448] width 306 height 24
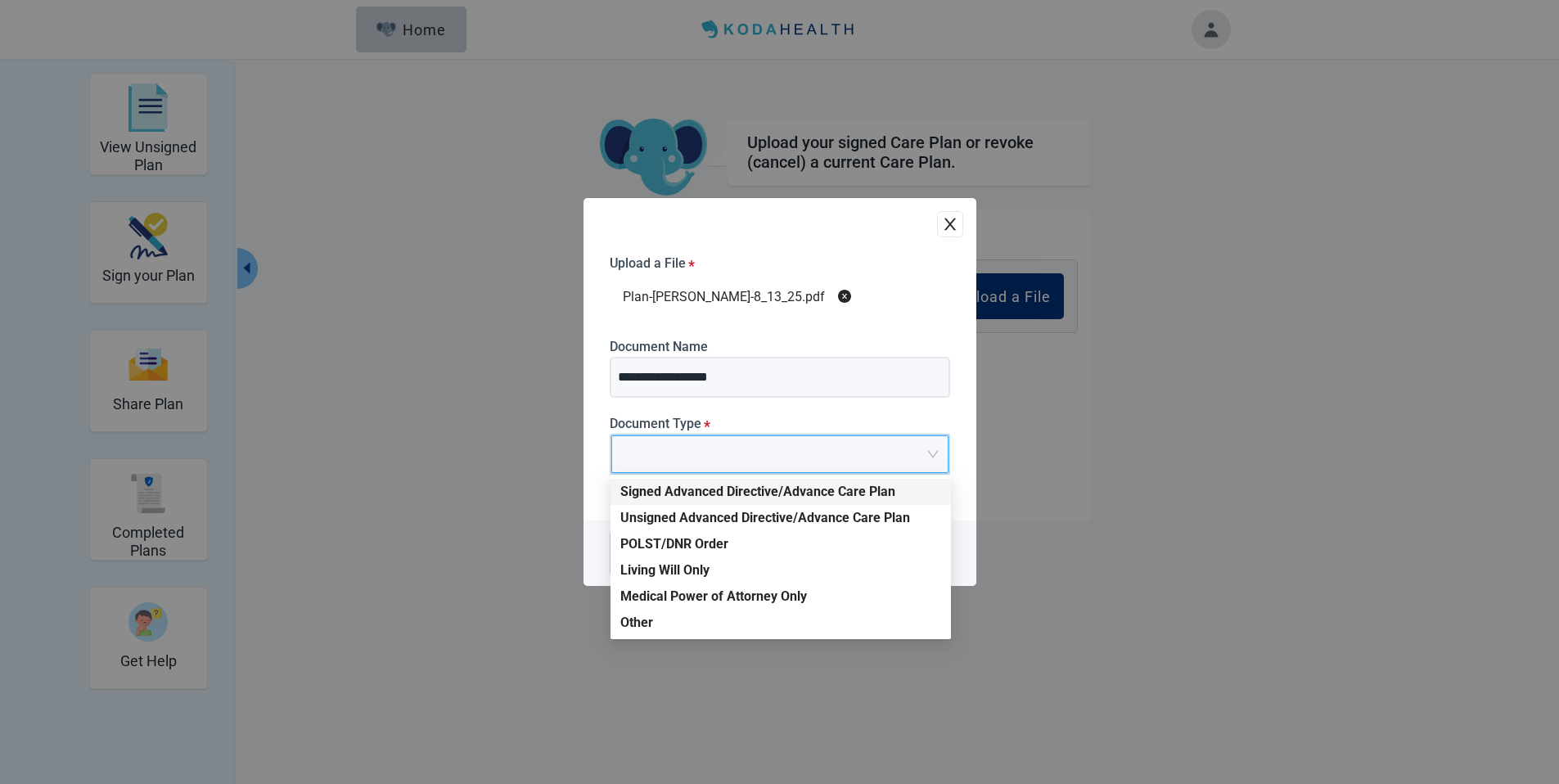
click at [724, 491] on div "Signed Advanced Directive/Advance Care Plan" at bounding box center [781, 492] width 321 height 18
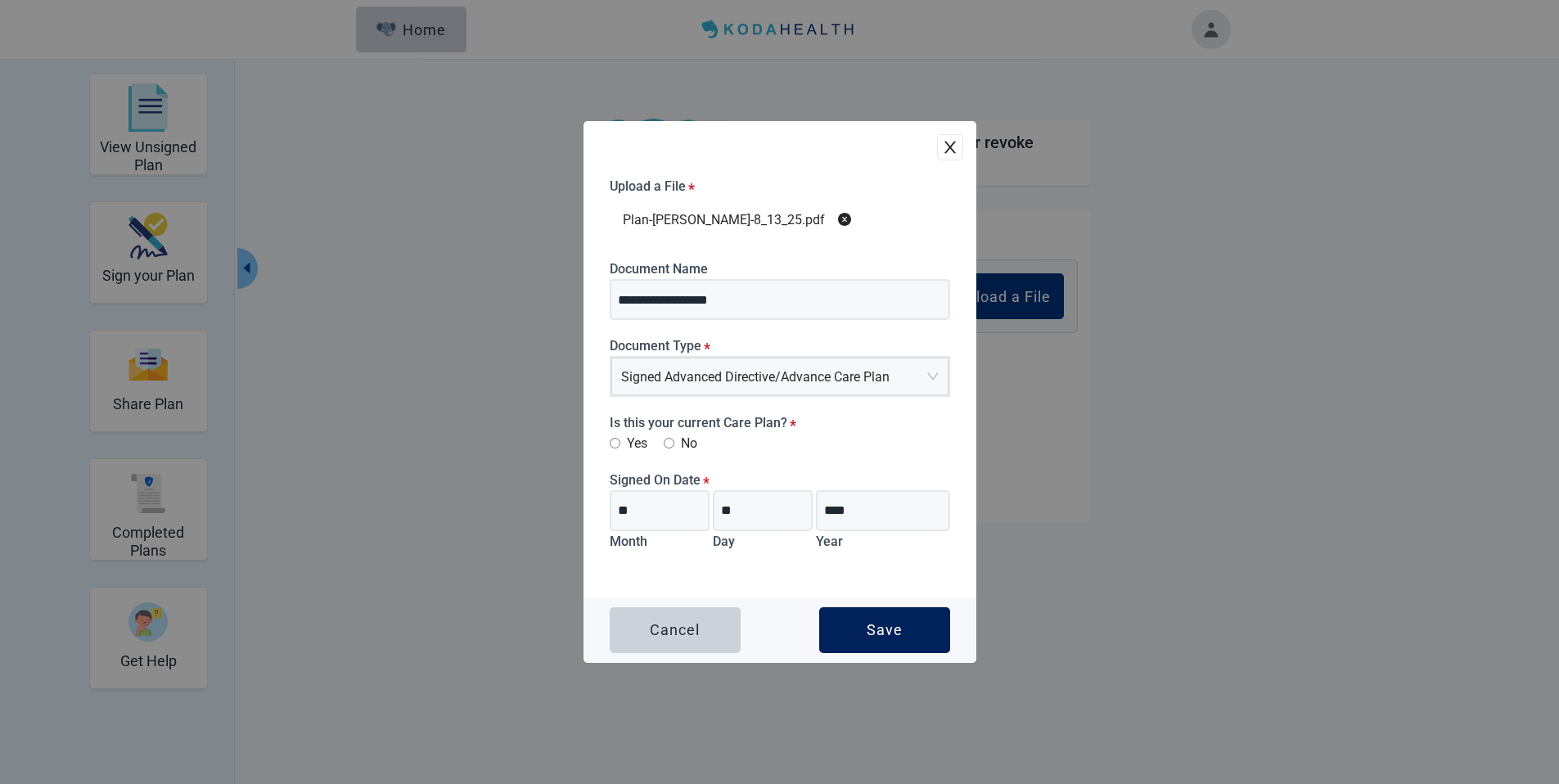
click at [883, 628] on div "Save" at bounding box center [885, 629] width 36 height 16
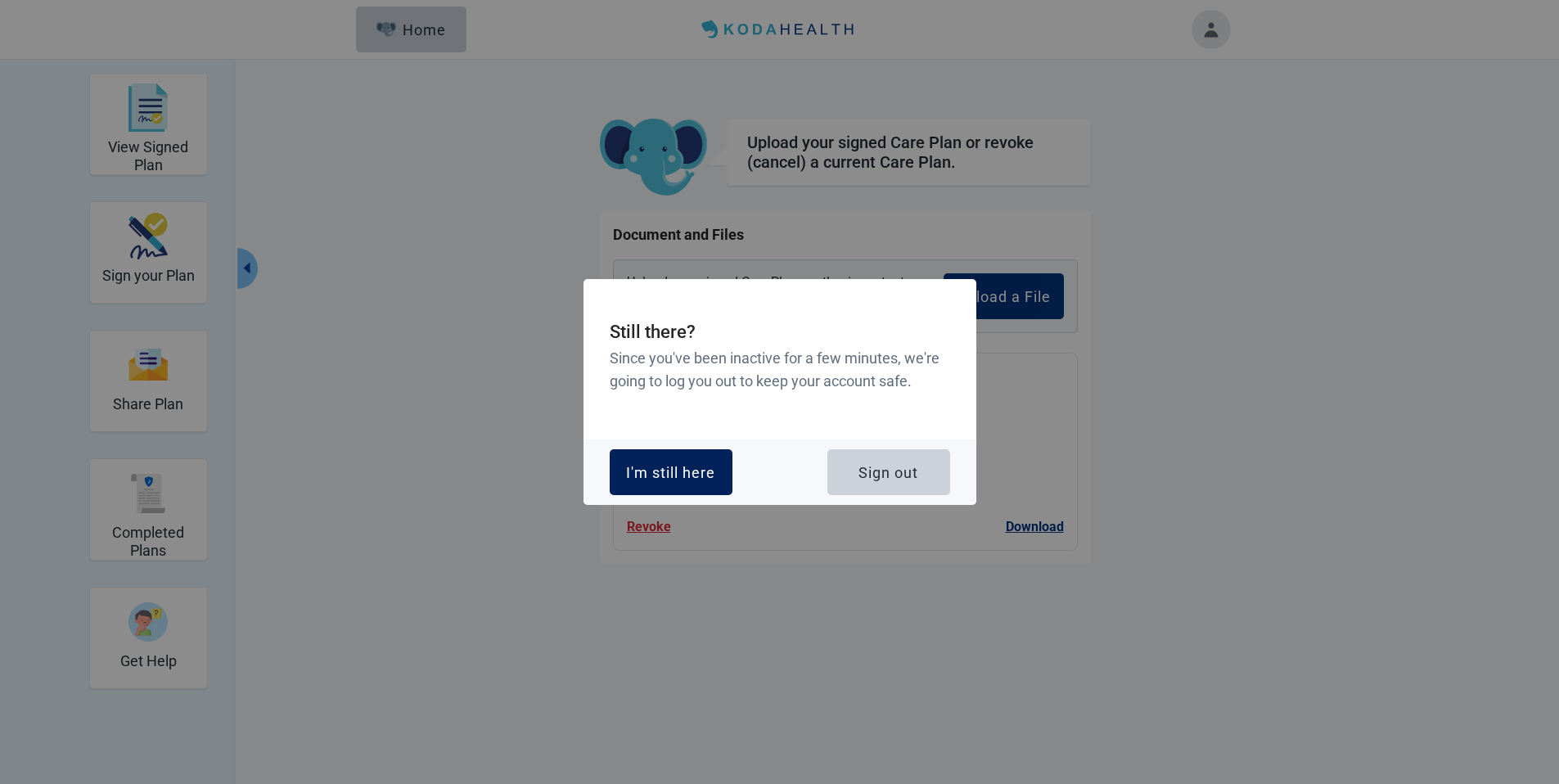
click at [683, 465] on div "I'm still here" at bounding box center [671, 472] width 89 height 16
